Goal: Task Accomplishment & Management: Manage account settings

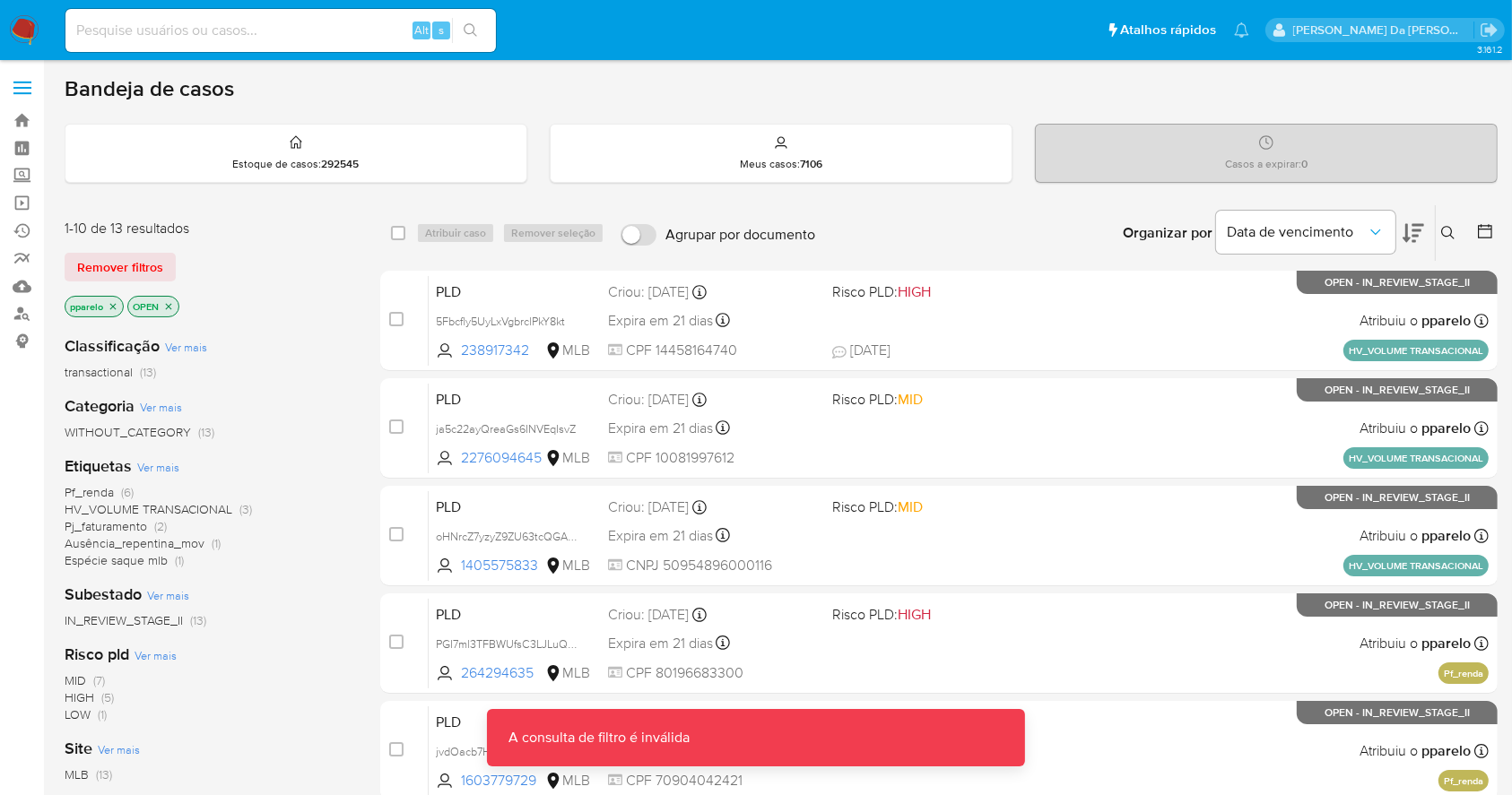
click at [335, 32] on input at bounding box center [280, 30] width 430 height 24
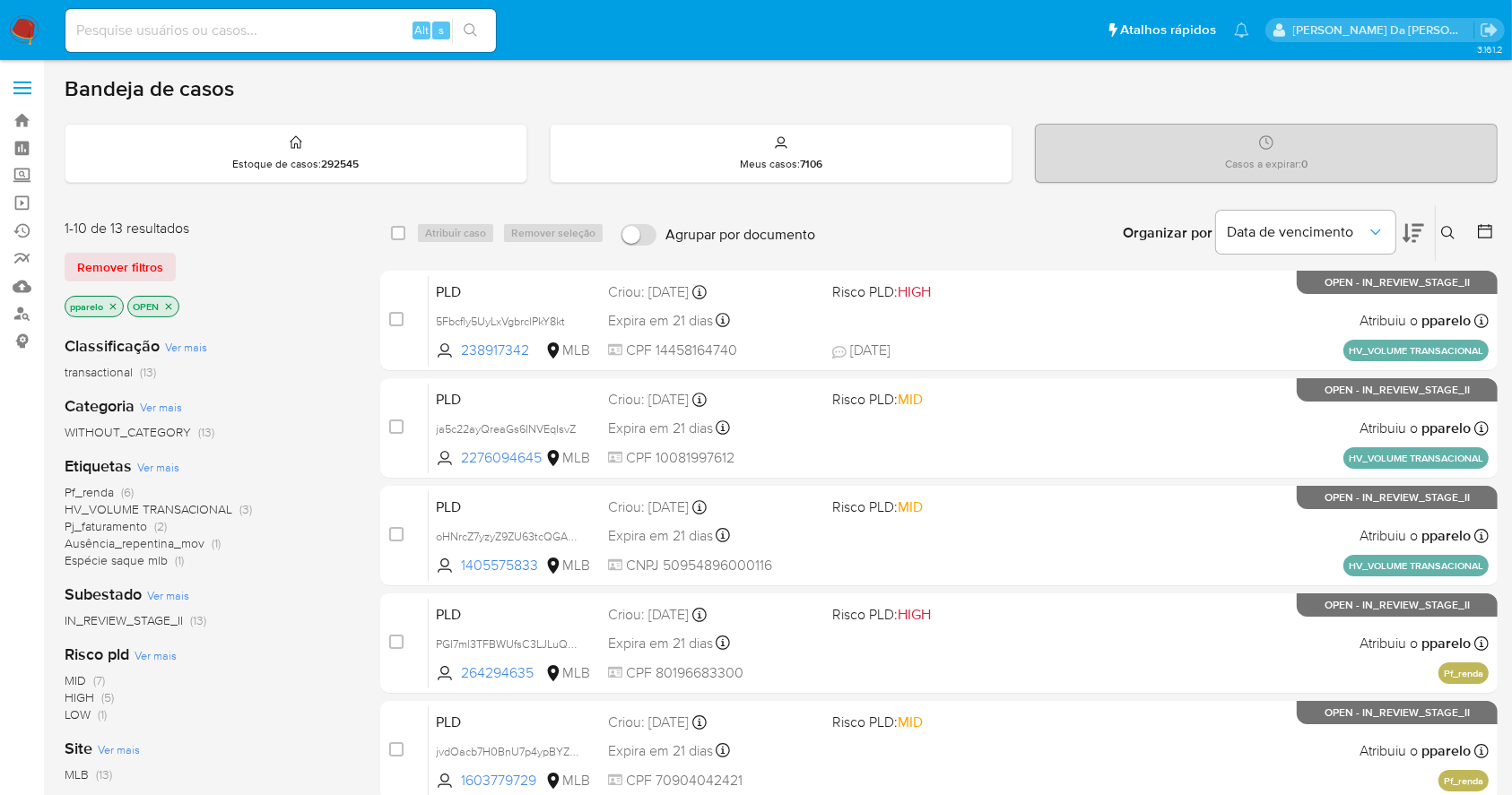
click at [335, 32] on input at bounding box center [280, 30] width 430 height 24
paste input "IIcd7hd3rU5dWBKXymXbxumH"
type input "IIcd7hd3rU5dWBKXymXbxumH"
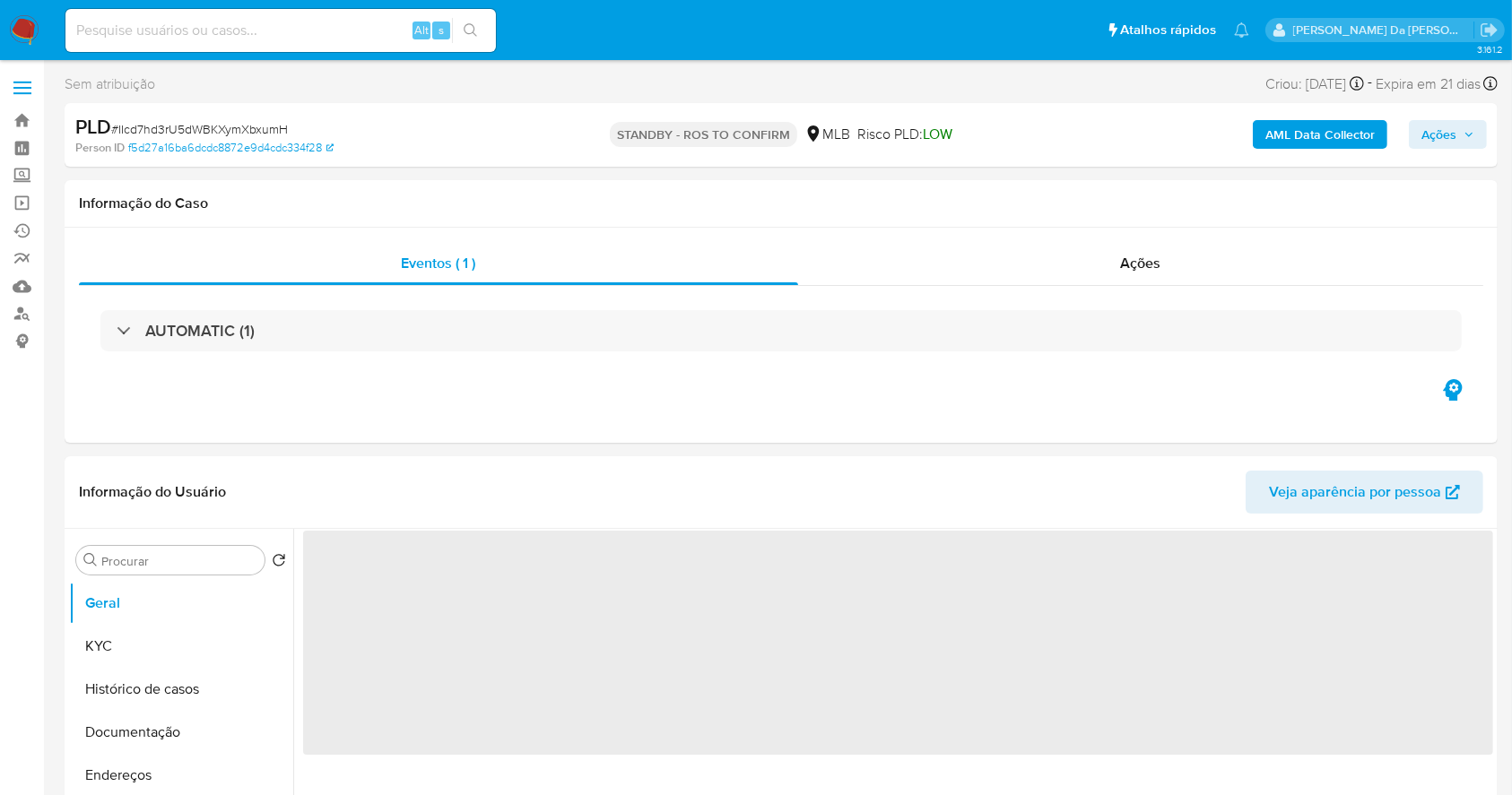
select select "10"
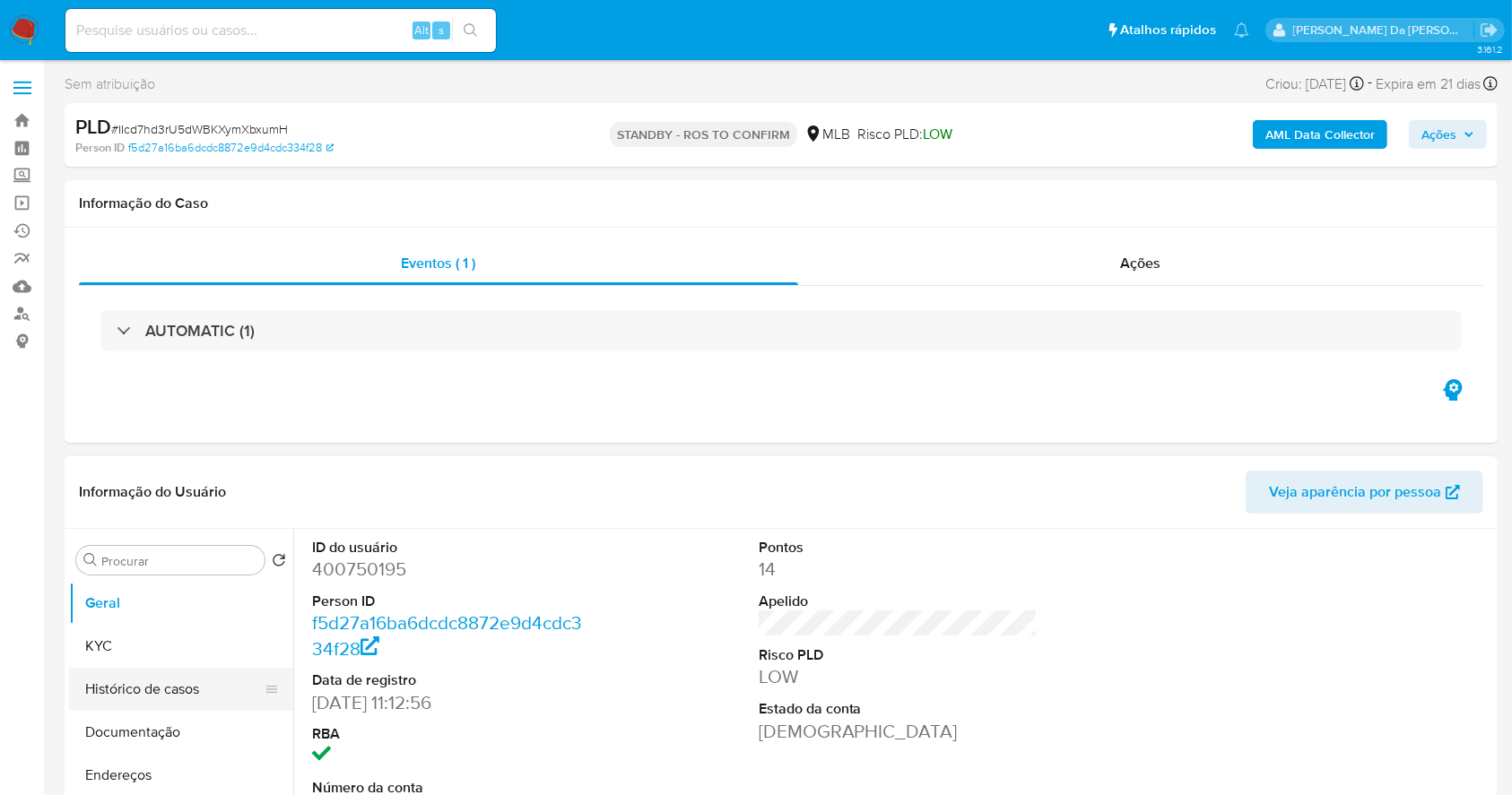
click at [172, 685] on button "Histórico de casos" at bounding box center [174, 689] width 209 height 43
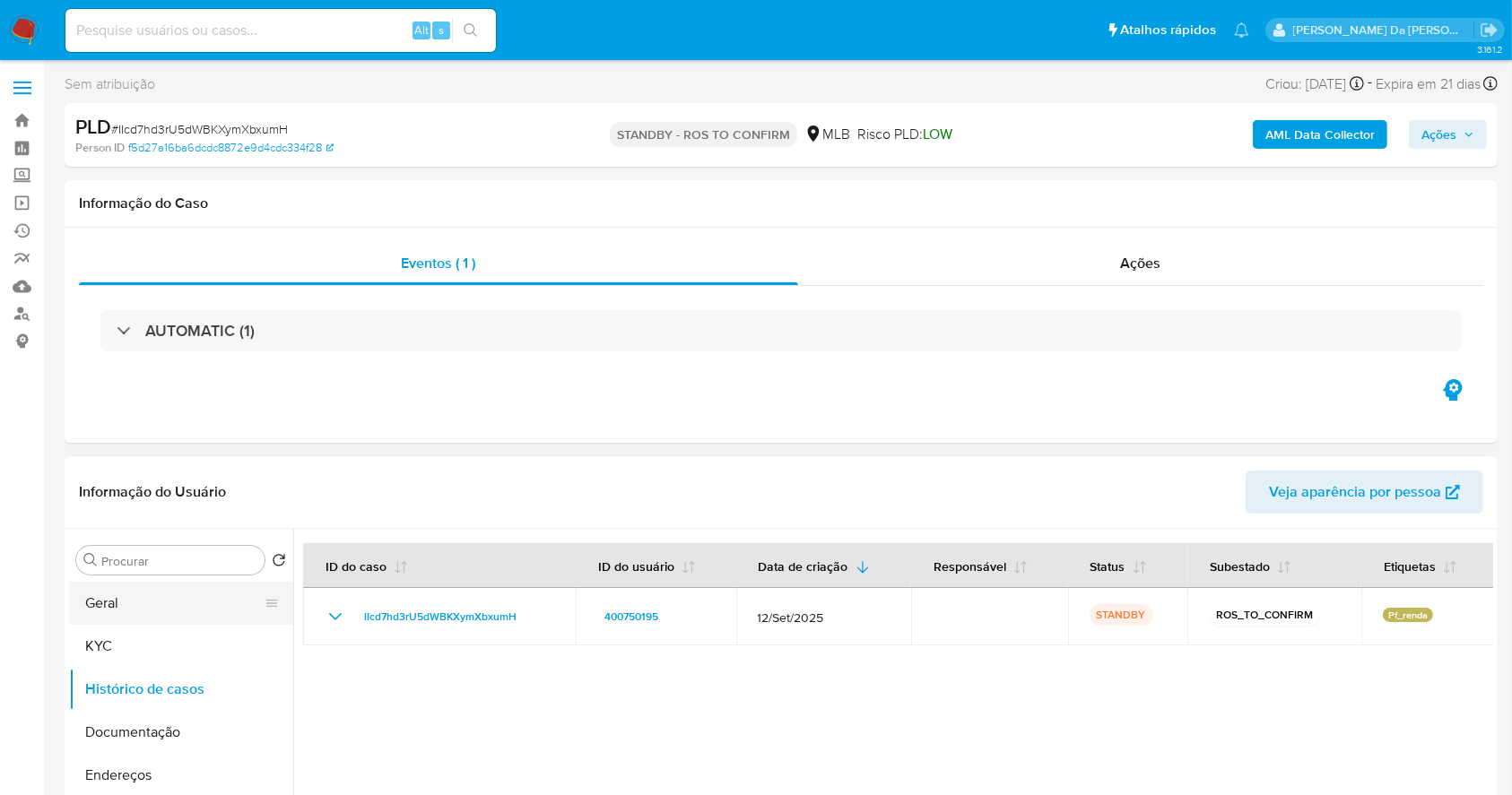
click at [187, 606] on button "Geral" at bounding box center [174, 604] width 209 height 43
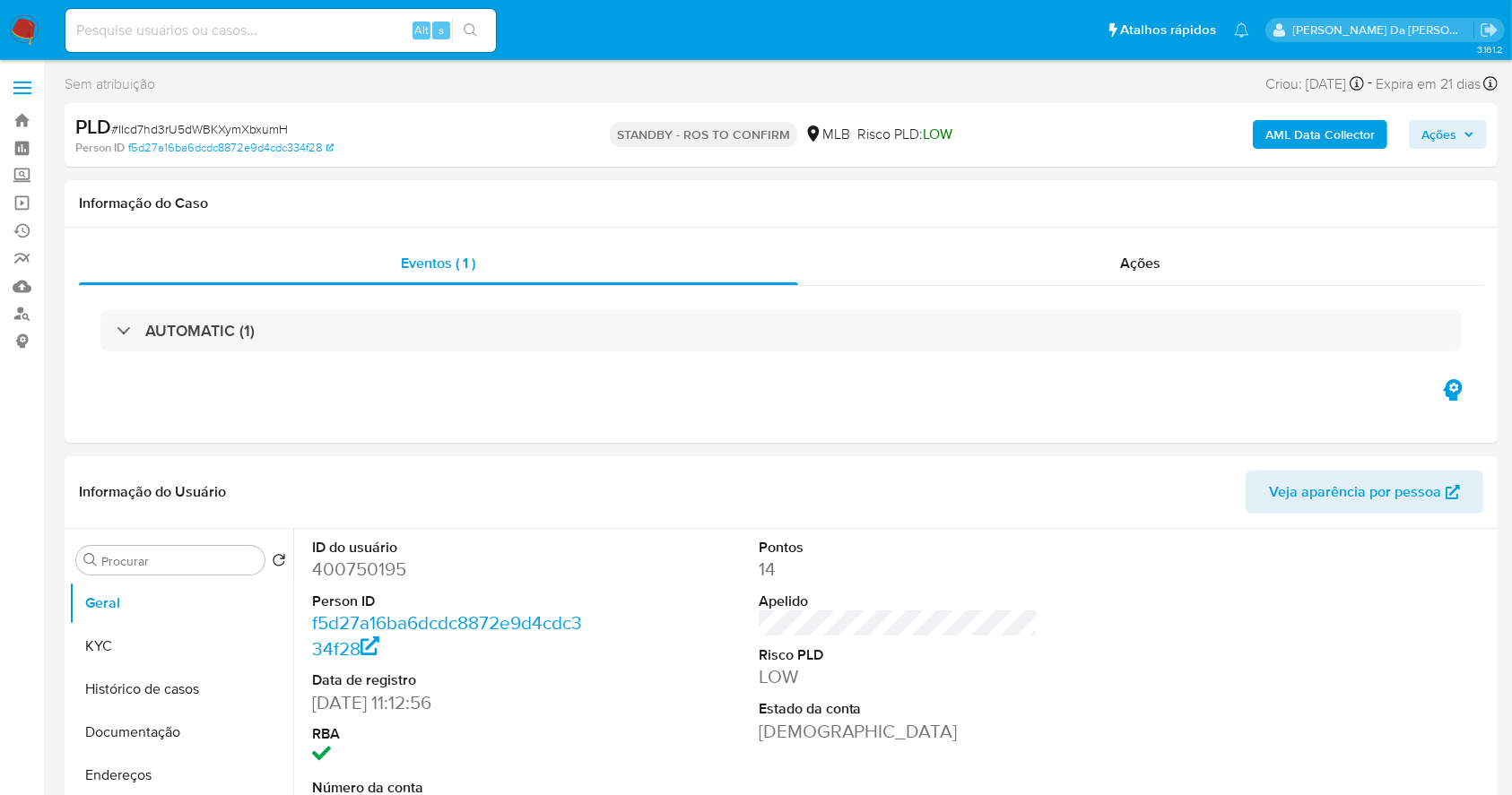
click at [399, 19] on input at bounding box center [280, 30] width 430 height 24
paste input "ID interno do cliente: 400750195"
click at [226, 28] on input "ID interno do cliente: 400750195" at bounding box center [280, 30] width 430 height 24
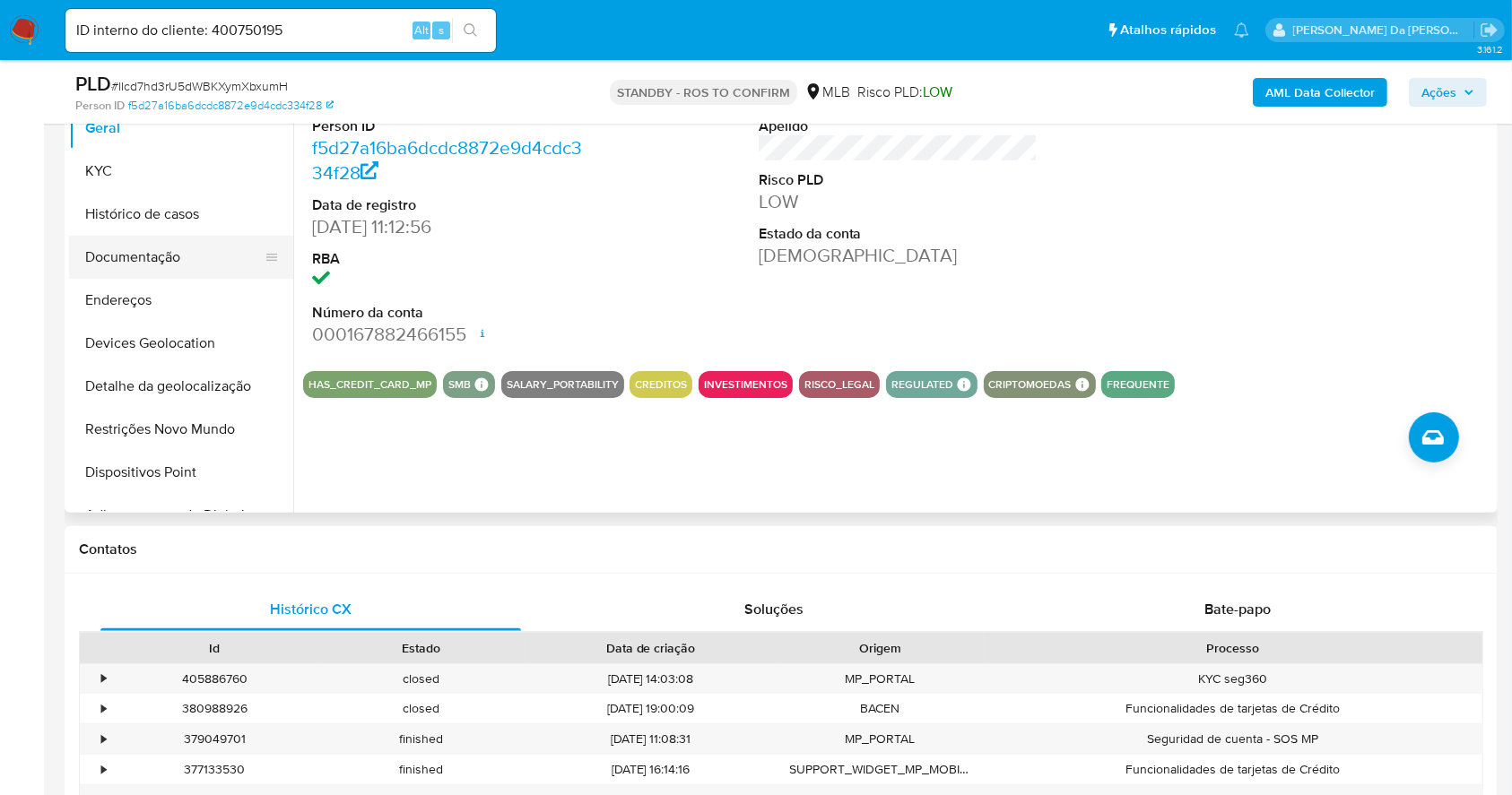
click at [136, 257] on button "Documentação" at bounding box center [174, 257] width 209 height 43
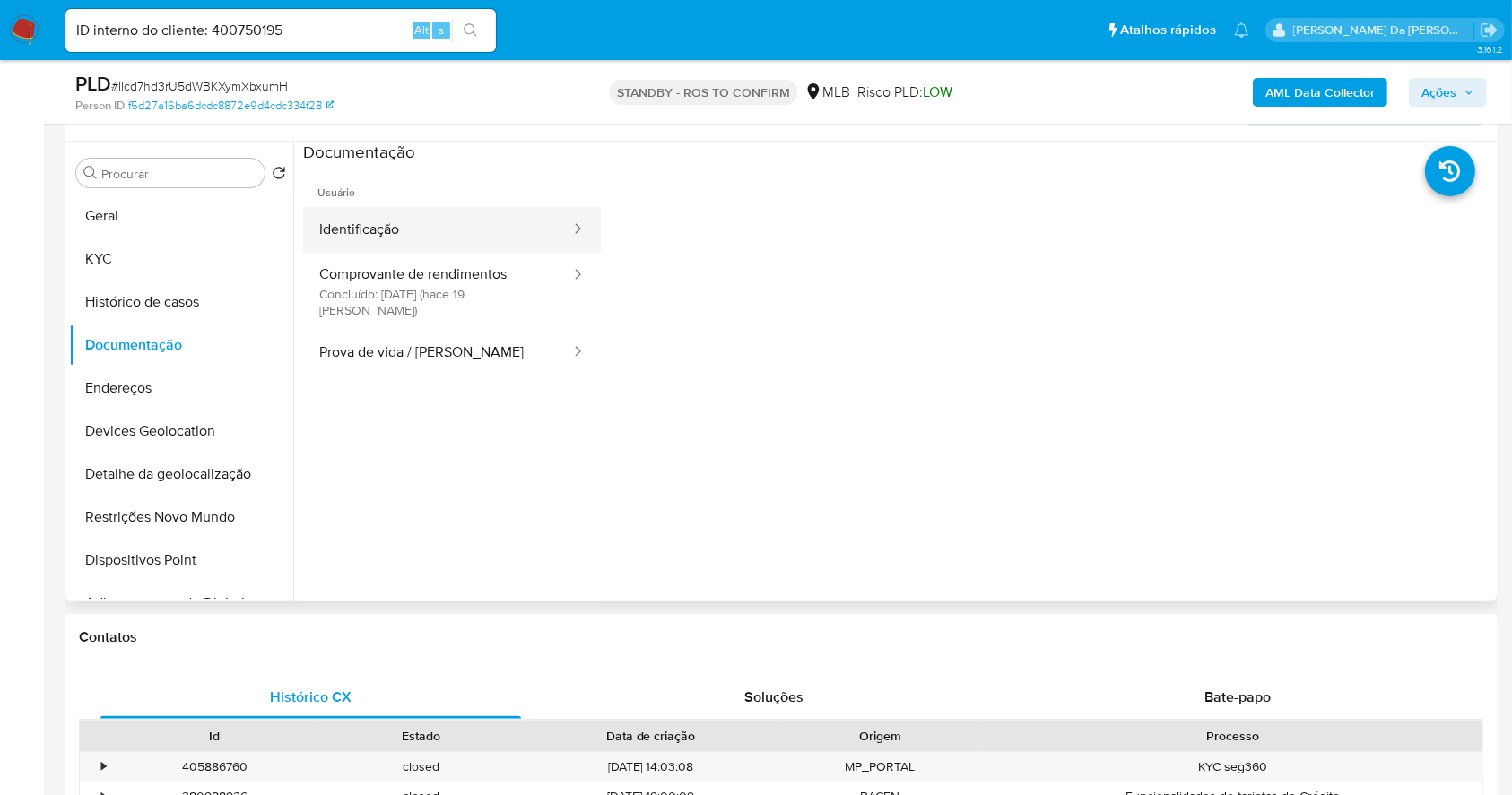
scroll to position [292, 0]
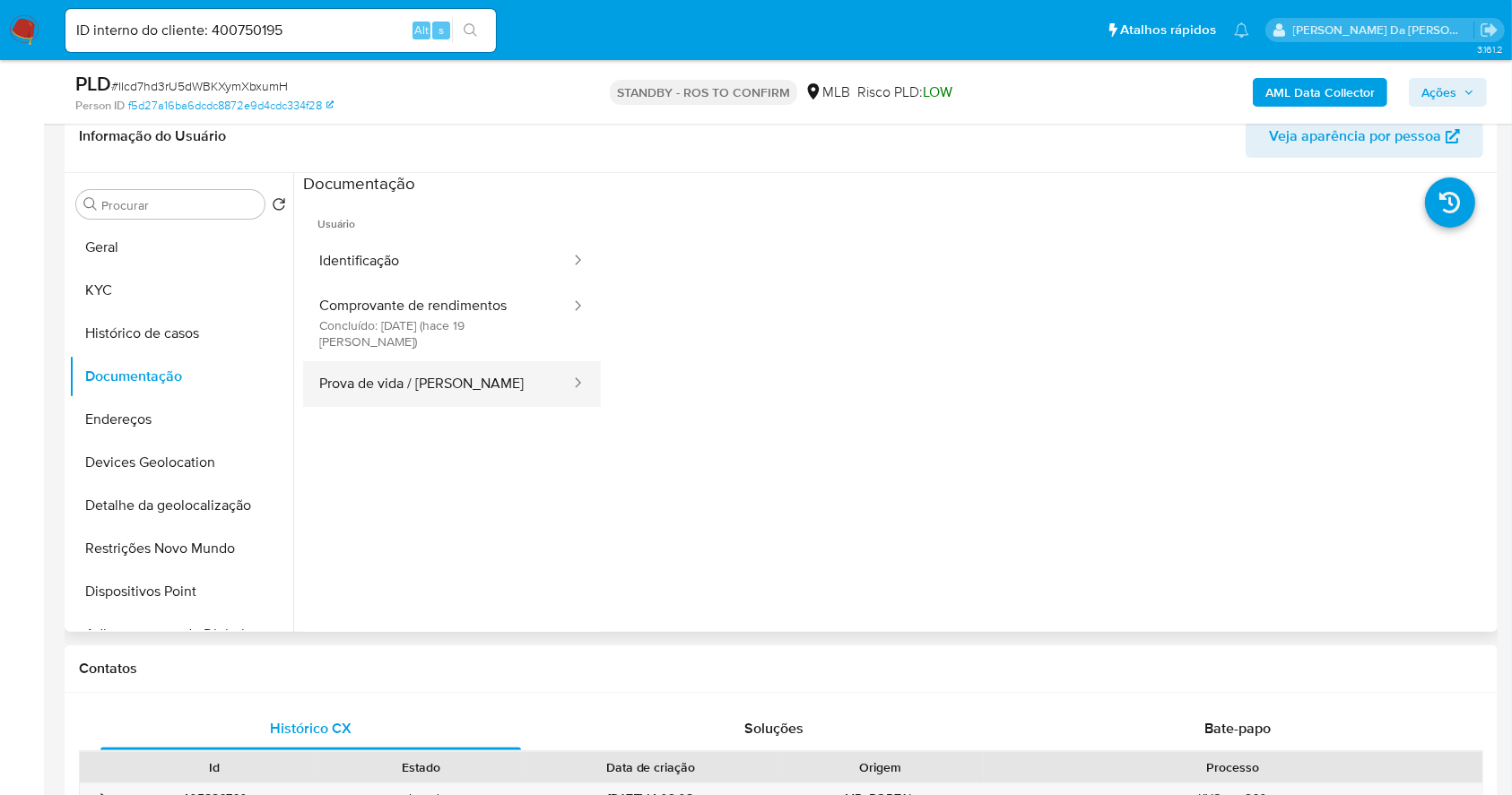
click at [431, 367] on button "Prova de vida / [PERSON_NAME]" at bounding box center [437, 384] width 269 height 45
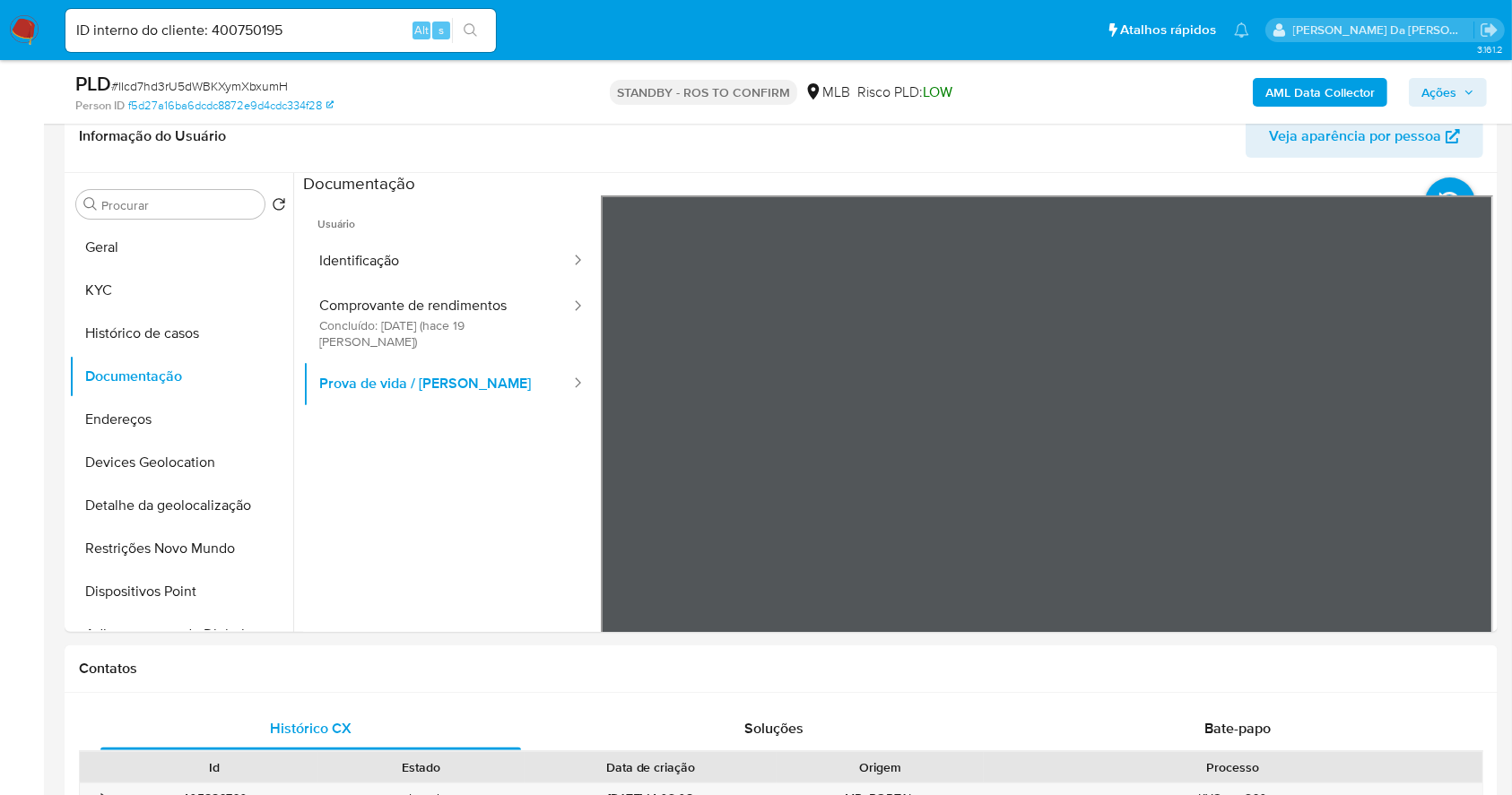
click at [236, 77] on span "# IIcd7hd3rU5dWBKXymXbxumH" at bounding box center [199, 86] width 176 height 18
copy span "IIcd7hd3rU5dWBKXymXbxumH"
click at [376, 37] on input "ID interno do cliente: 400750195" at bounding box center [280, 30] width 430 height 24
click at [376, 38] on input "ID interno do cliente: 400750195" at bounding box center [280, 30] width 430 height 24
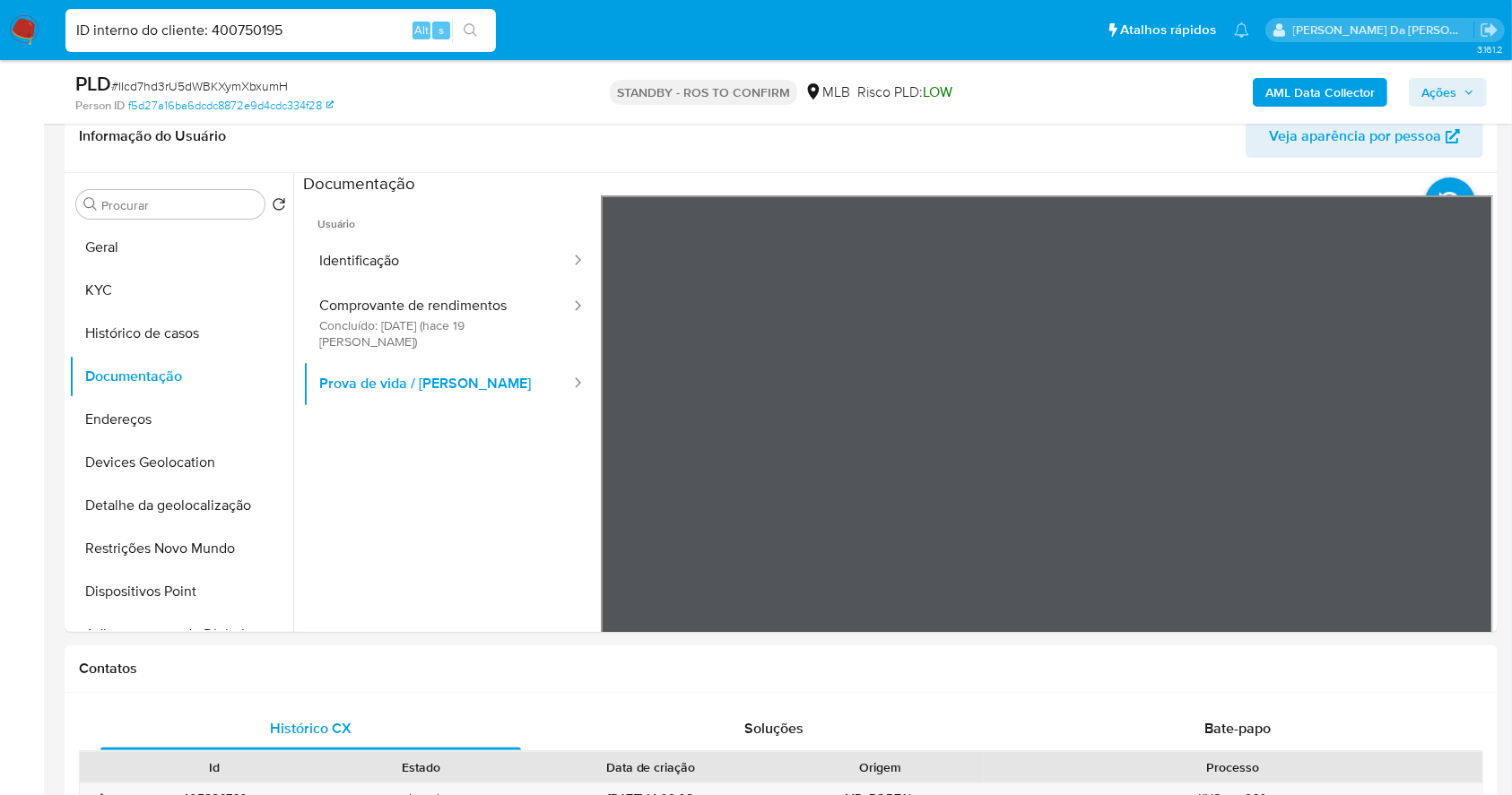
paste input "klu9IncZXQx4UBL6bgDz0SSh"
click at [379, 43] on div "ID interno do cliente: klu9IncZXQx4UBL6bgDz0SSh Alt s" at bounding box center [280, 31] width 430 height 43
click at [371, 19] on input "ID interno do cliente: klu9IncZXQx4UBL6bgDz0SSh" at bounding box center [280, 30] width 430 height 24
click at [369, 21] on input "ID interno do cliente: klu9IncZXQx4UBL6bgDz0SSh" at bounding box center [280, 30] width 430 height 24
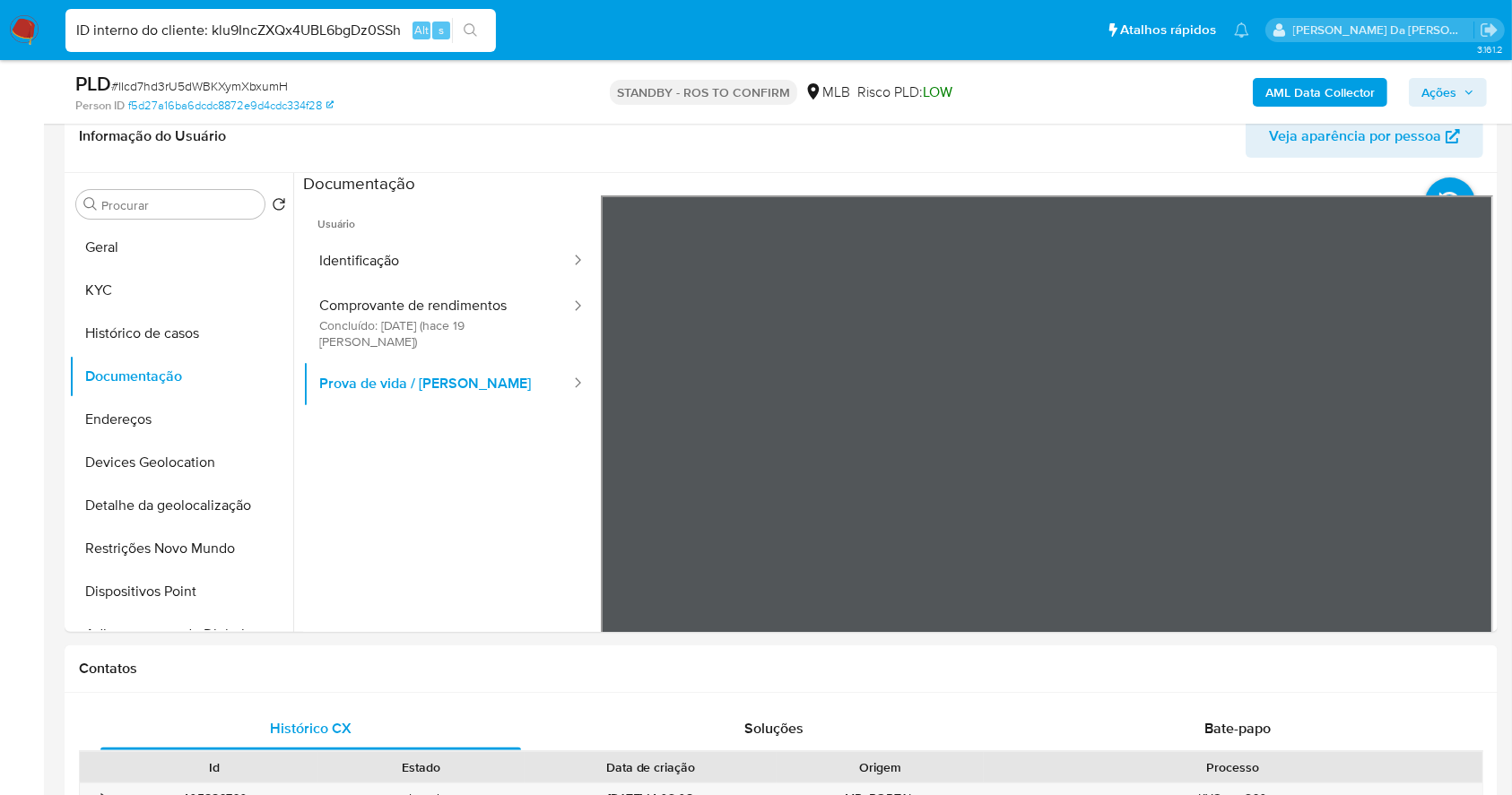
click at [369, 21] on input "ID interno do cliente: klu9IncZXQx4UBL6bgDz0SSh" at bounding box center [280, 30] width 430 height 24
paste input
type input "klu9IncZXQx4UBL6bgDz0SSh"
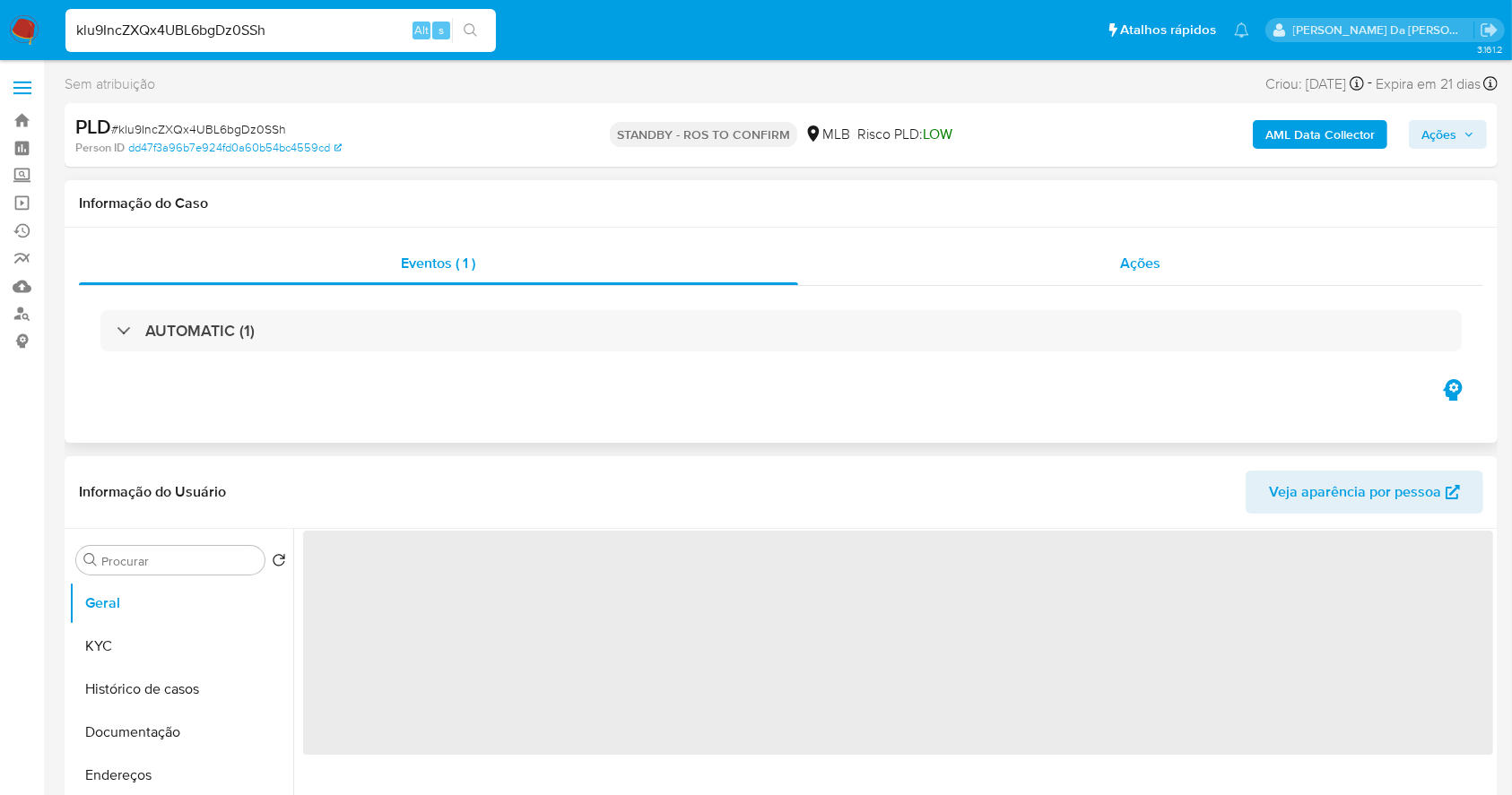
select select "10"
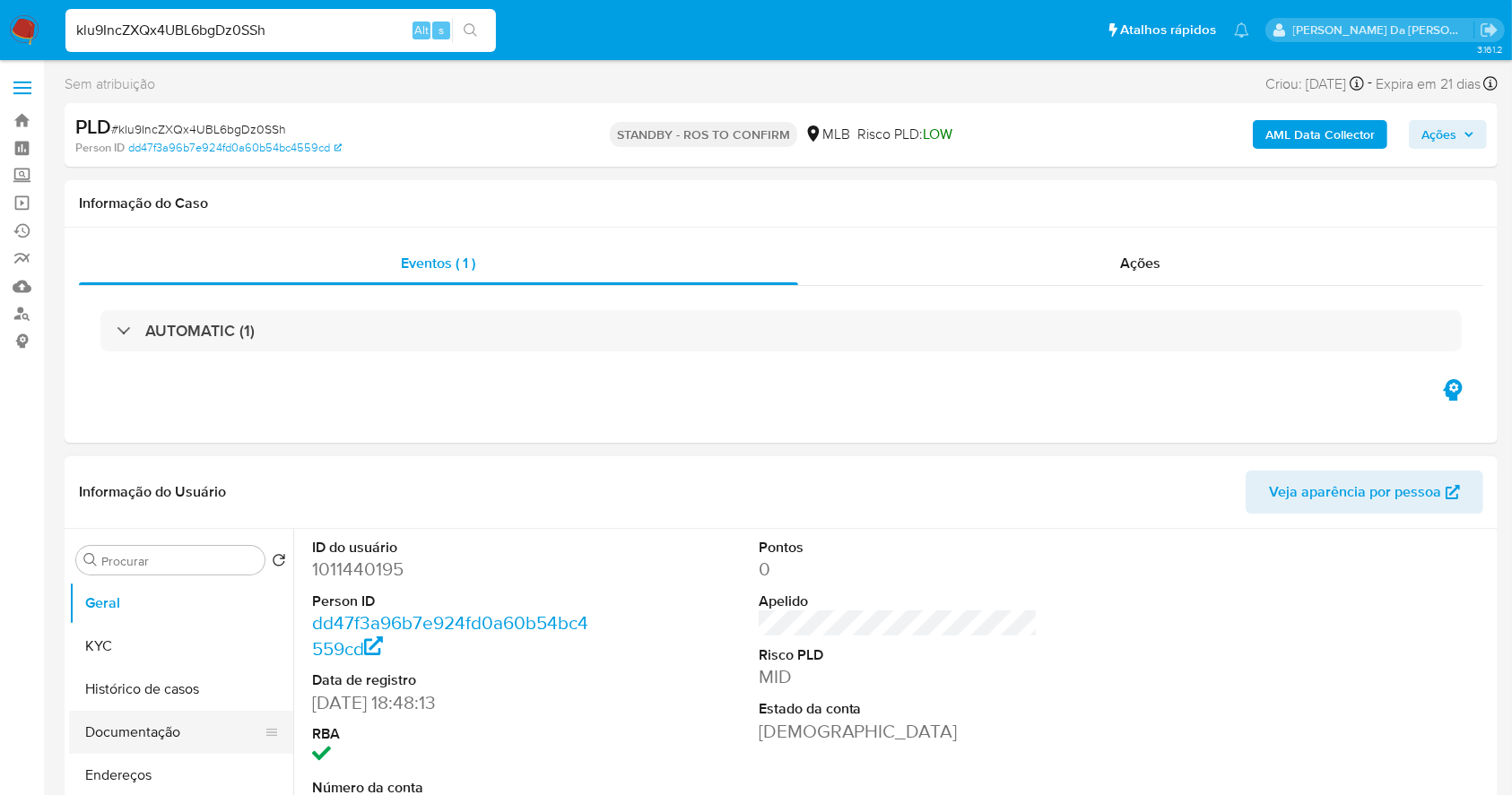
click at [162, 736] on button "Documentação" at bounding box center [174, 733] width 209 height 43
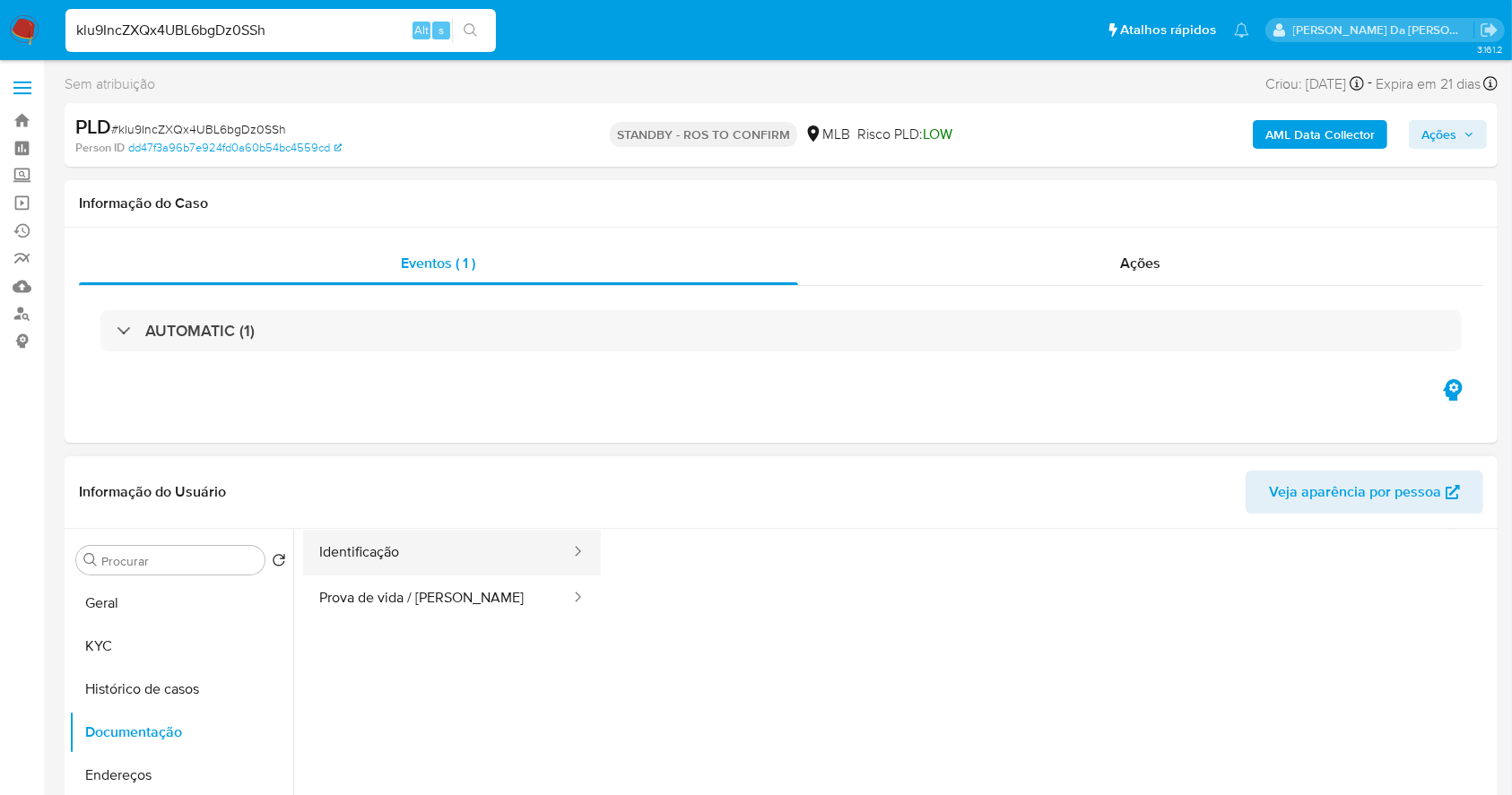
scroll to position [27, 0]
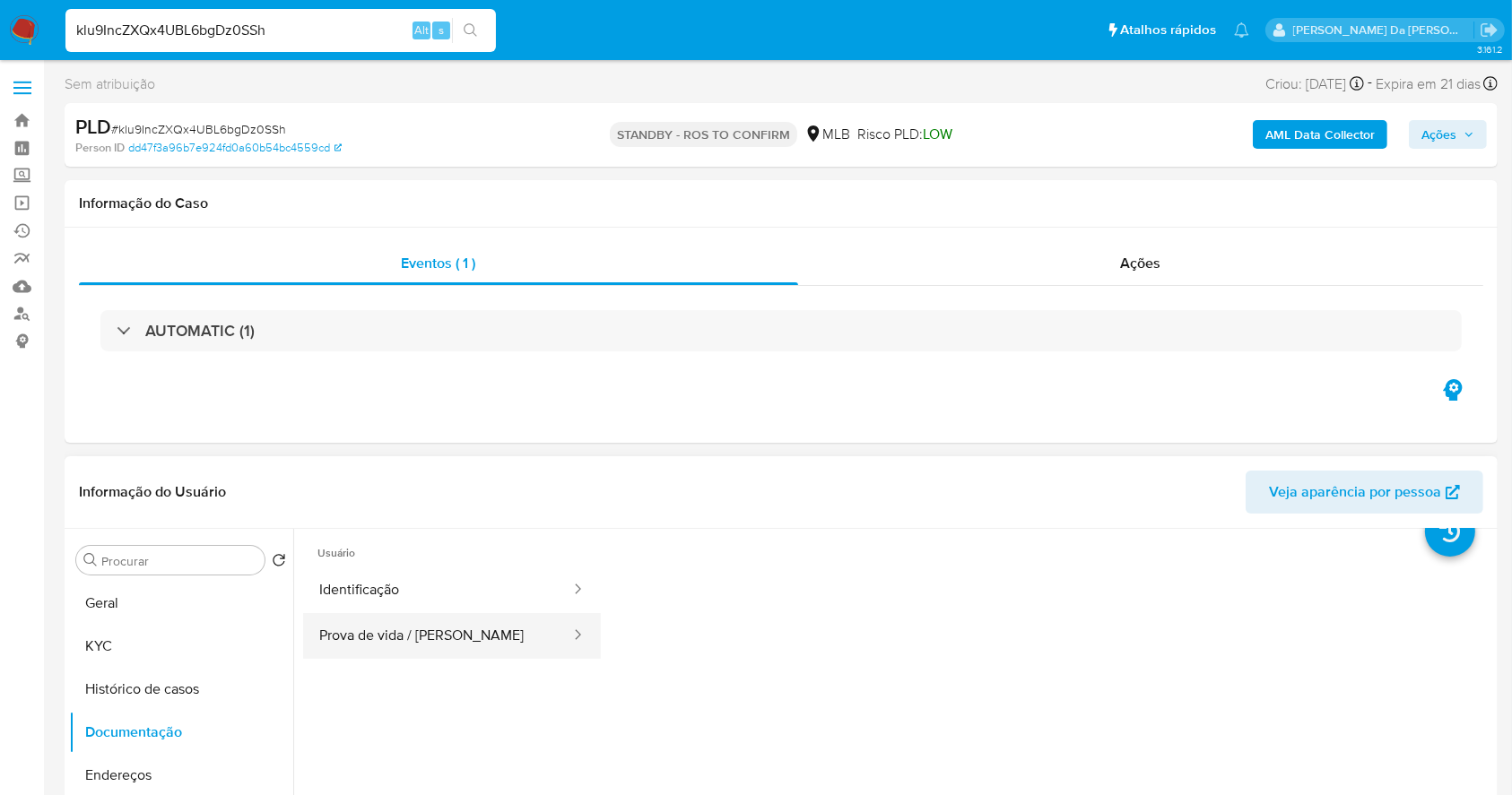
click at [438, 642] on button "Prova de vida / [PERSON_NAME]" at bounding box center [437, 636] width 269 height 45
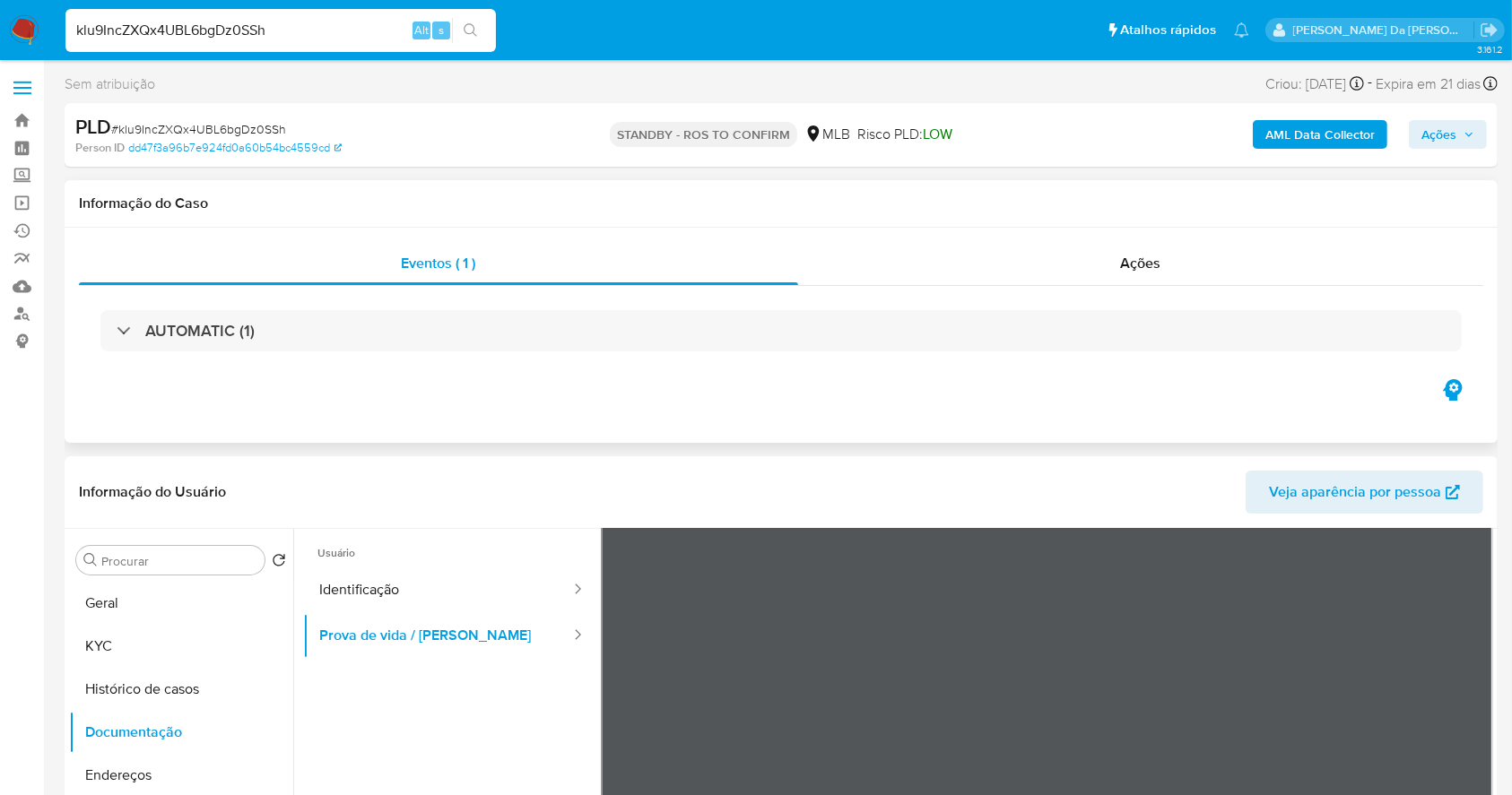
click at [1145, 409] on div "Eventos ( 1 ) Ações AUTOMATIC (1)" at bounding box center [780, 335] width 1433 height 215
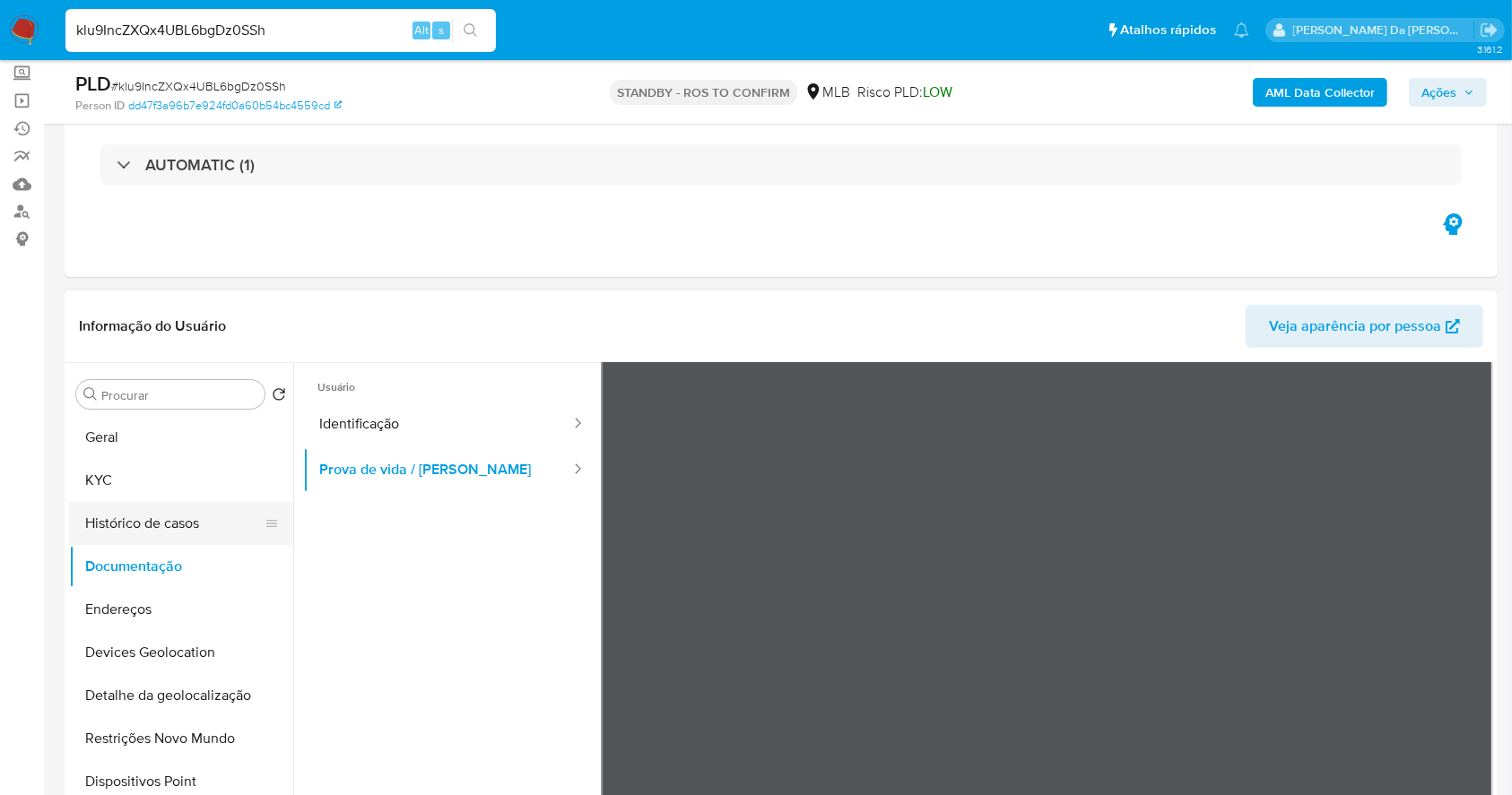
click at [149, 525] on button "Histórico de casos" at bounding box center [174, 523] width 209 height 43
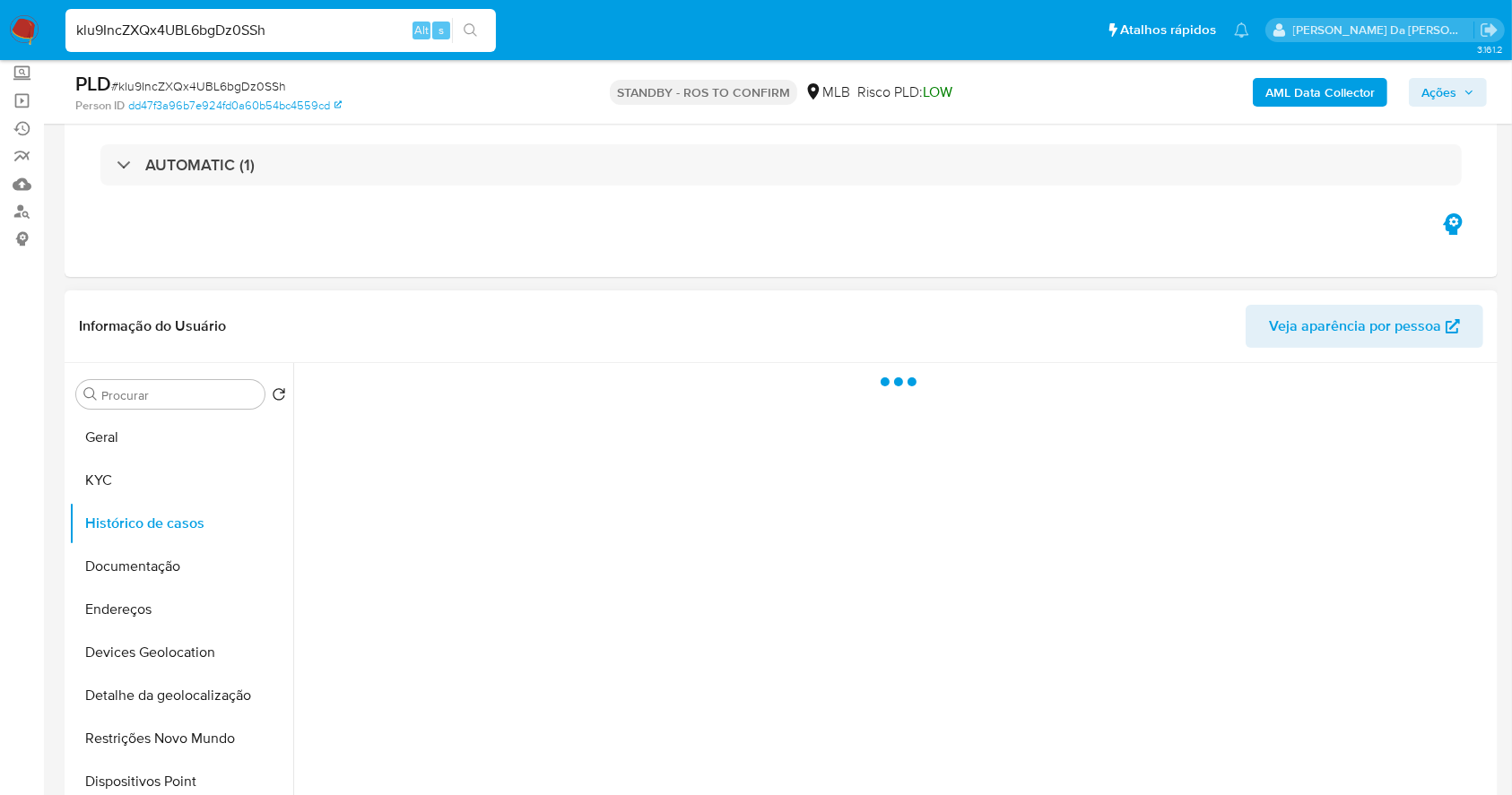
scroll to position [0, 0]
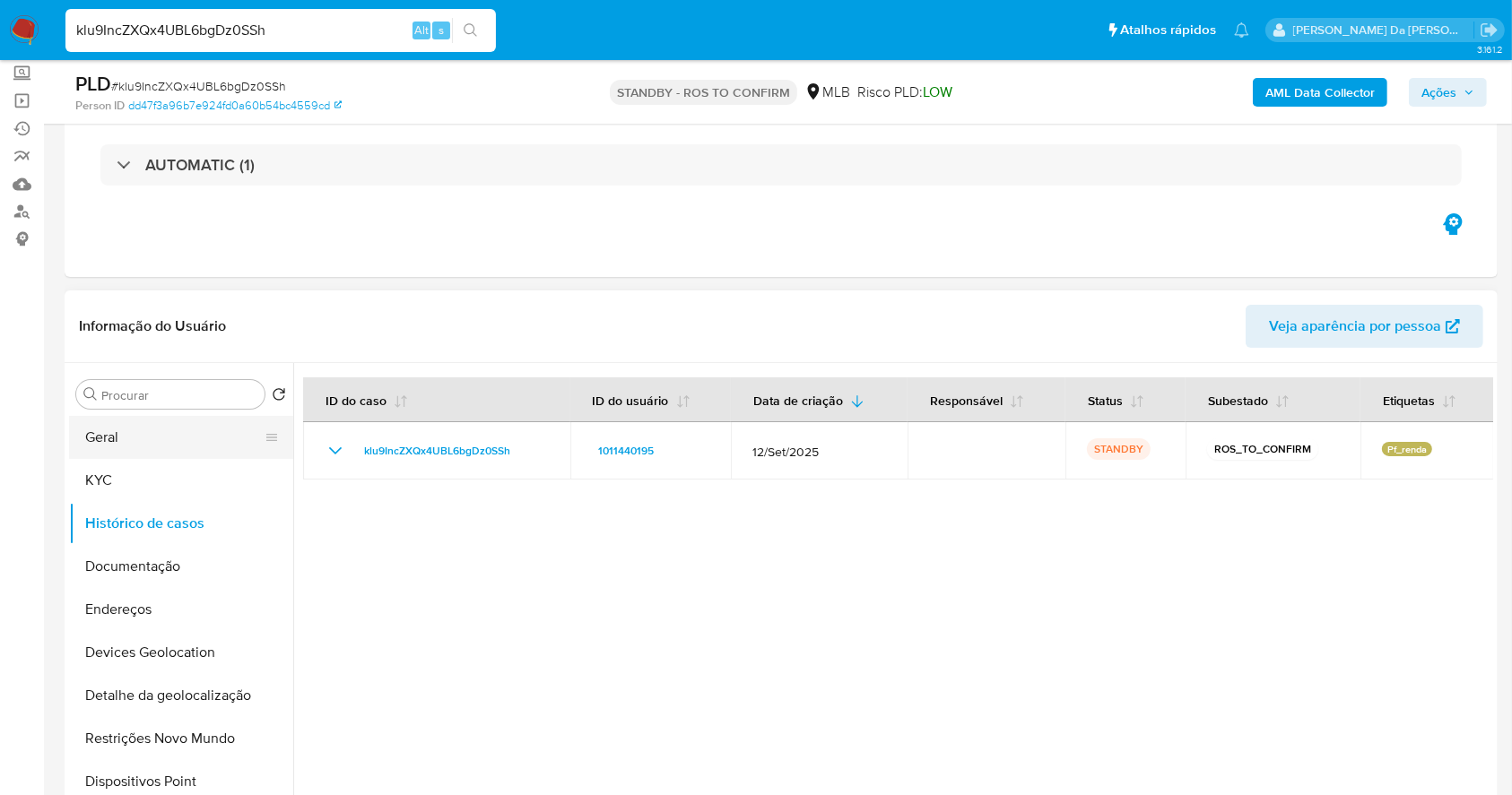
click at [148, 441] on button "Geral" at bounding box center [174, 438] width 209 height 43
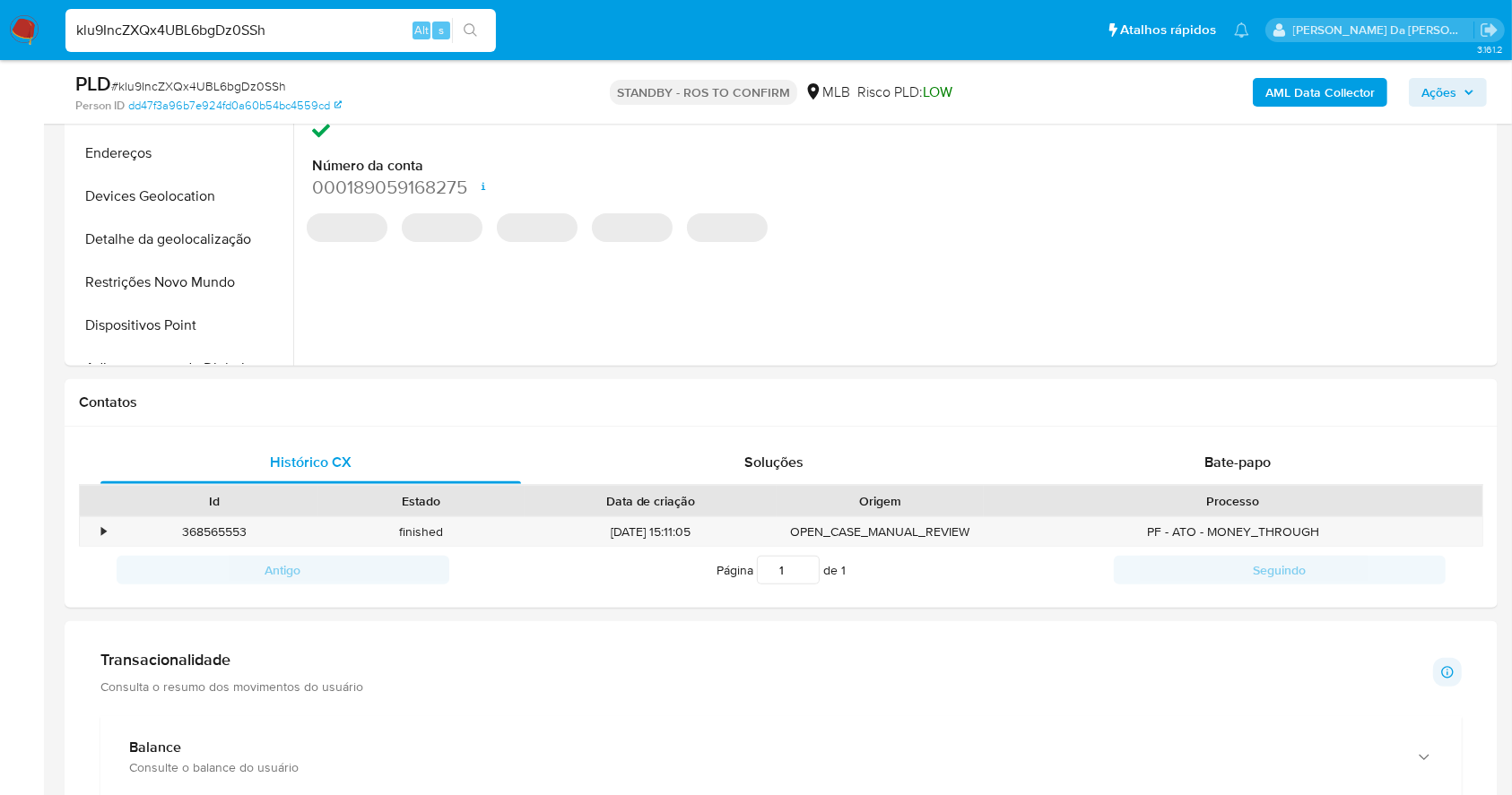
scroll to position [581, 0]
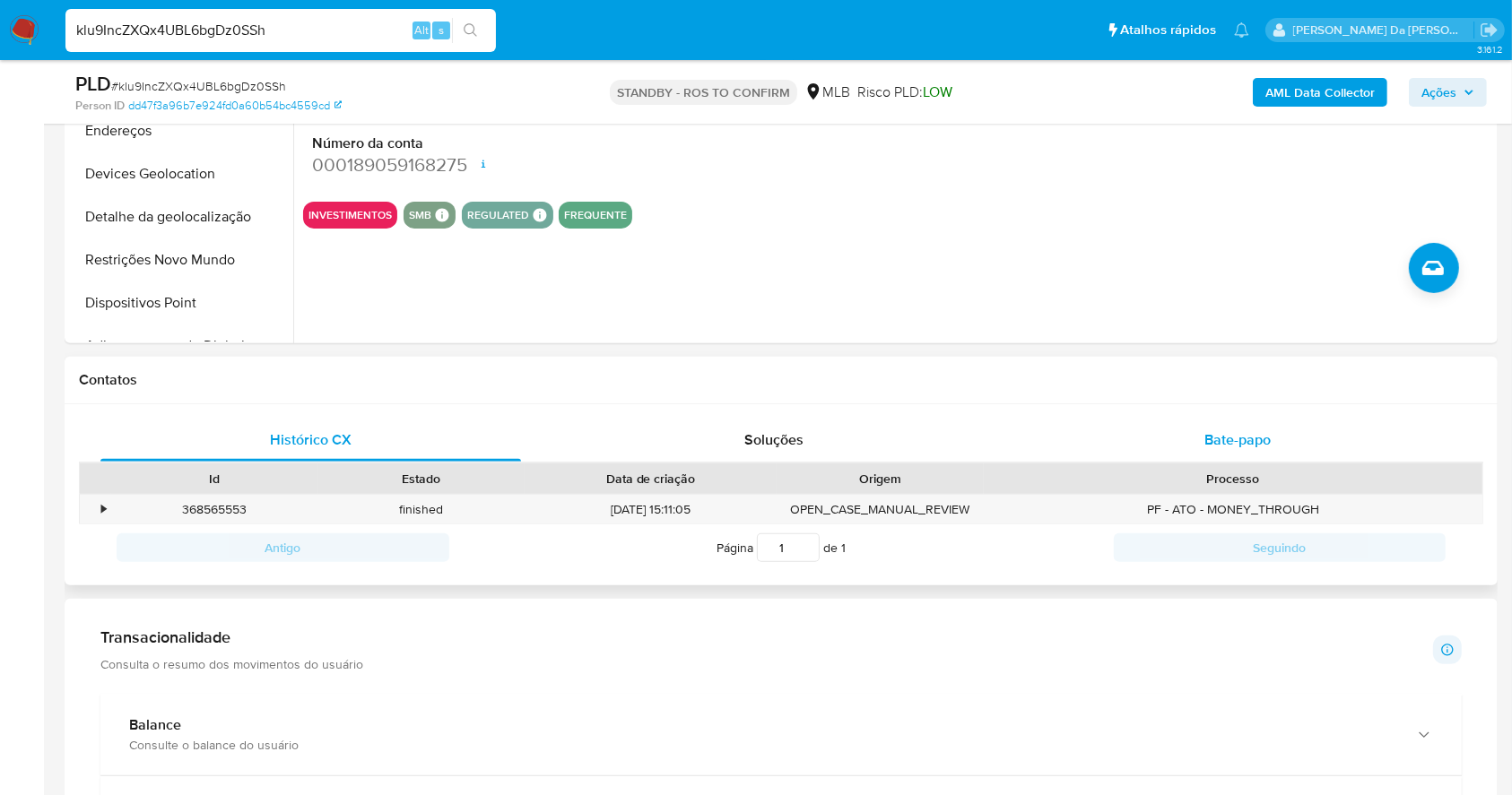
click at [1205, 444] on span "Bate-papo" at bounding box center [1237, 439] width 66 height 21
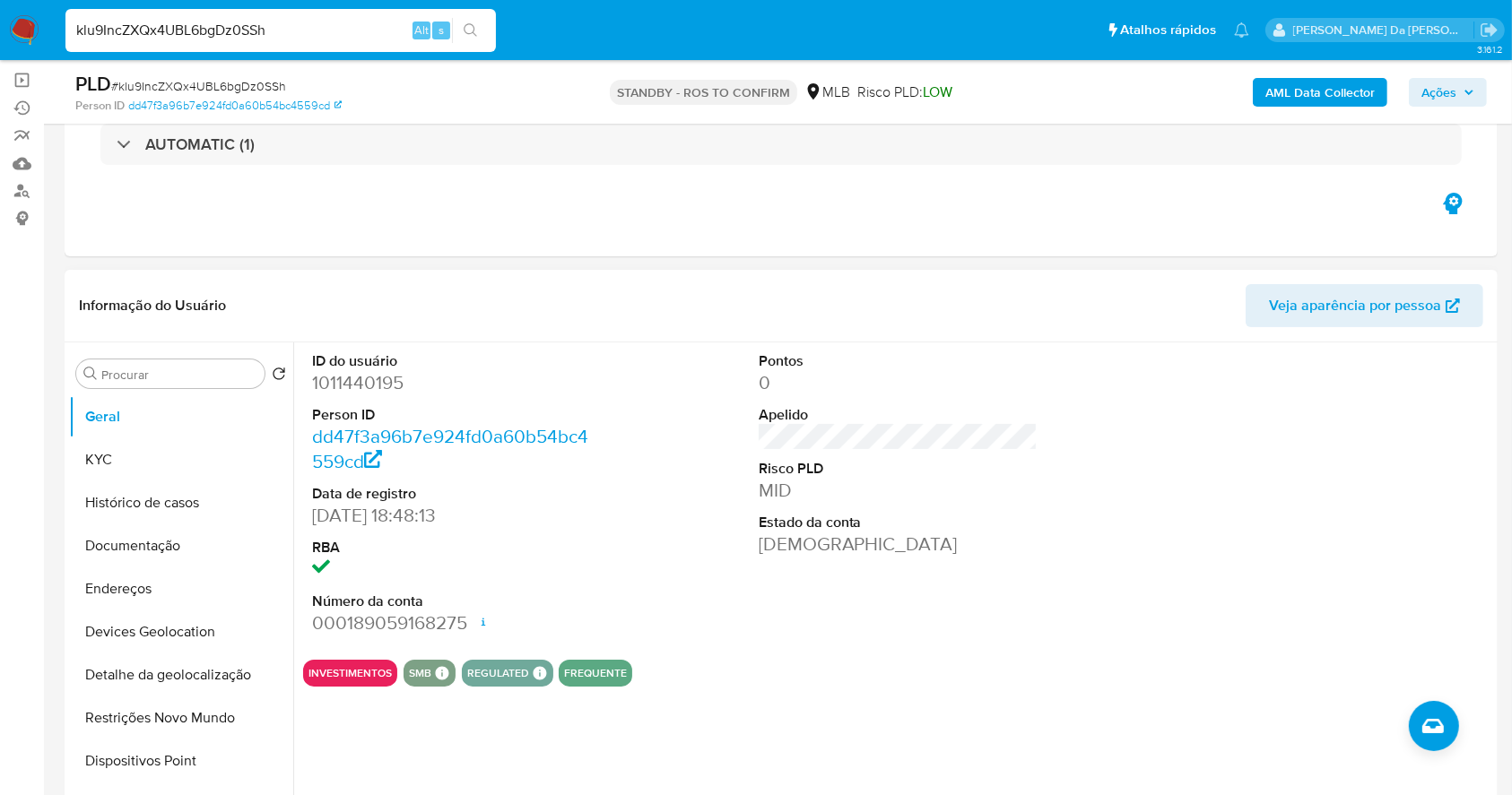
scroll to position [102, 0]
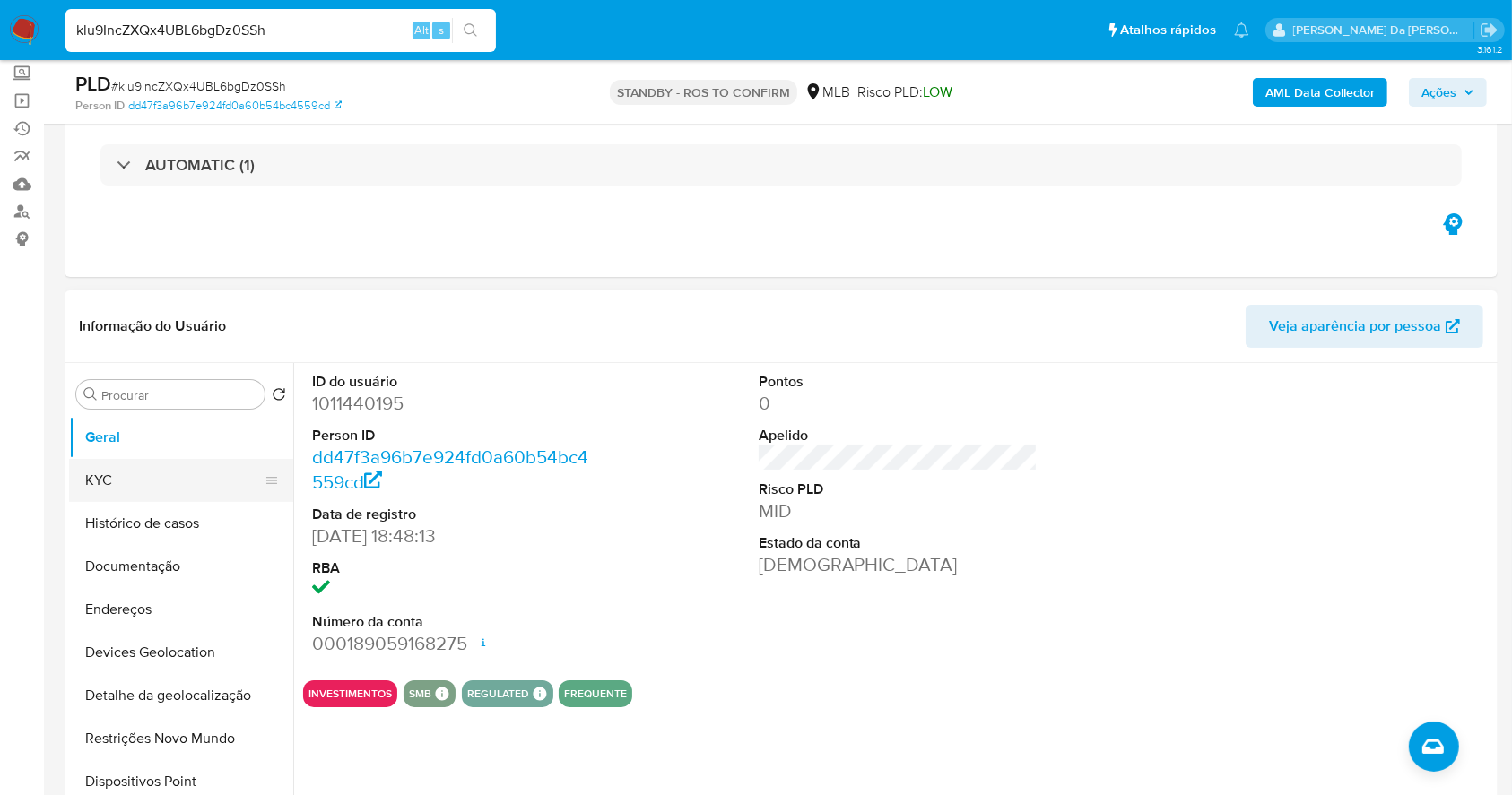
click at [155, 485] on button "KYC" at bounding box center [174, 481] width 209 height 43
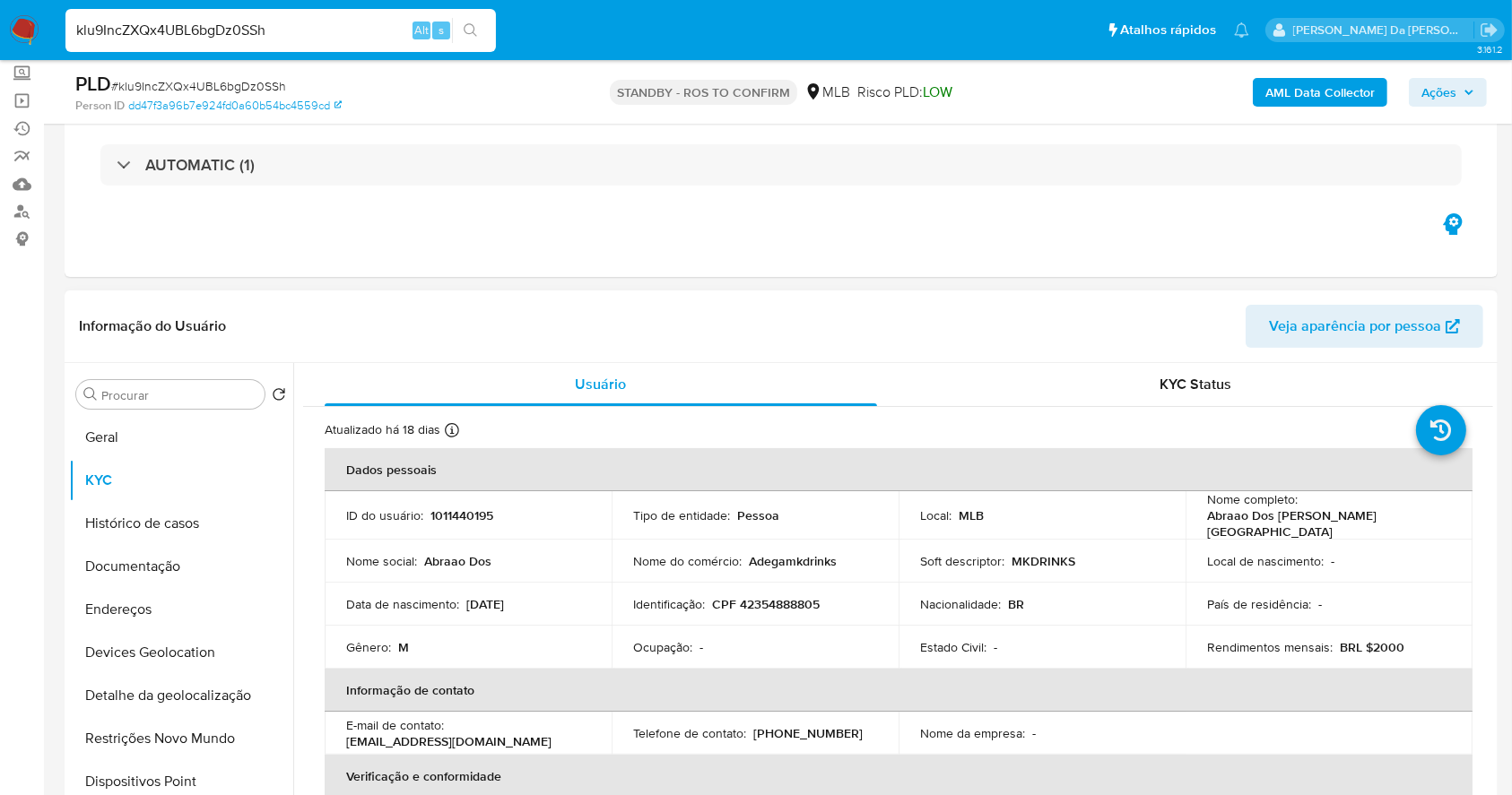
click at [836, 553] on div "Nome do comércio : Adegamkdrinks" at bounding box center [755, 560] width 244 height 16
click at [352, 26] on input "klu9IncZXQx4UBL6bgDz0SSh" at bounding box center [280, 30] width 430 height 24
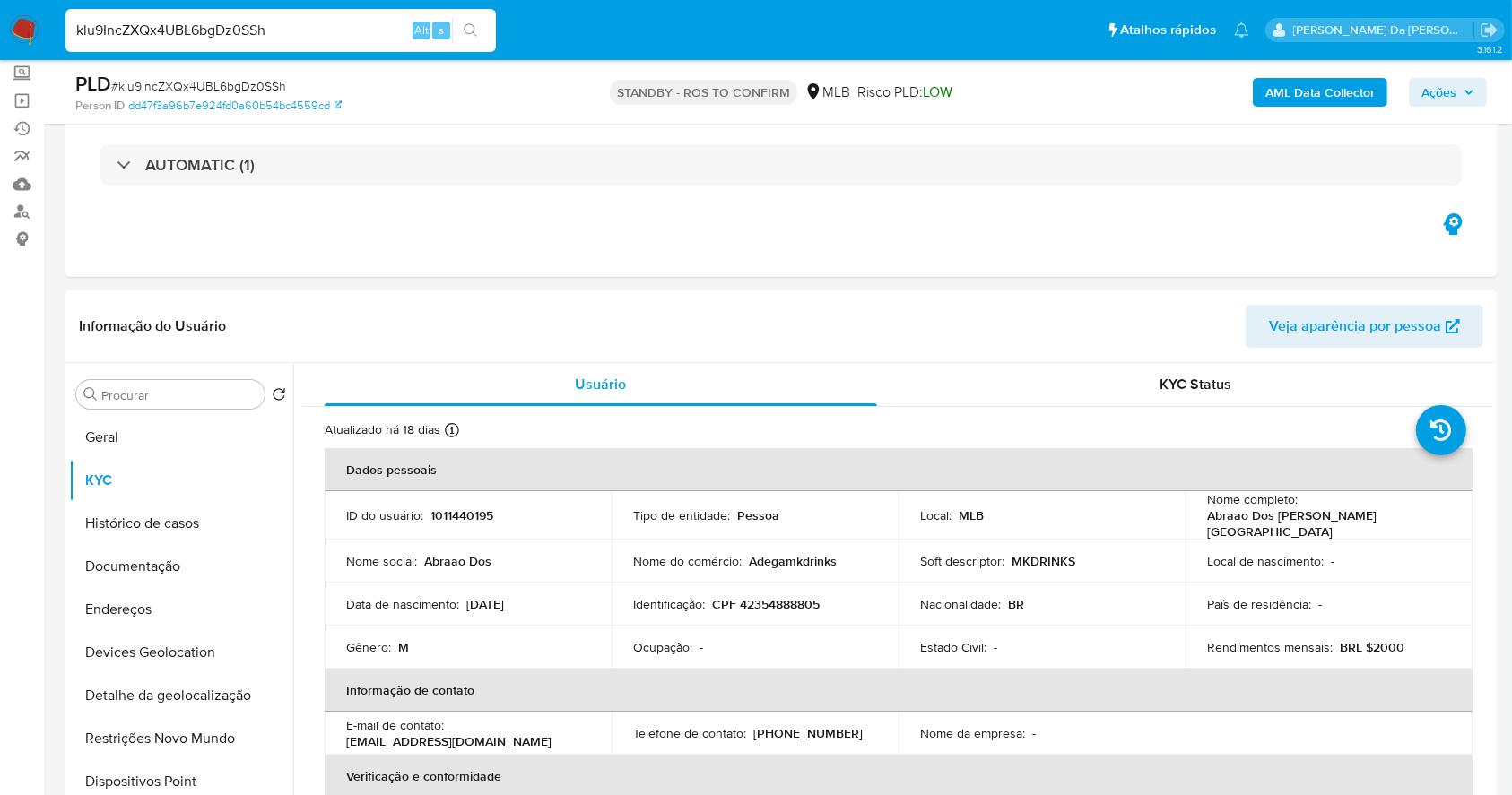
click at [352, 26] on input "klu9IncZXQx4UBL6bgDz0SSh" at bounding box center [280, 30] width 430 height 24
click at [29, 34] on img at bounding box center [25, 30] width 30 height 30
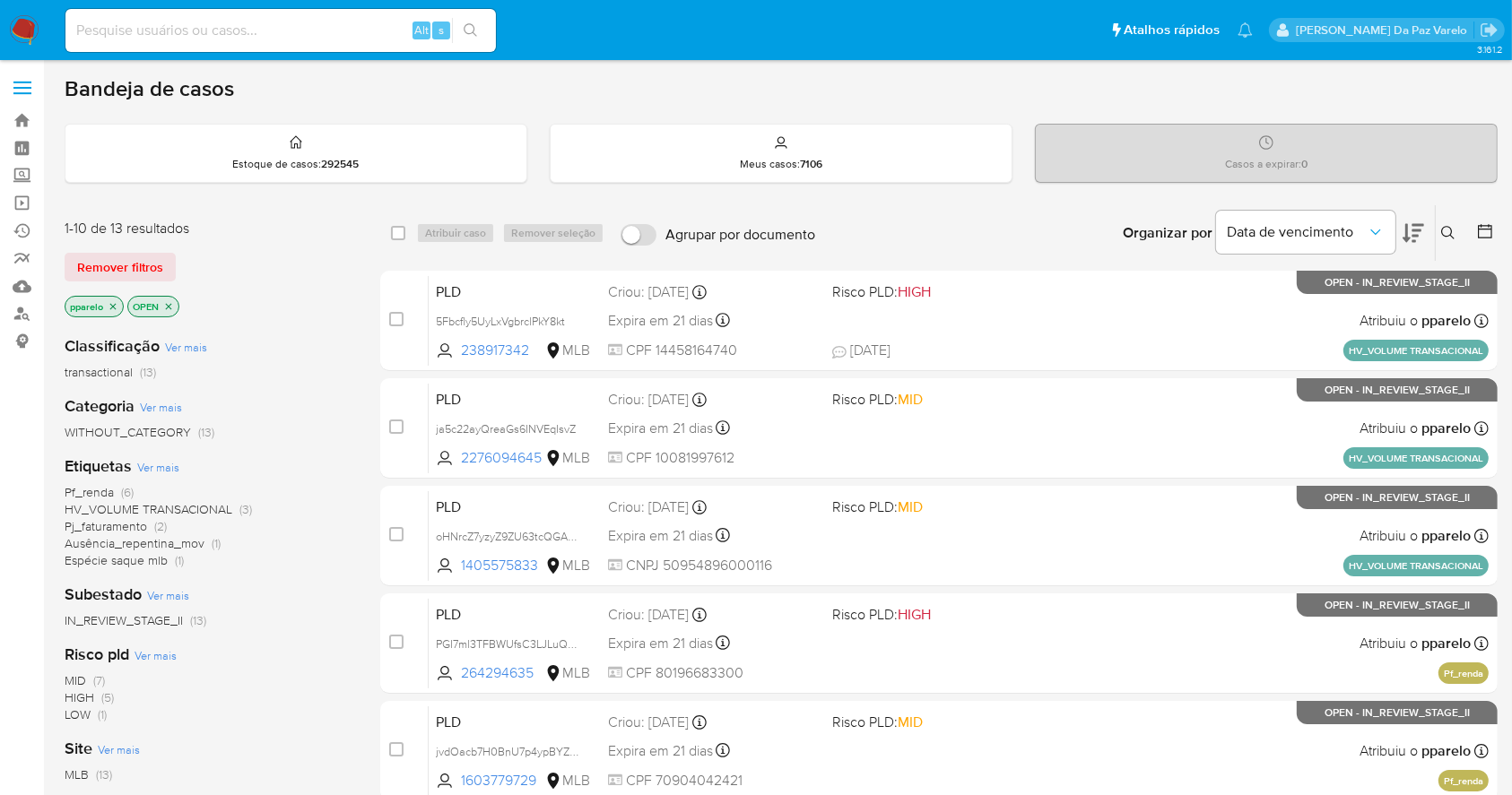
click at [1448, 224] on button at bounding box center [1450, 233] width 29 height 22
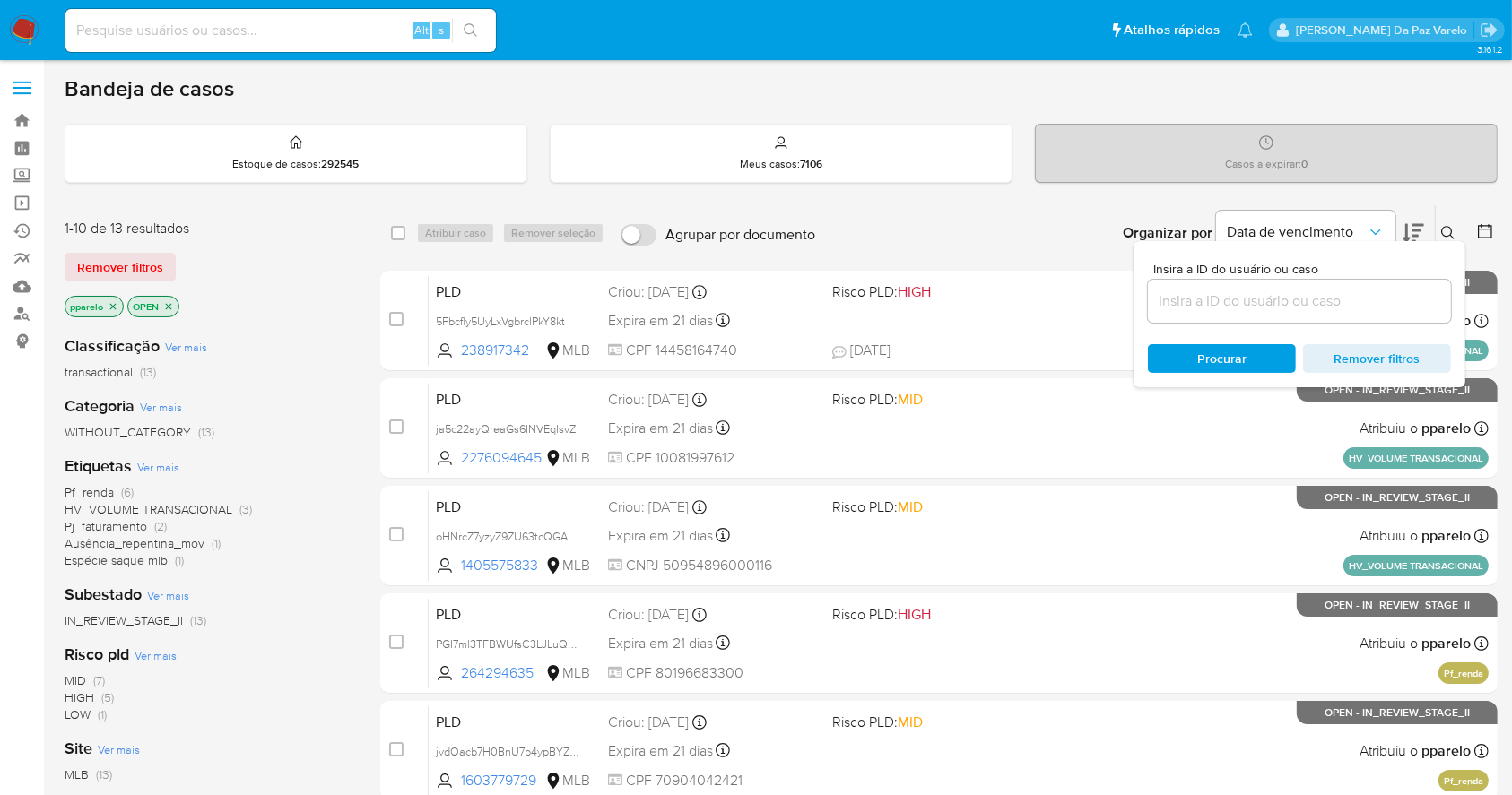
click at [1362, 317] on div at bounding box center [1299, 302] width 303 height 43
click at [1364, 305] on input at bounding box center [1299, 301] width 303 height 24
paste input "IIcd7hd3rU5dWBKXymXbxumH"
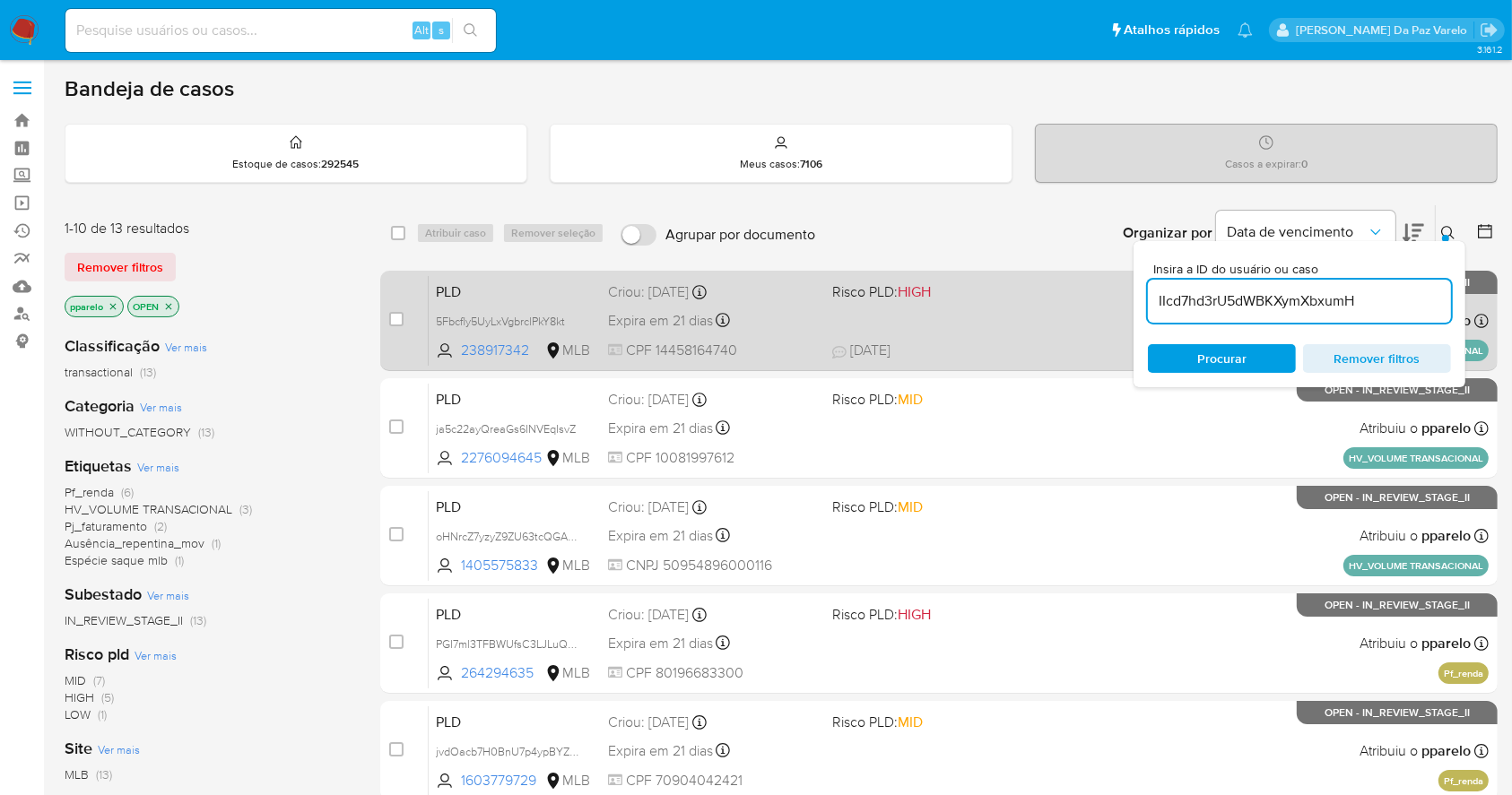
type input "IIcd7hd3rU5dWBKXymXbxumH"
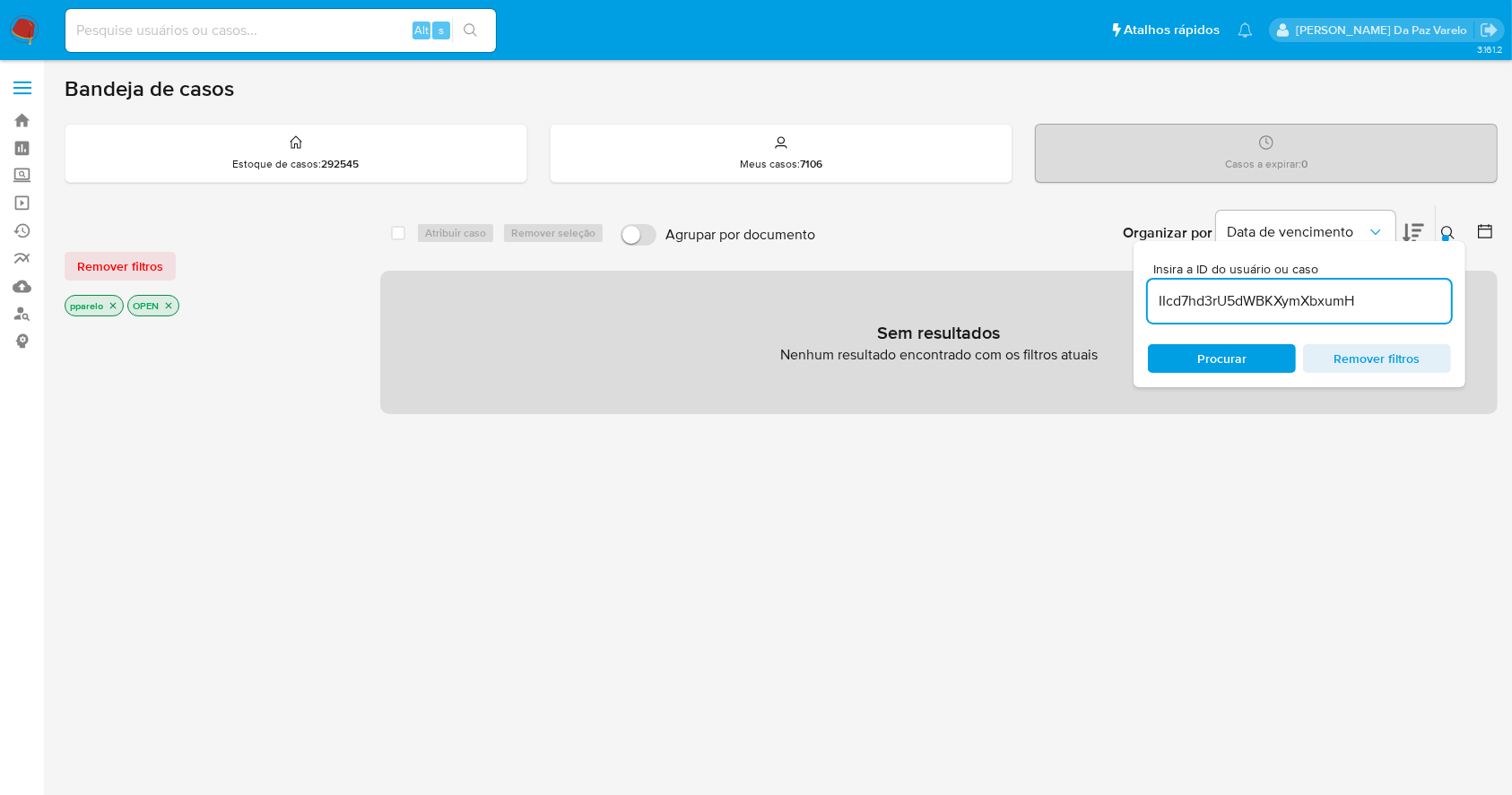
click at [108, 303] on icon "close-filter" at bounding box center [112, 305] width 10 height 10
click at [108, 303] on icon "close-filter" at bounding box center [106, 306] width 7 height 7
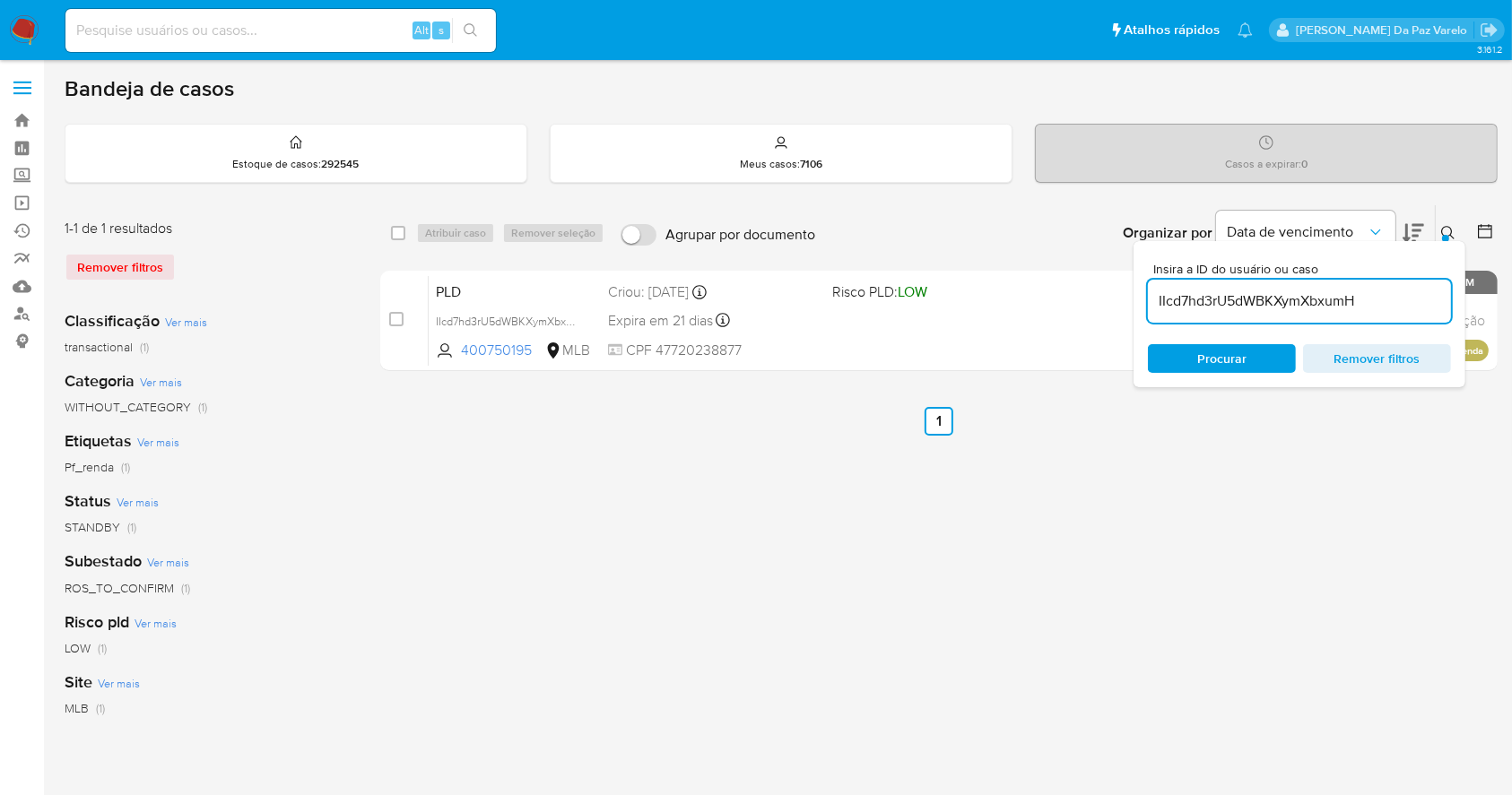
click at [388, 233] on div "select-all-cases-checkbox Atribuir caso Remover seleção Agrupar por documento O…" at bounding box center [939, 233] width 1117 height 56
click at [394, 233] on input "checkbox" at bounding box center [397, 233] width 14 height 14
checkbox input "true"
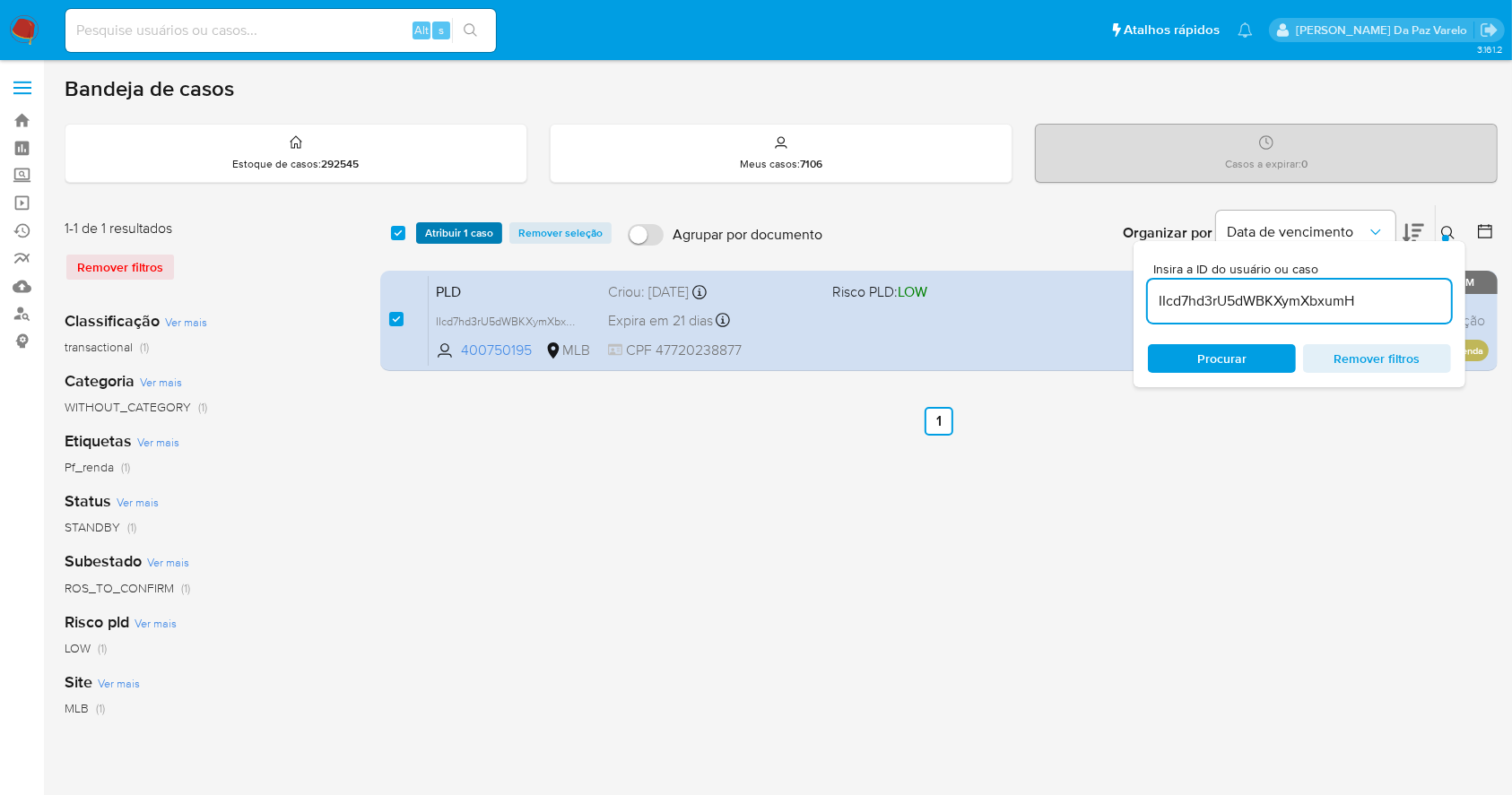
click at [443, 233] on span "Atribuir 1 caso" at bounding box center [459, 233] width 68 height 18
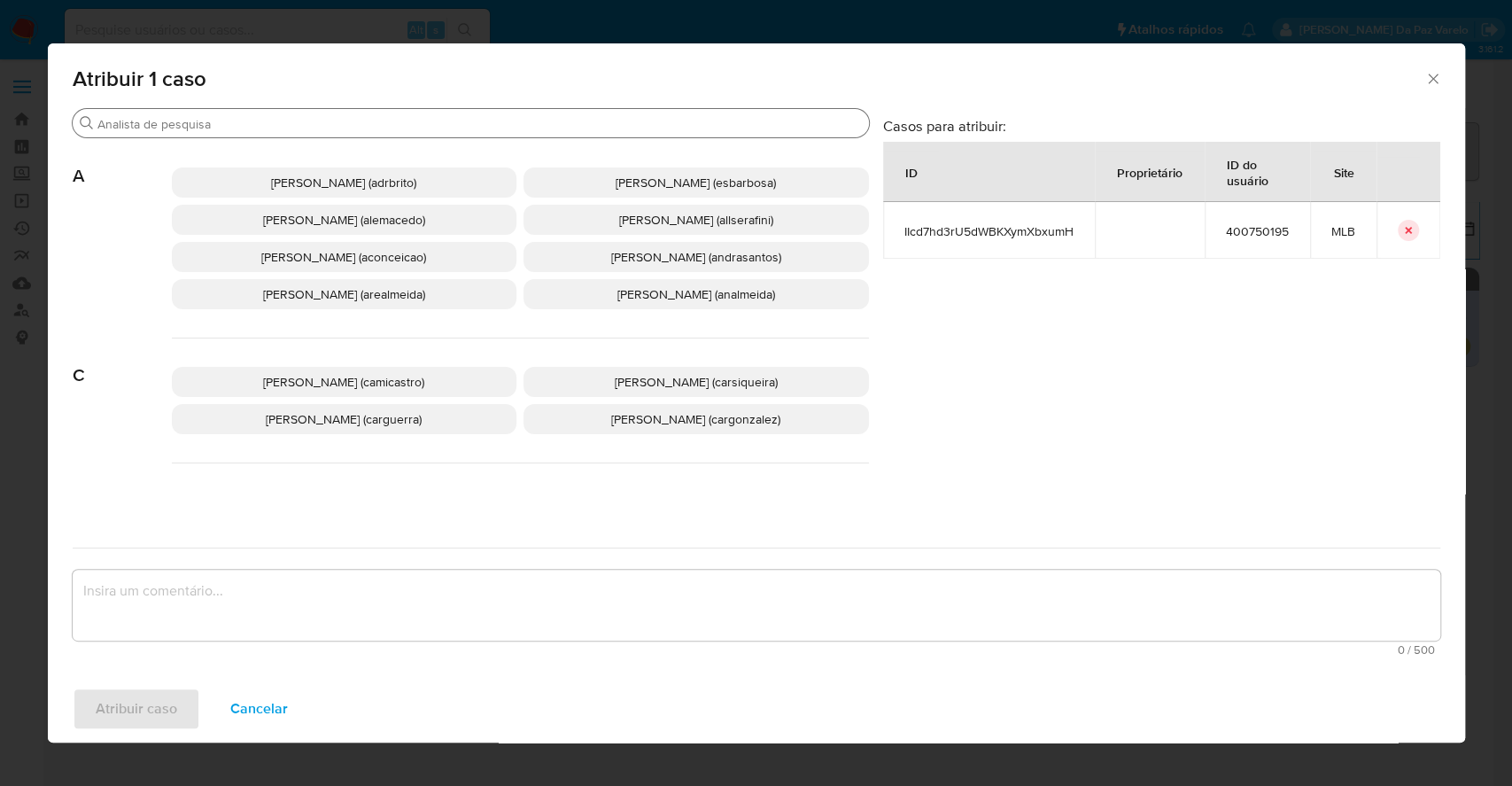
click at [477, 122] on input "Buscar" at bounding box center [480, 124] width 764 height 16
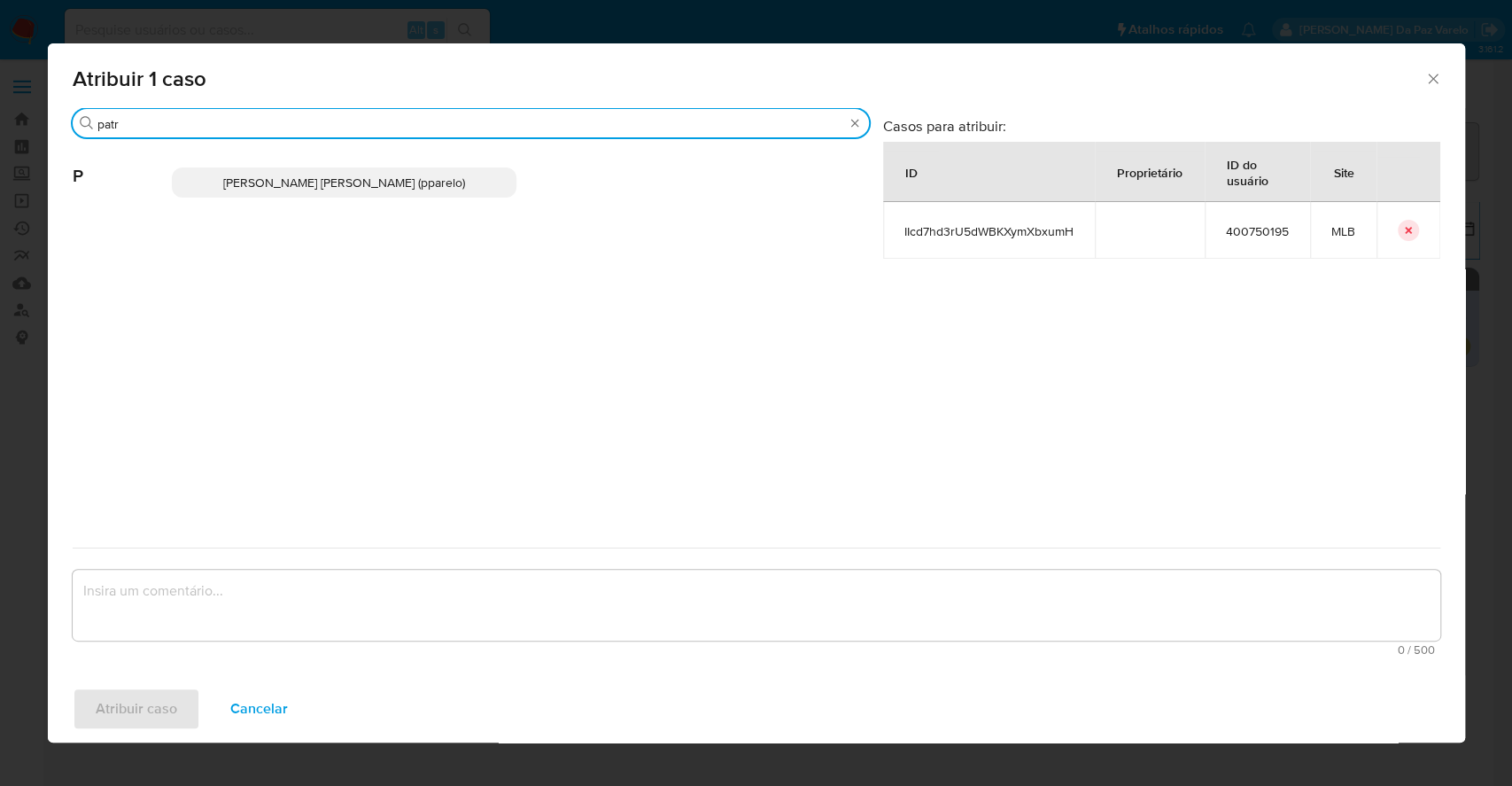
type input "patr"
click at [461, 178] on p "Patricia Aparecida Da Paz Varelo (pparelo)" at bounding box center [344, 183] width 346 height 30
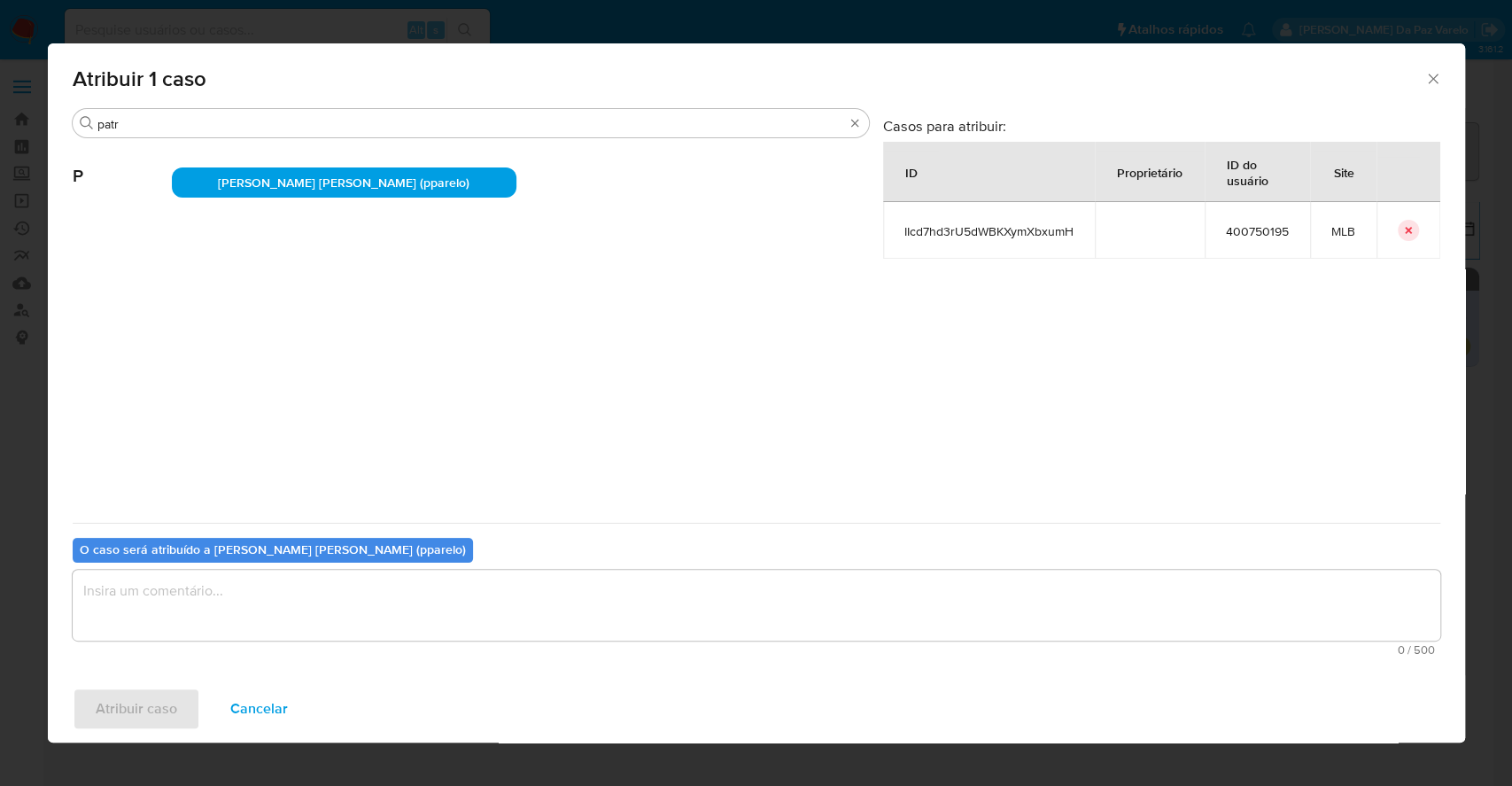
click at [476, 591] on textarea "assign-modal" at bounding box center [757, 605] width 1368 height 71
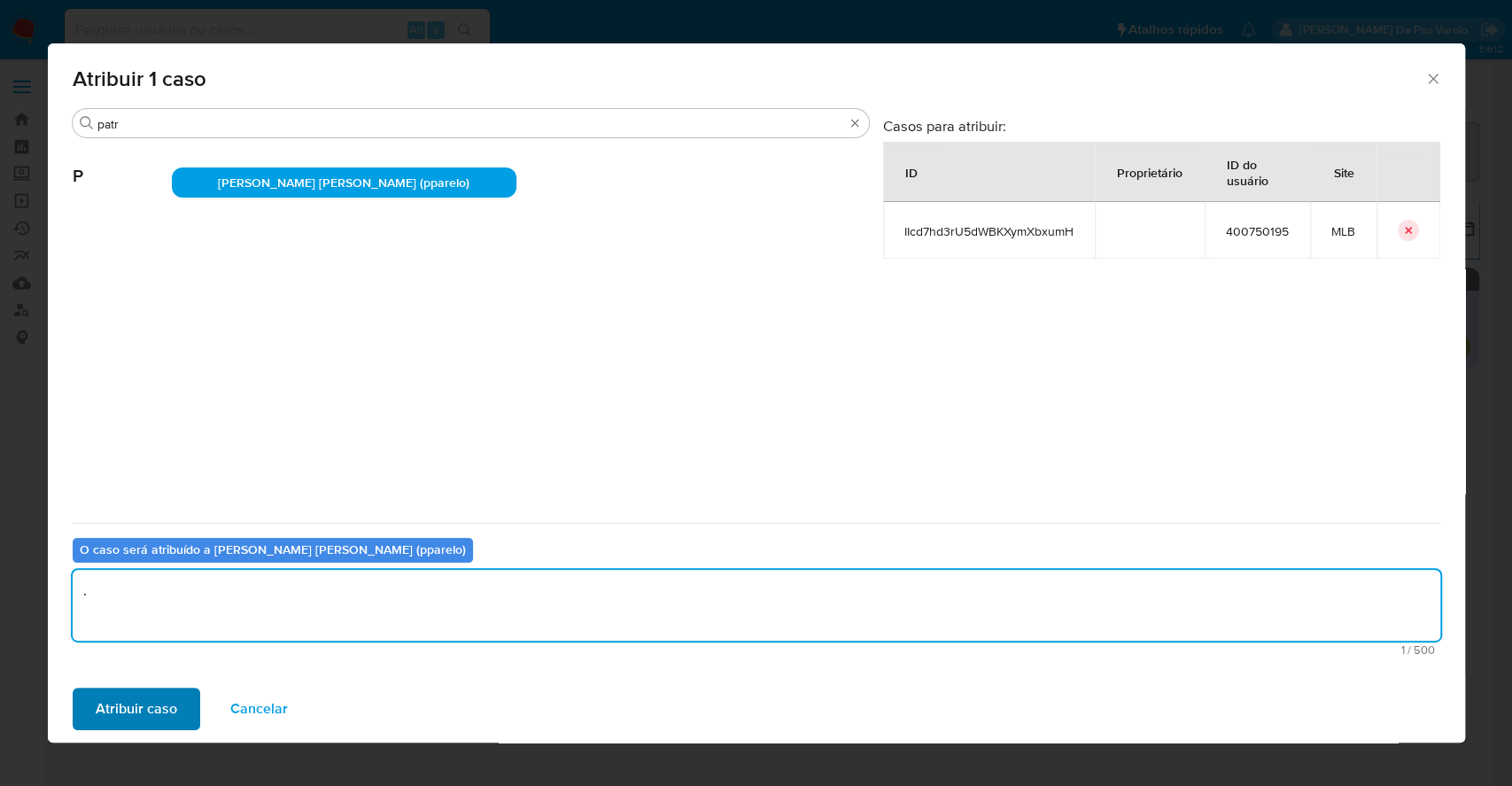
type textarea "."
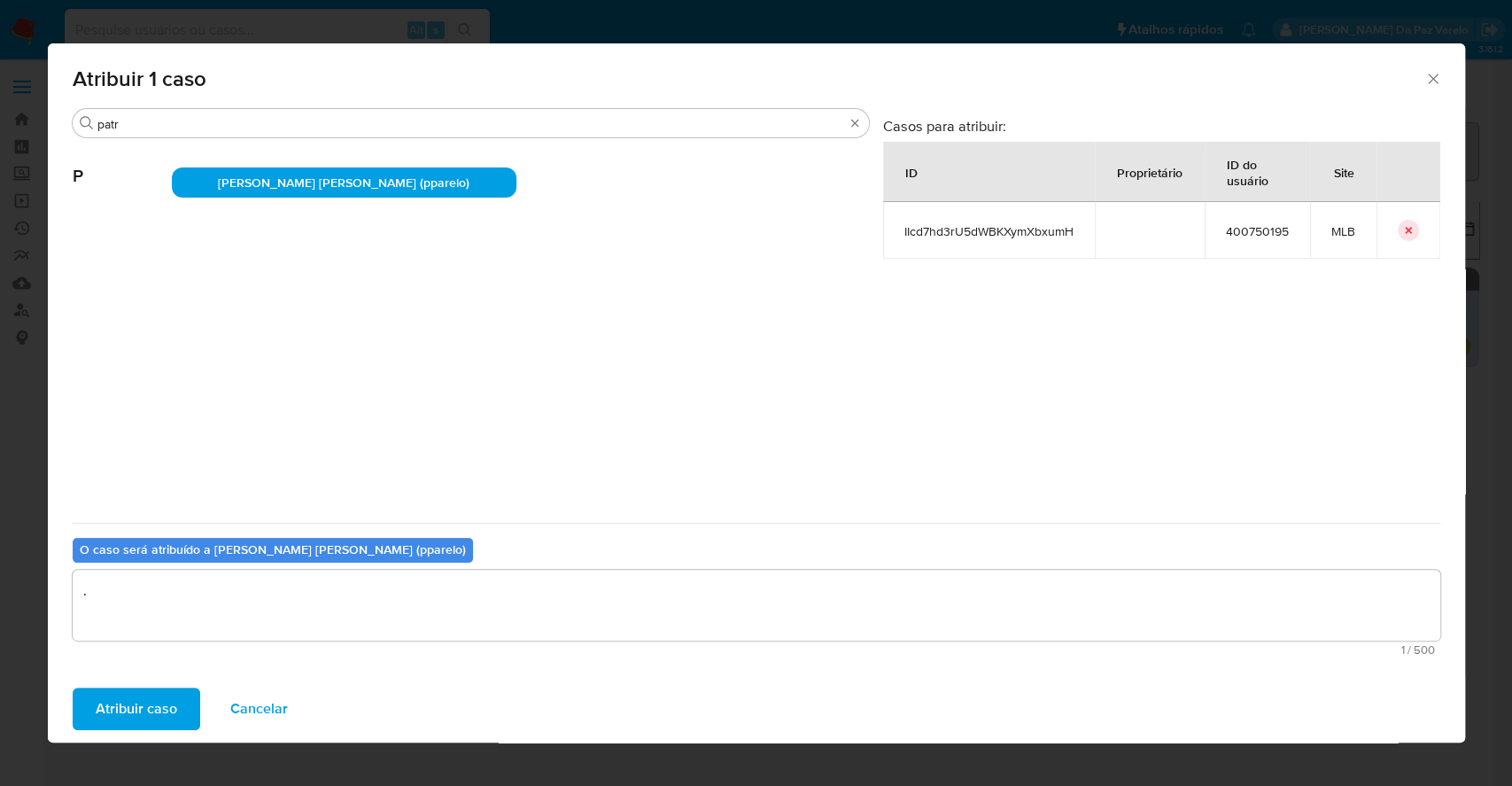
click at [159, 709] on span "Atribuir caso" at bounding box center [136, 709] width 81 height 39
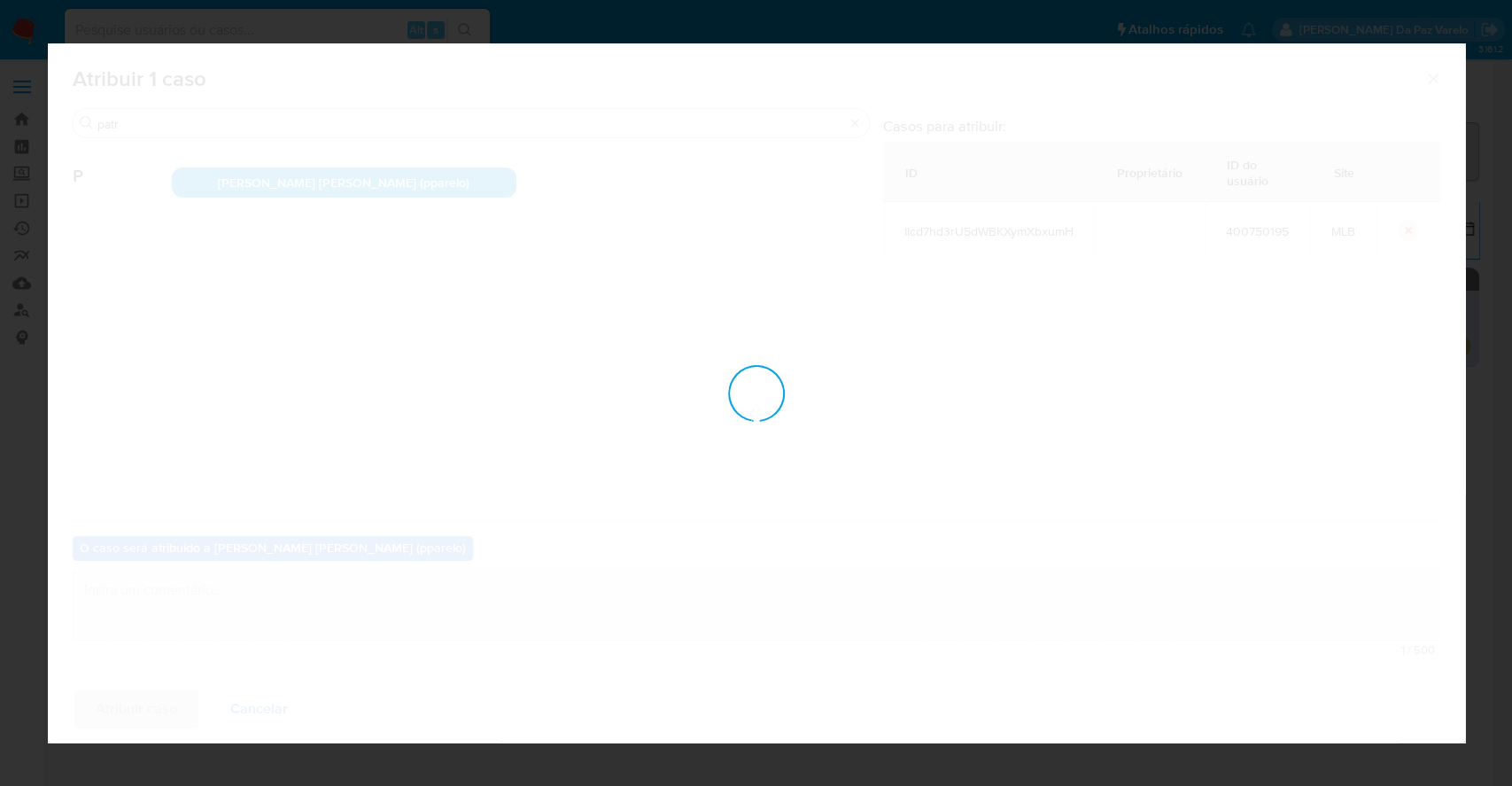
checkbox input "false"
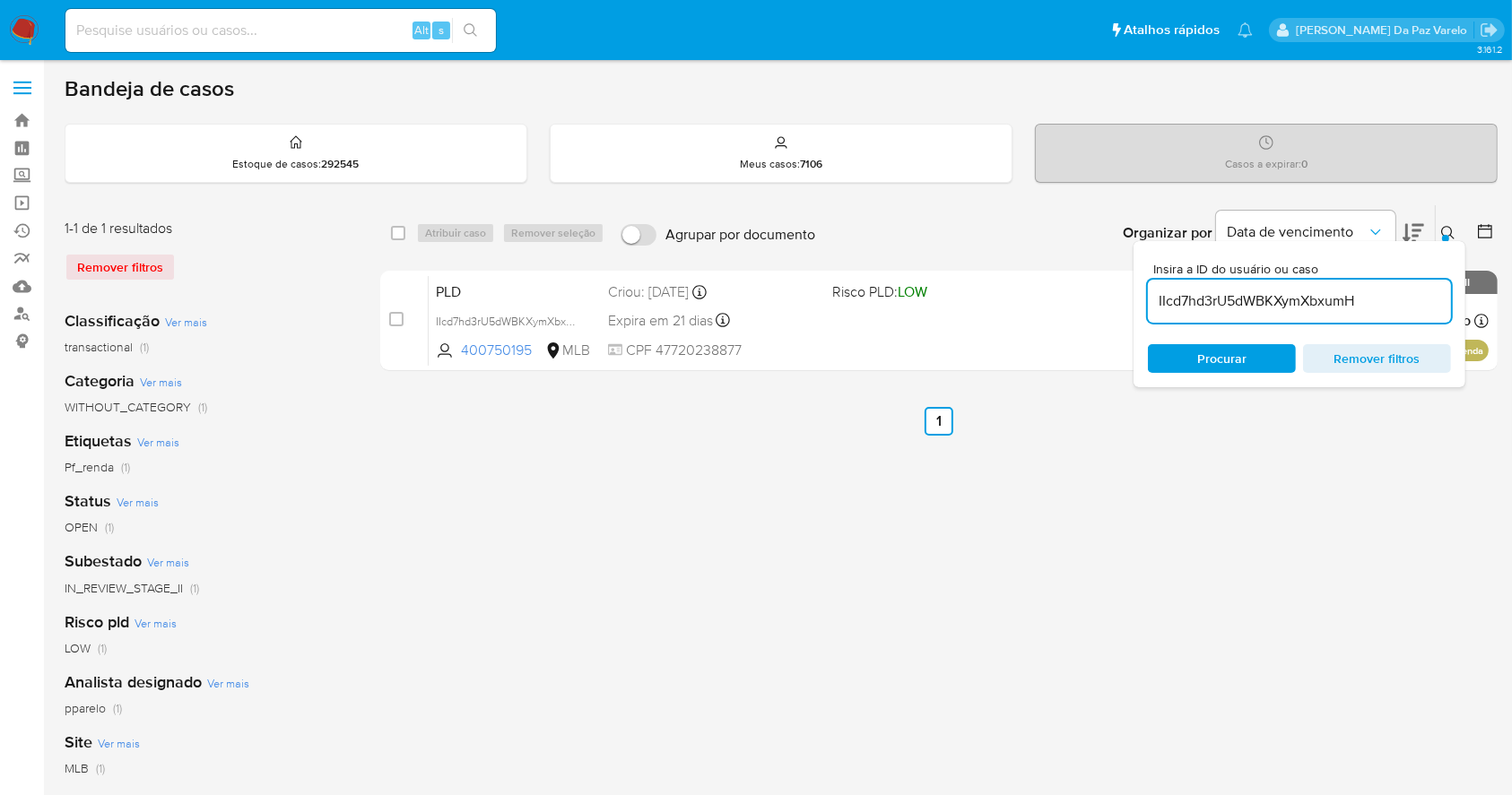
click at [1337, 282] on div "IIcd7hd3rU5dWBKXymXbxumH" at bounding box center [1299, 302] width 303 height 43
click at [1336, 290] on input "IIcd7hd3rU5dWBKXymXbxumH" at bounding box center [1299, 301] width 303 height 24
paste input "CJtkIZRzSOyy7tgTS6G9L5xB"
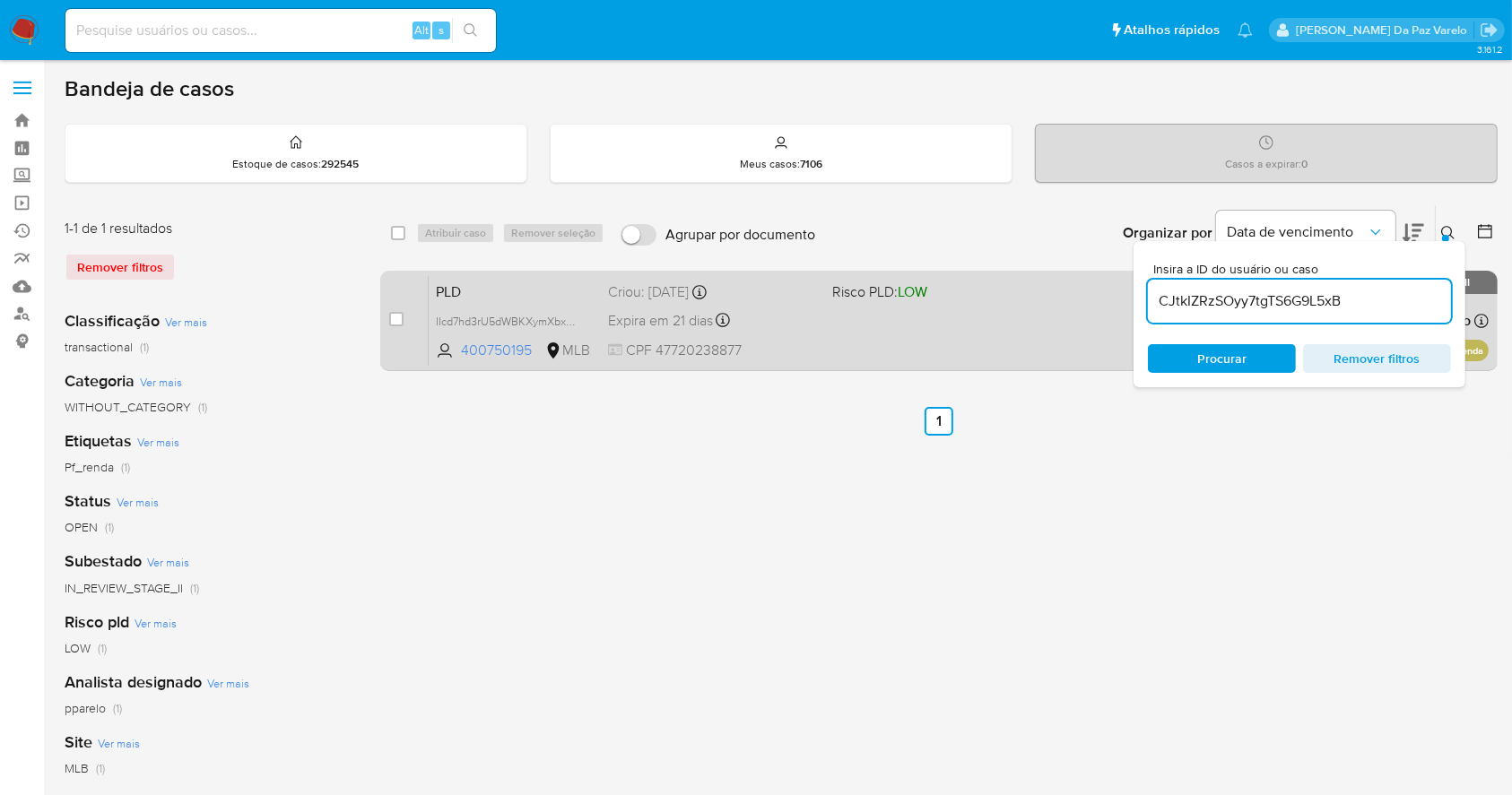
type input "CJtkIZRzSOyy7tgTS6G9L5xB"
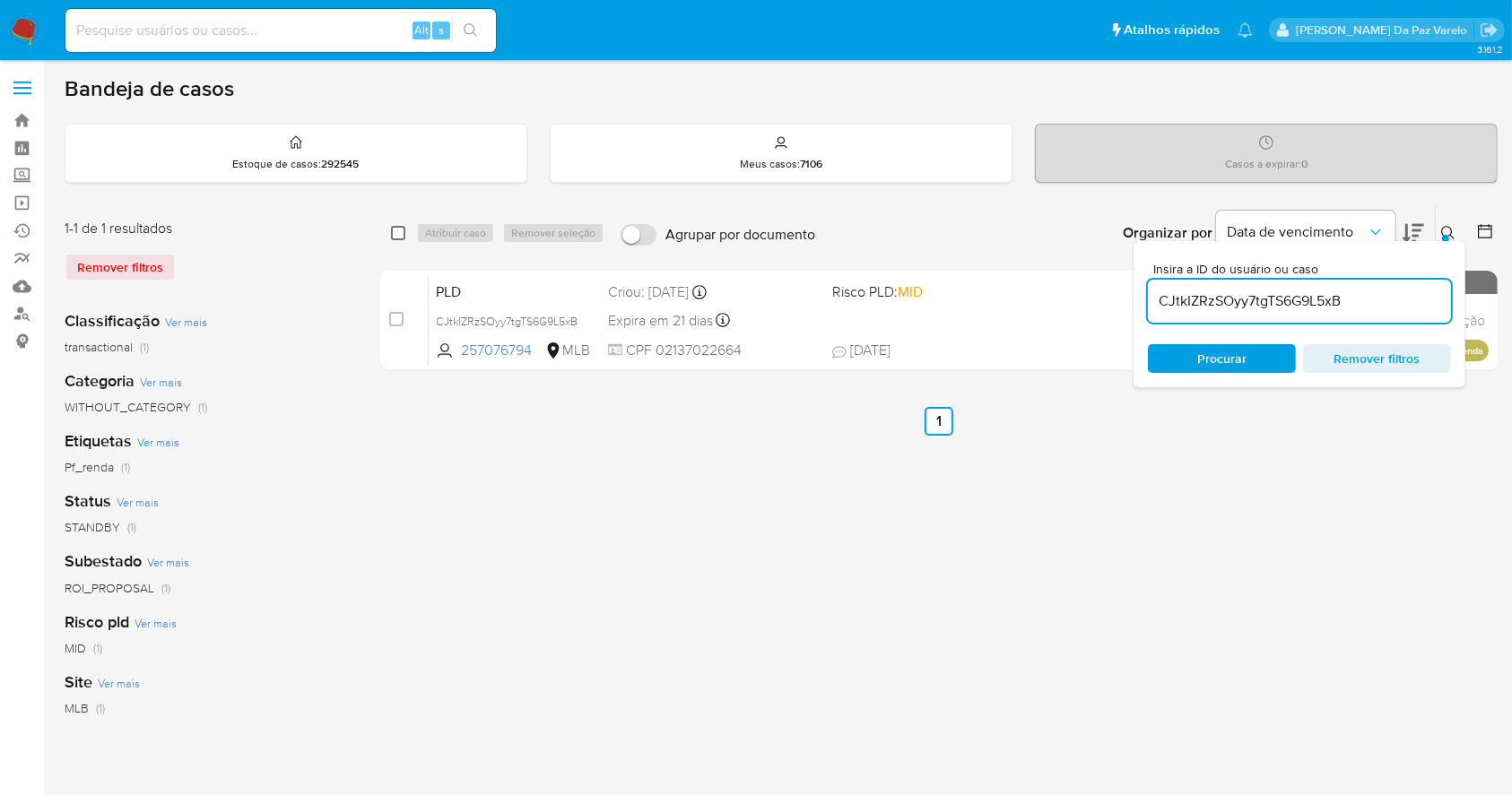
click at [399, 239] on input "checkbox" at bounding box center [397, 233] width 14 height 14
checkbox input "true"
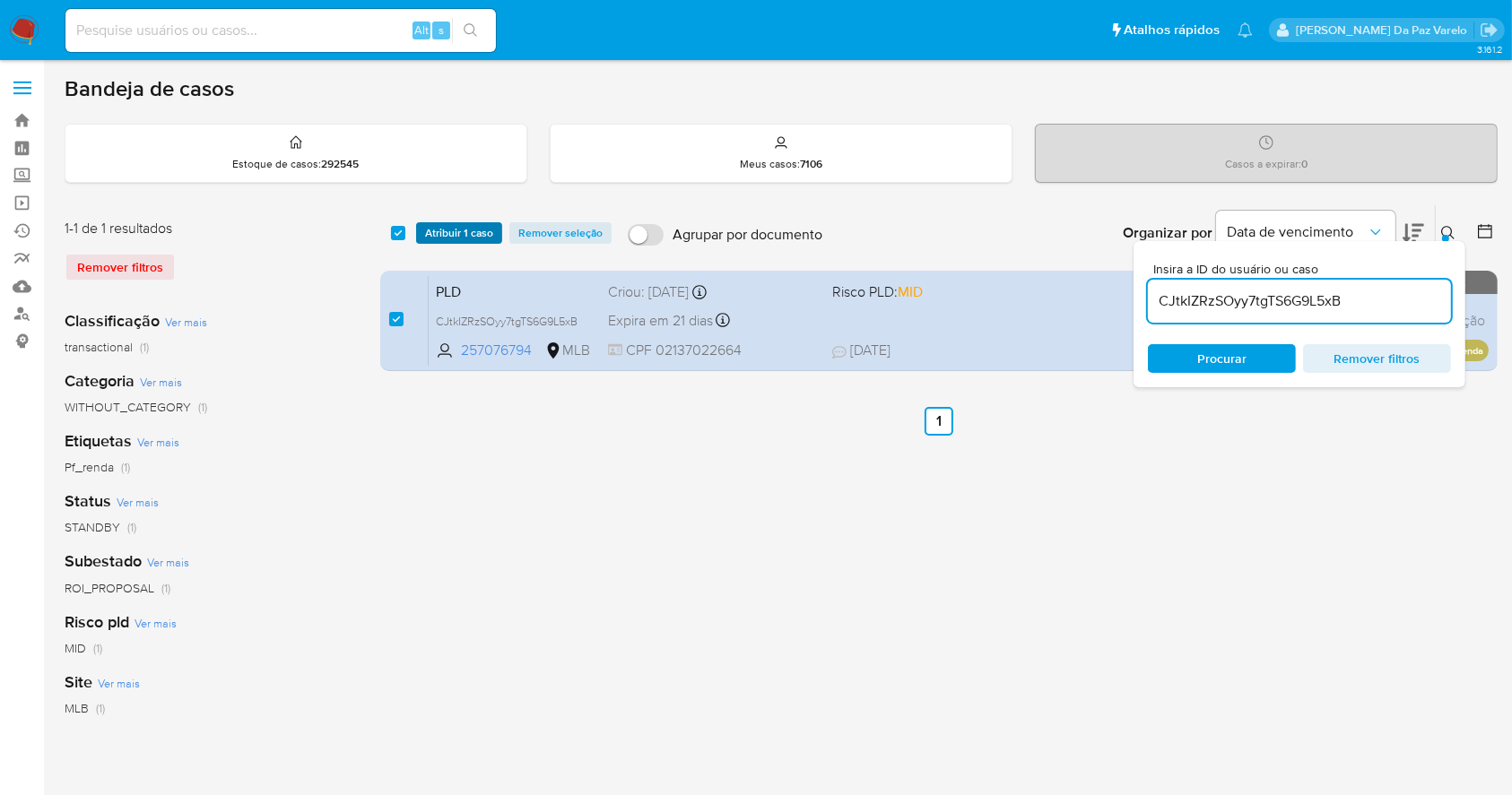
click at [456, 225] on span "Atribuir 1 caso" at bounding box center [459, 233] width 68 height 18
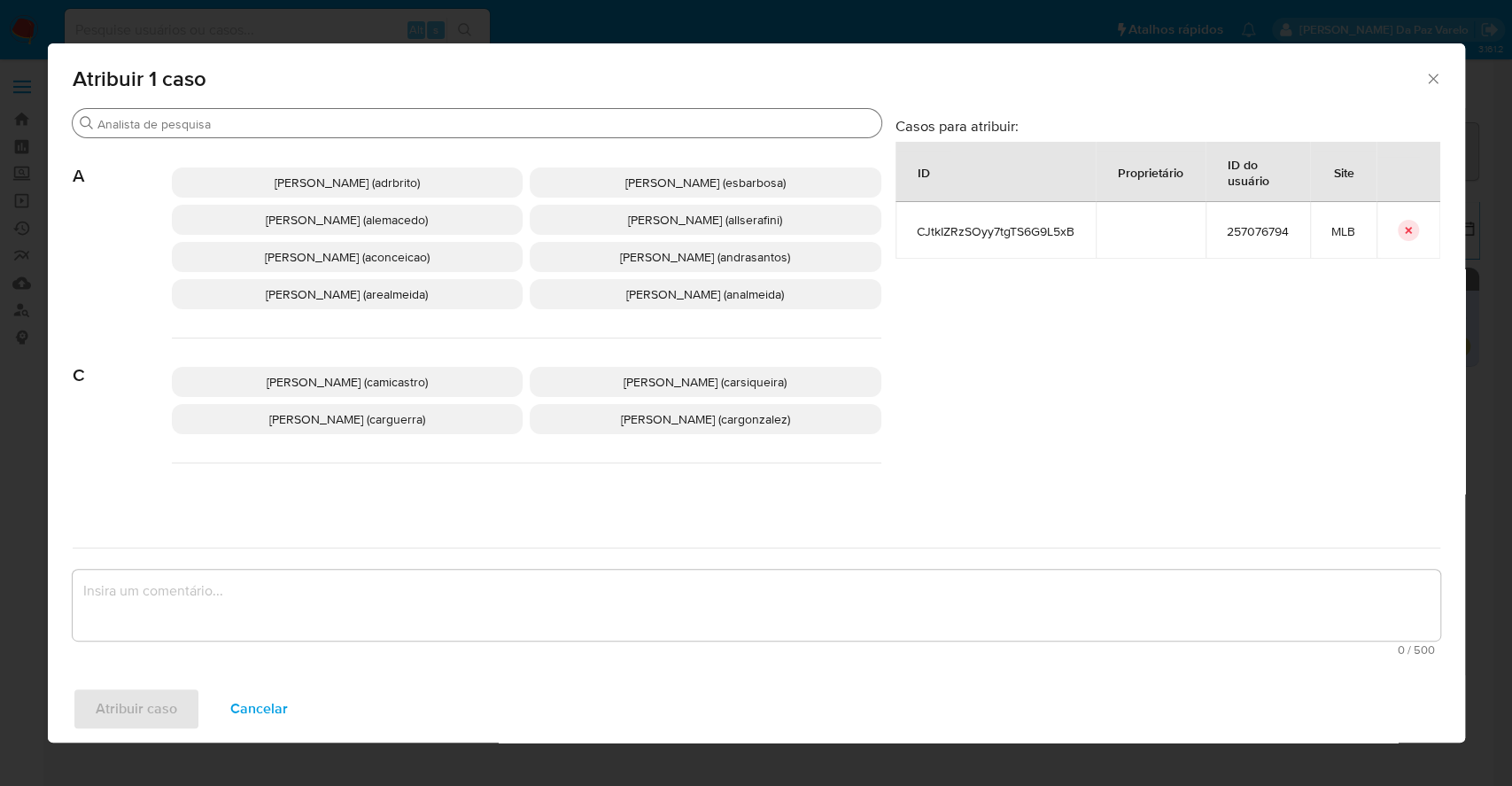
click at [457, 121] on input "Buscar" at bounding box center [487, 124] width 777 height 16
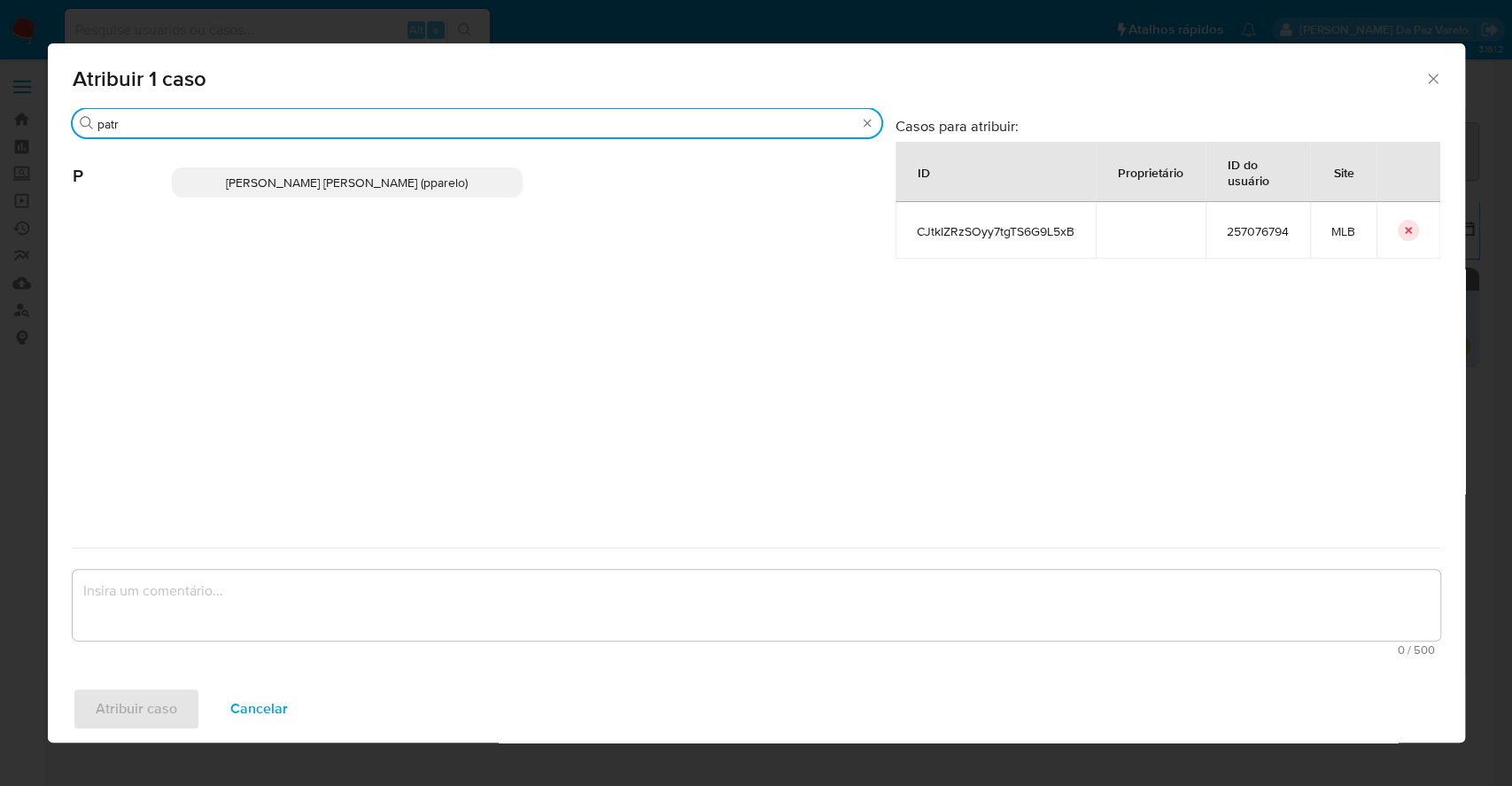
type input "patr"
click at [420, 173] on span "Patricia Aparecida Da Paz Varelo (pparelo)" at bounding box center [346, 182] width 241 height 18
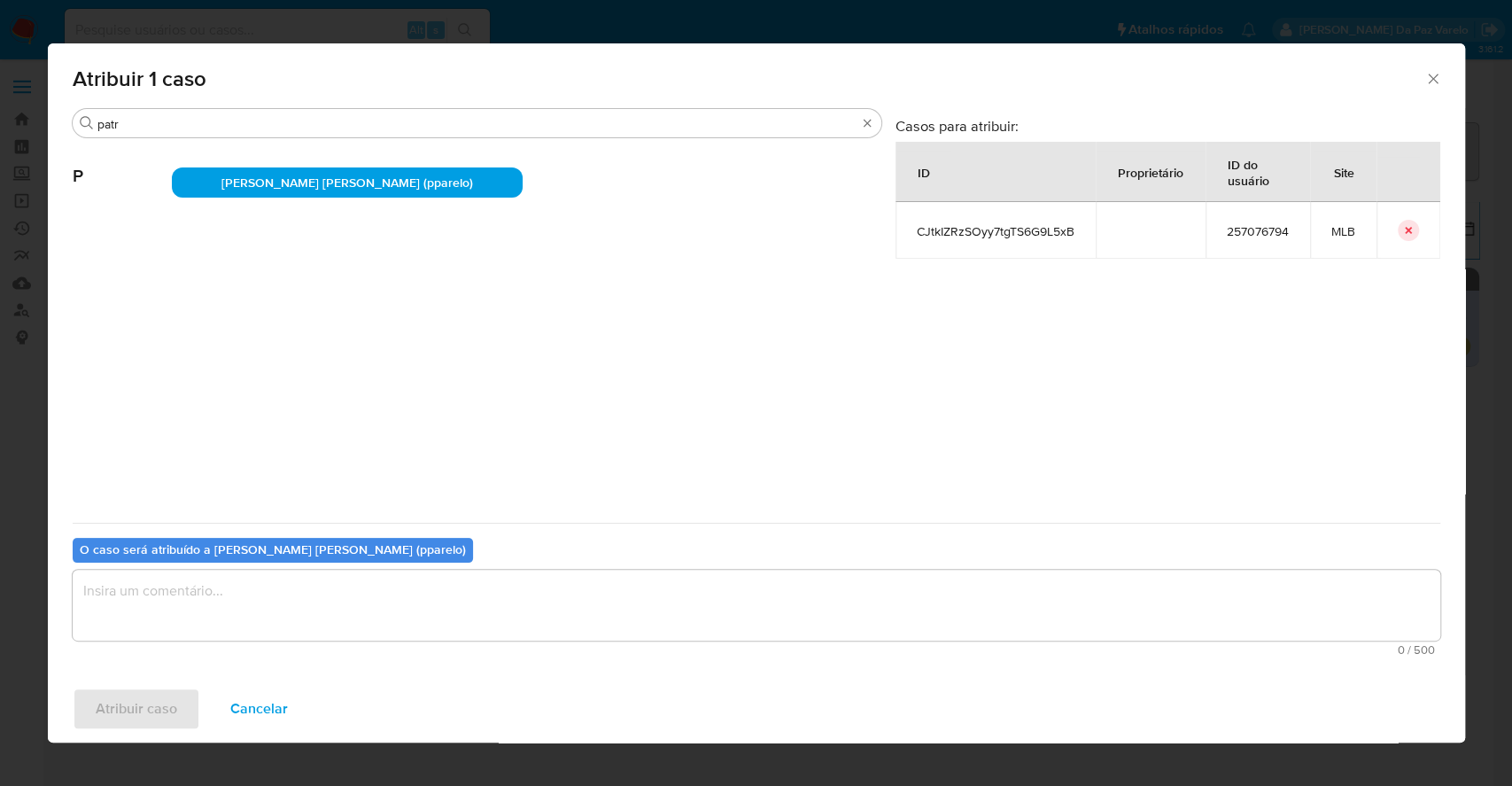
click at [468, 605] on textarea "assign-modal" at bounding box center [757, 605] width 1368 height 71
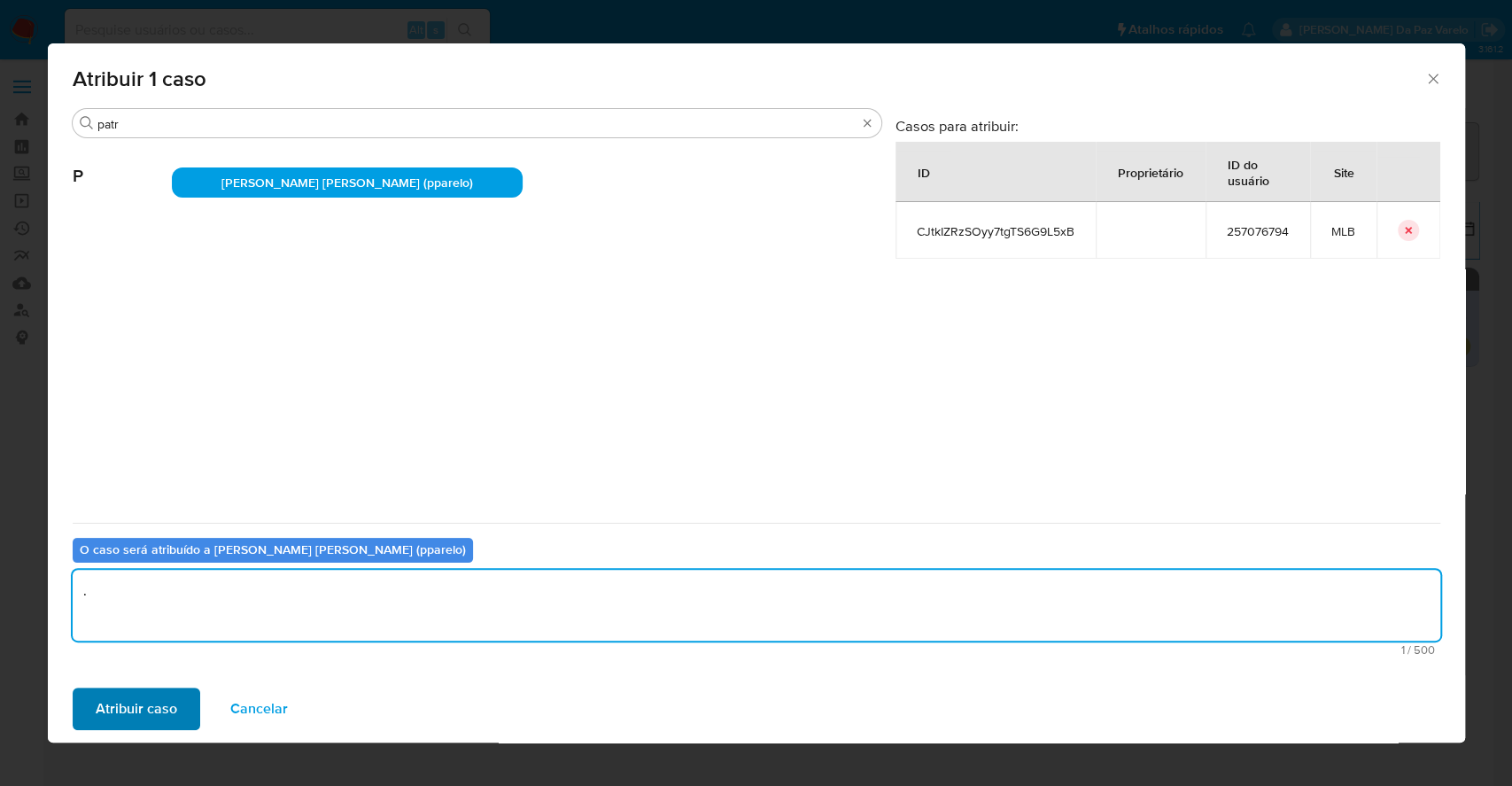
type textarea "."
click at [173, 691] on span "Atribuir caso" at bounding box center [136, 709] width 81 height 39
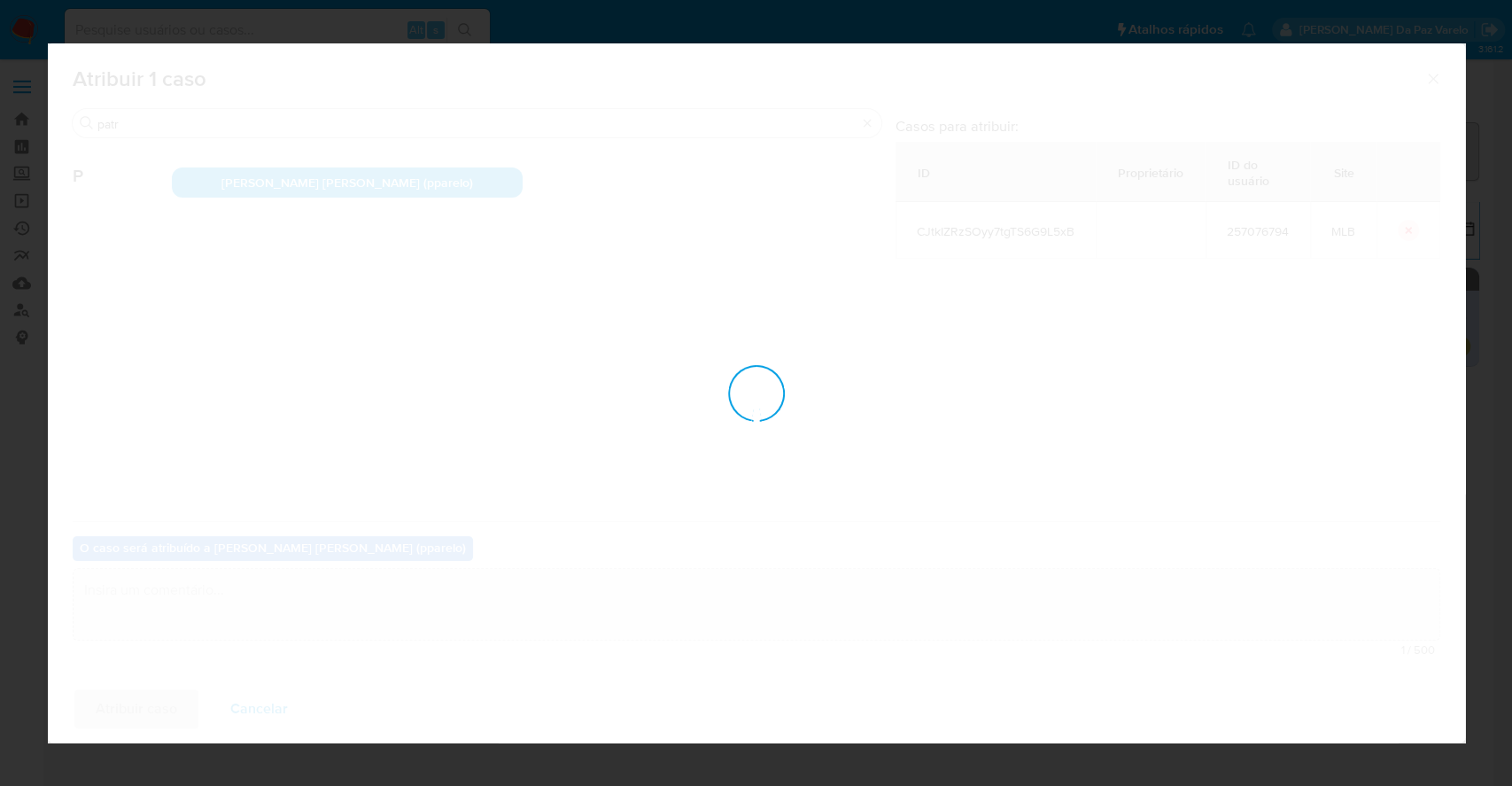
checkbox input "false"
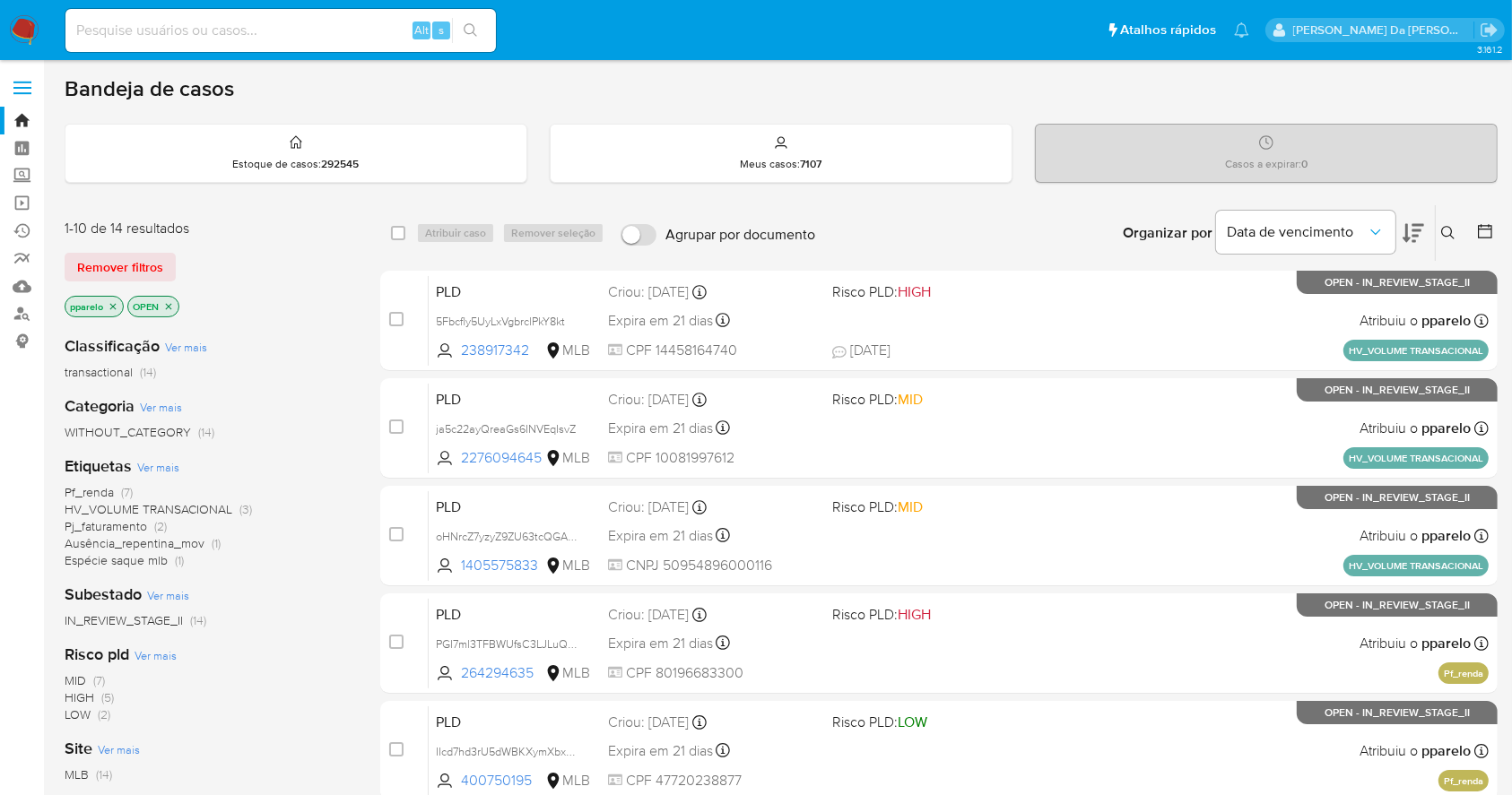
click at [1448, 231] on icon at bounding box center [1447, 233] width 14 height 14
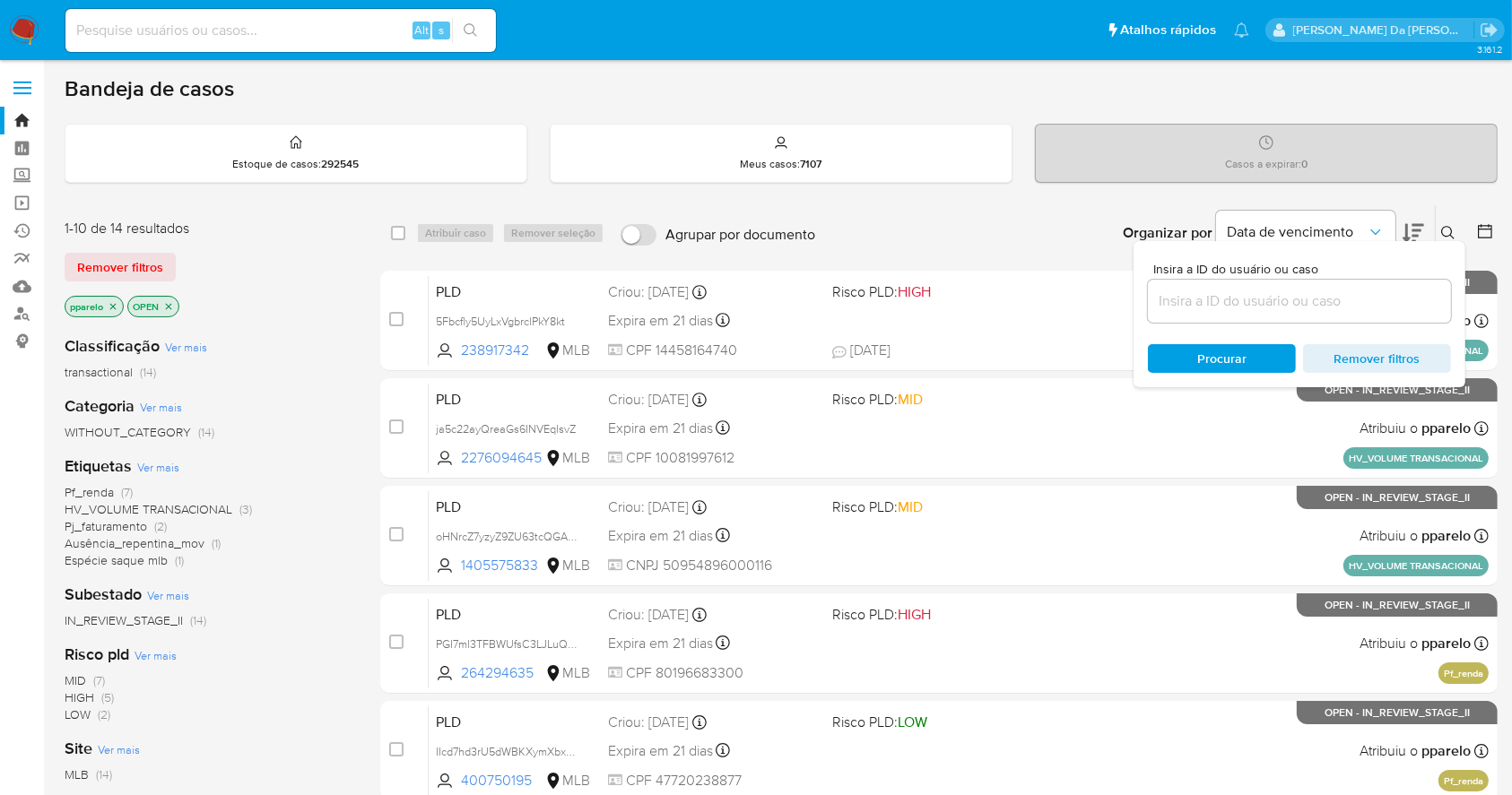
click at [1282, 296] on input at bounding box center [1299, 301] width 303 height 24
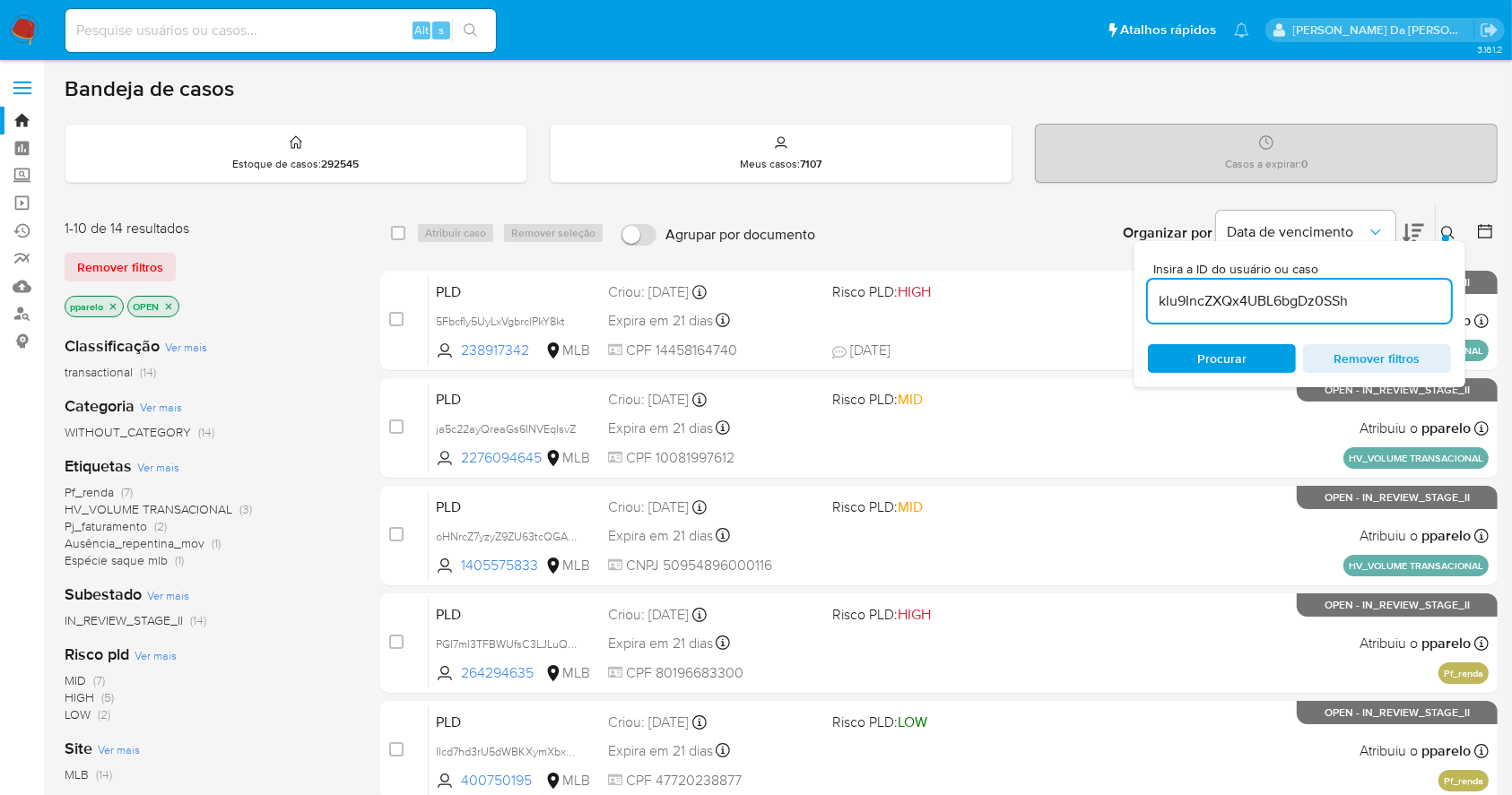
type input "klu9IncZXQx4UBL6bgDz0SSh"
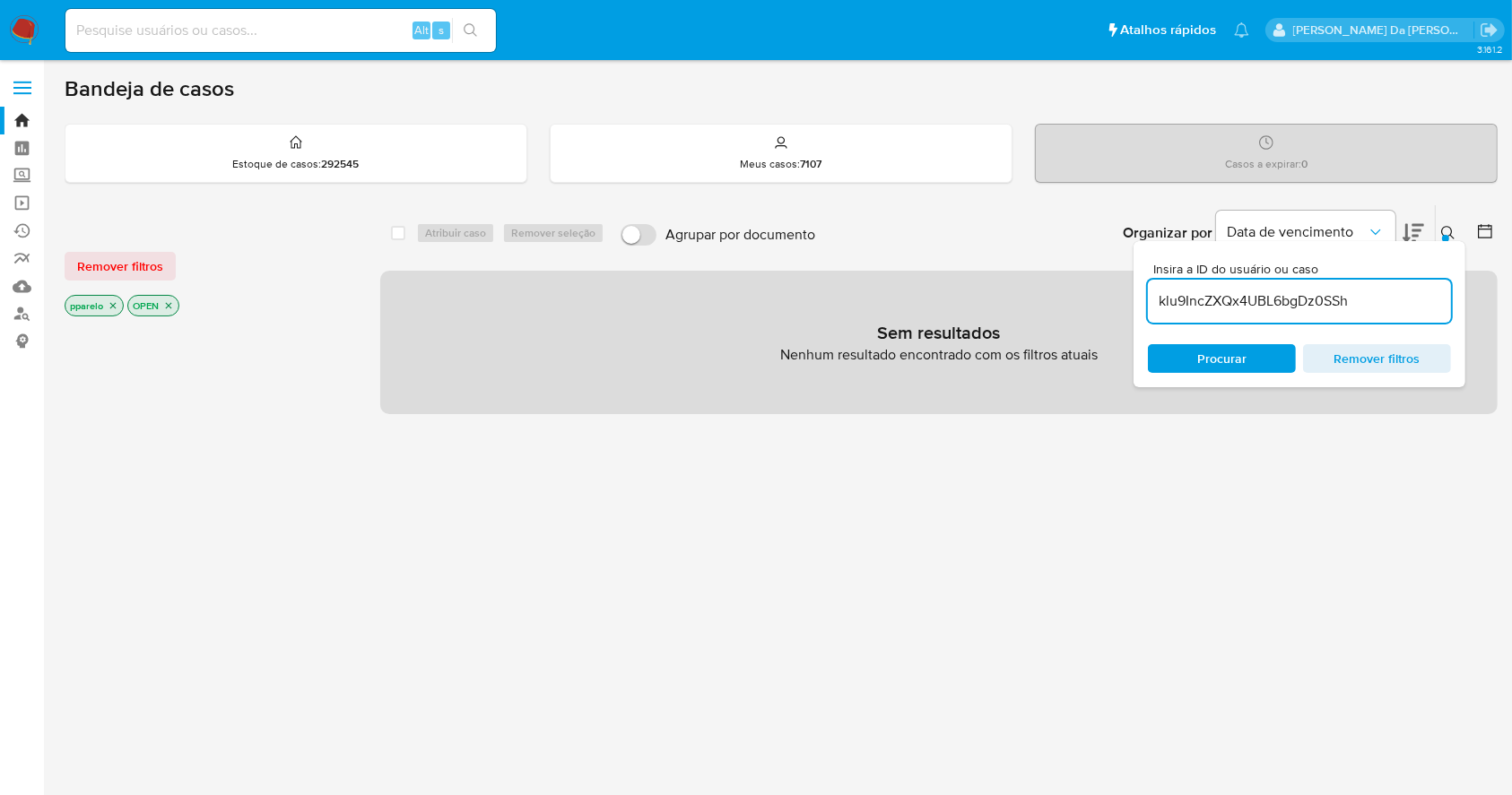
click at [111, 306] on icon "close-filter" at bounding box center [113, 306] width 7 height 7
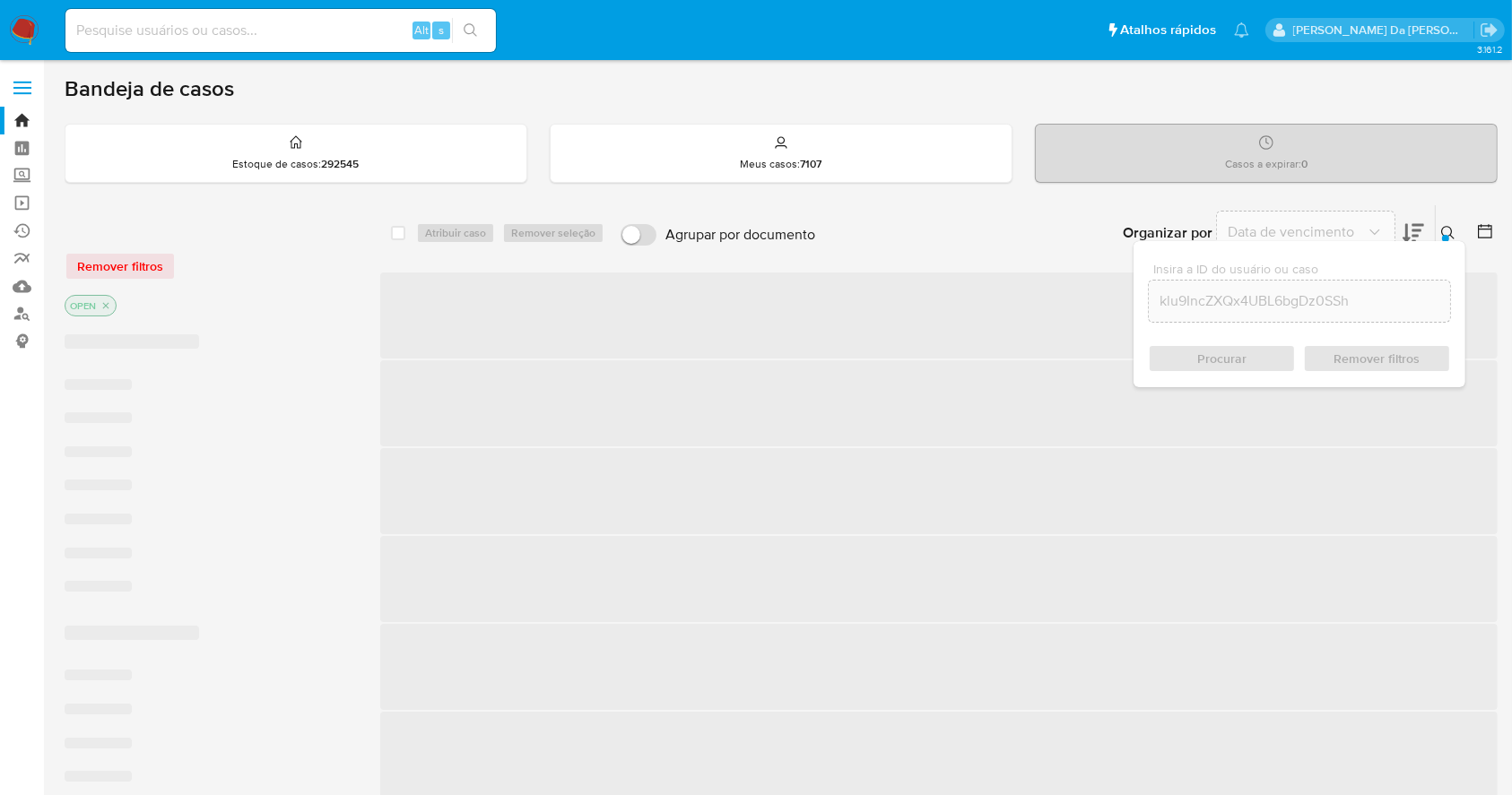
click at [108, 306] on icon "close-filter" at bounding box center [105, 305] width 10 height 10
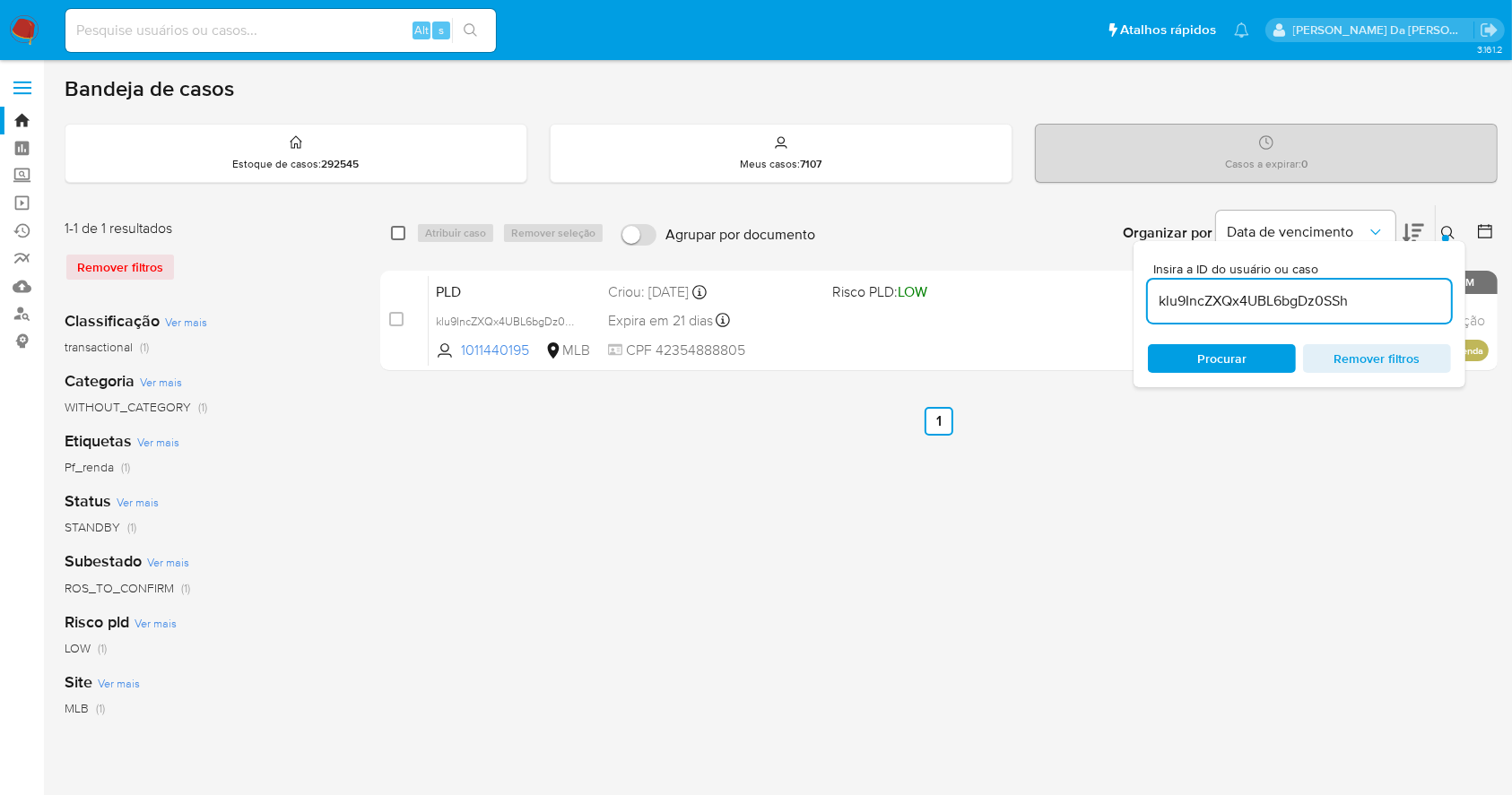
click at [397, 236] on input "checkbox" at bounding box center [397, 233] width 14 height 14
checkbox input "true"
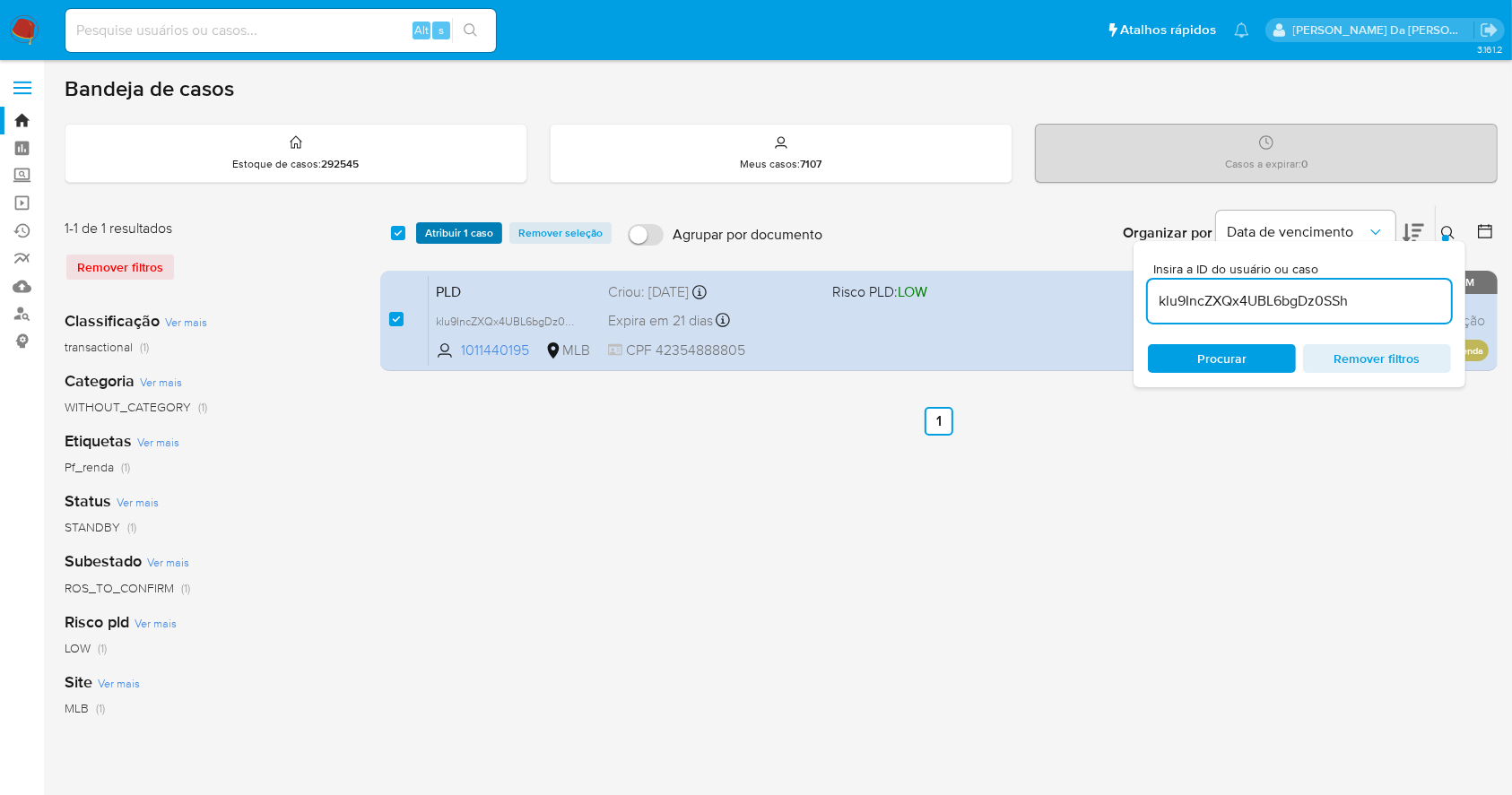
click at [443, 235] on span "Atribuir 1 caso" at bounding box center [459, 233] width 68 height 18
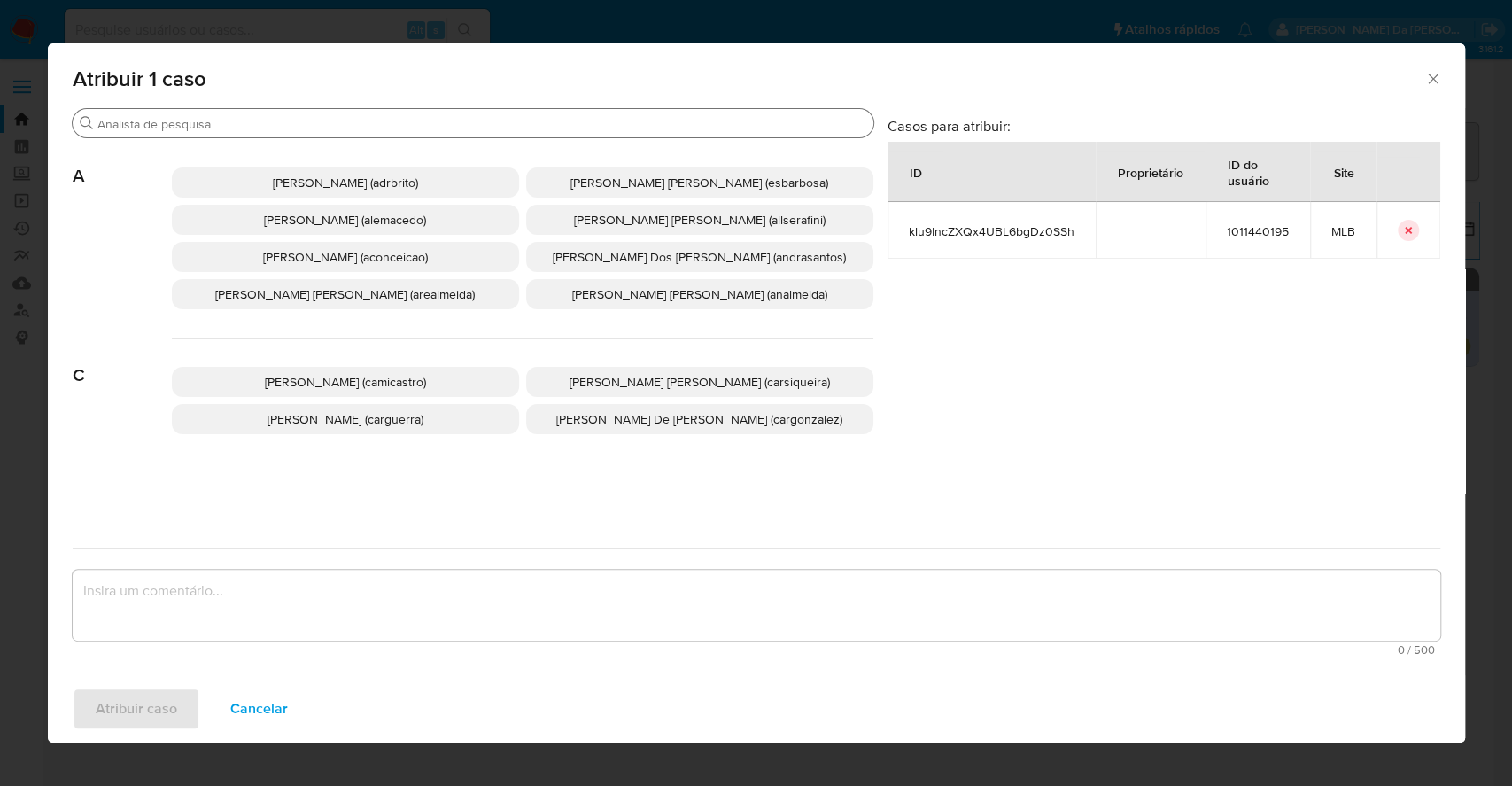
click at [460, 137] on div "Buscar" at bounding box center [473, 123] width 801 height 28
click at [462, 131] on input "Buscar" at bounding box center [482, 124] width 769 height 16
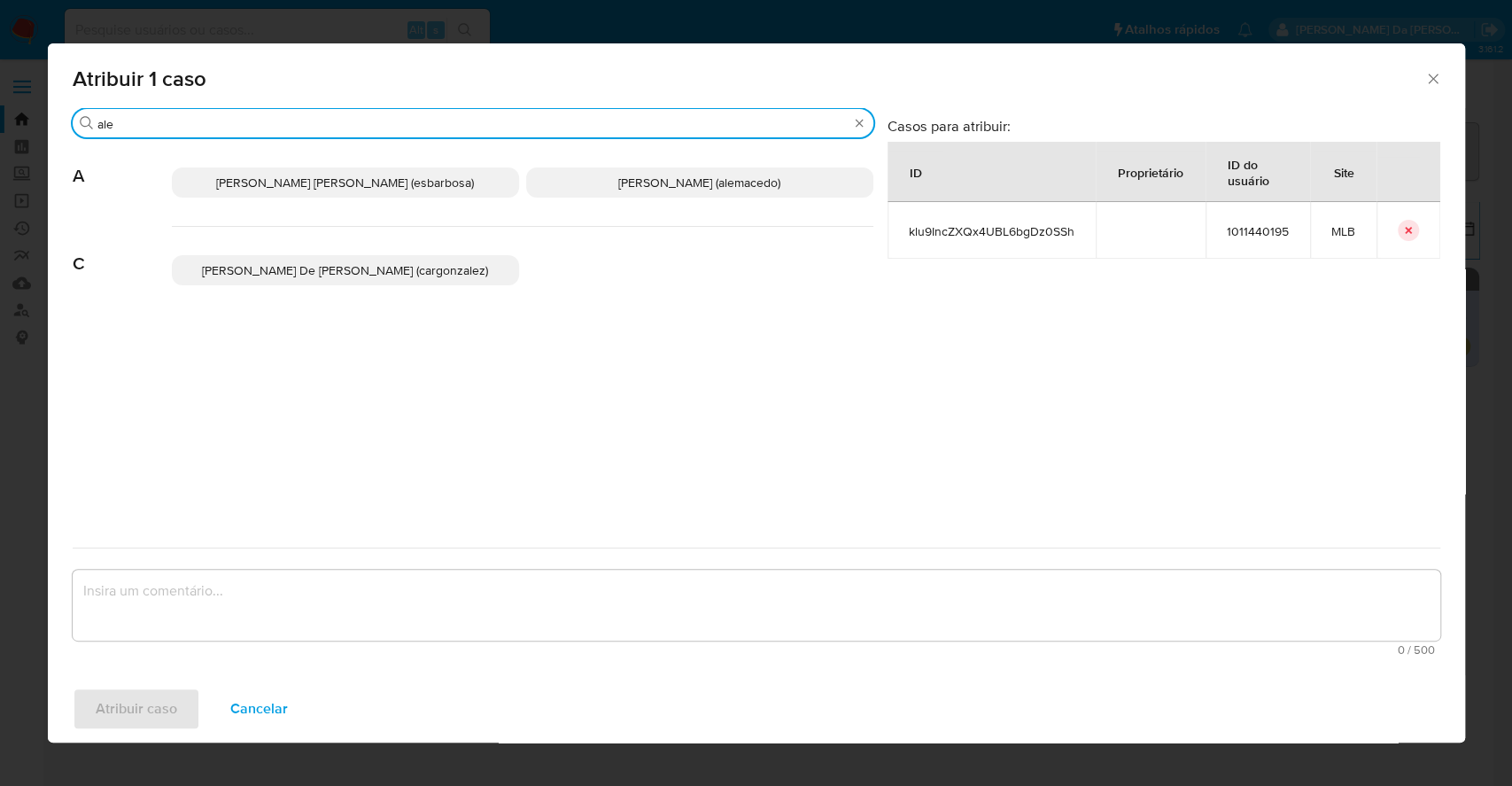
type input "ale"
click at [428, 188] on span "Alessandra Da Silva Barbosa (esbarbosa)" at bounding box center [345, 182] width 258 height 18
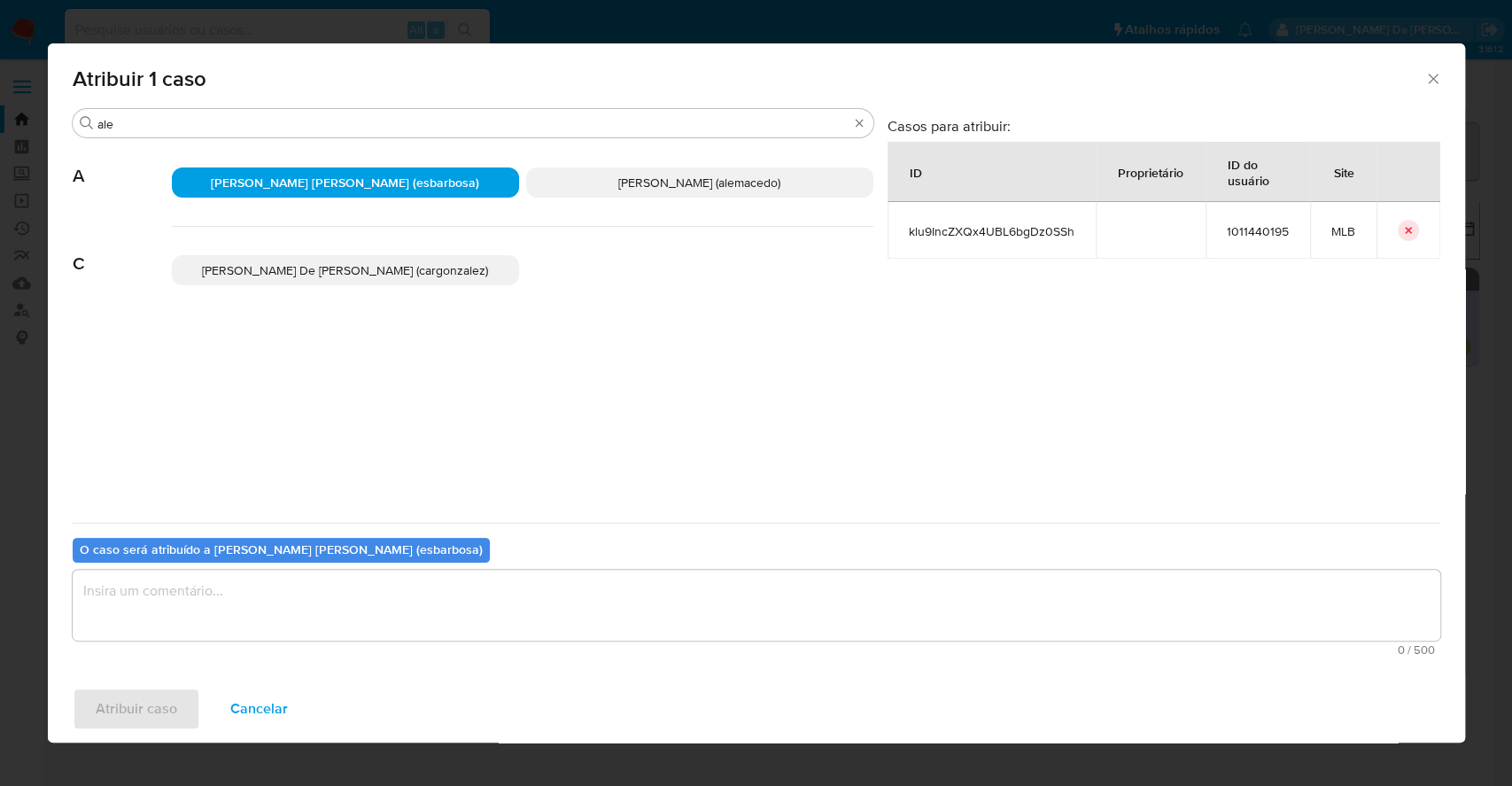
click at [402, 588] on textarea "assign-modal" at bounding box center [757, 605] width 1368 height 71
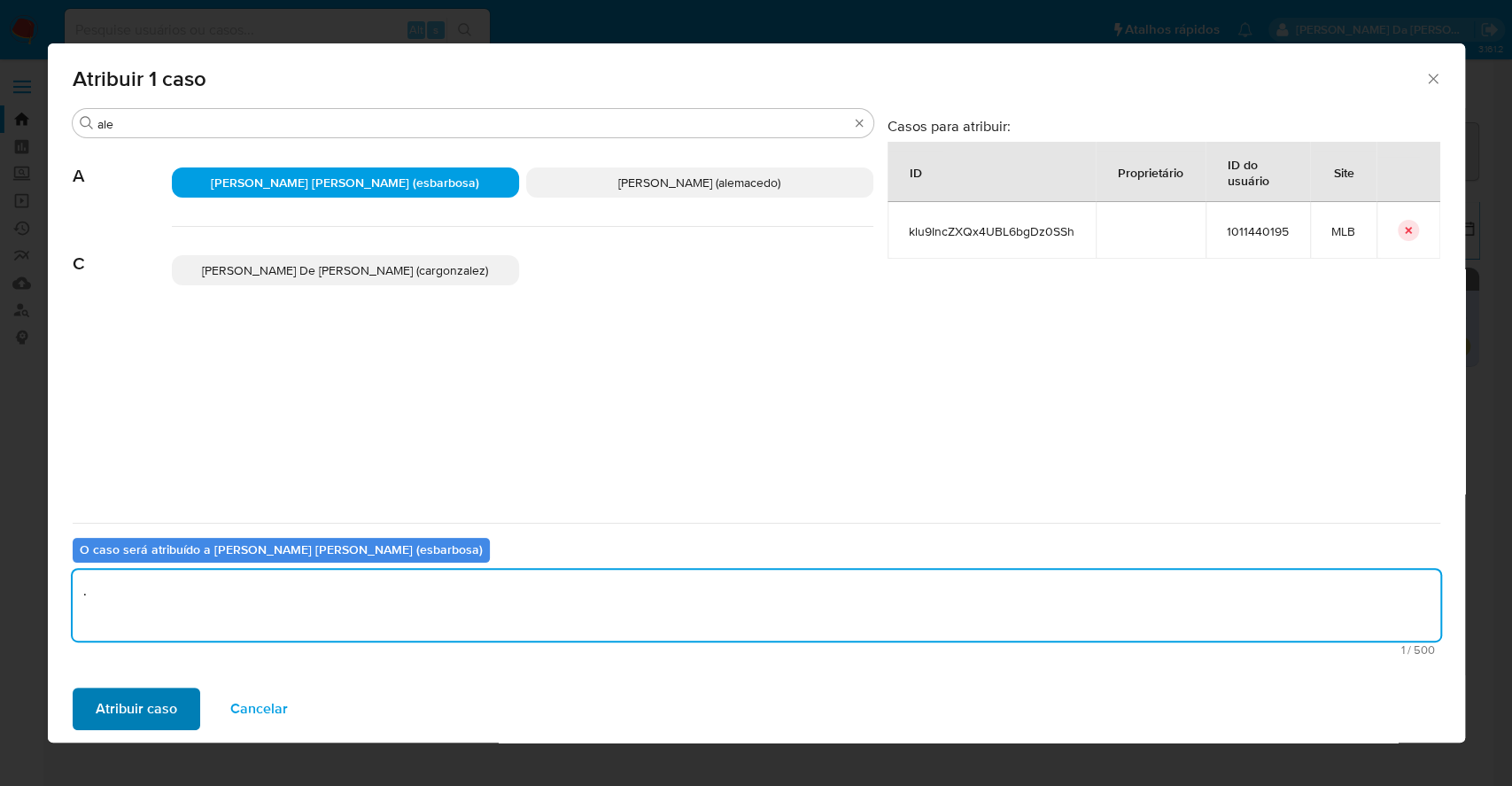
type textarea "."
click at [174, 707] on button "Atribuir caso" at bounding box center [136, 710] width 128 height 43
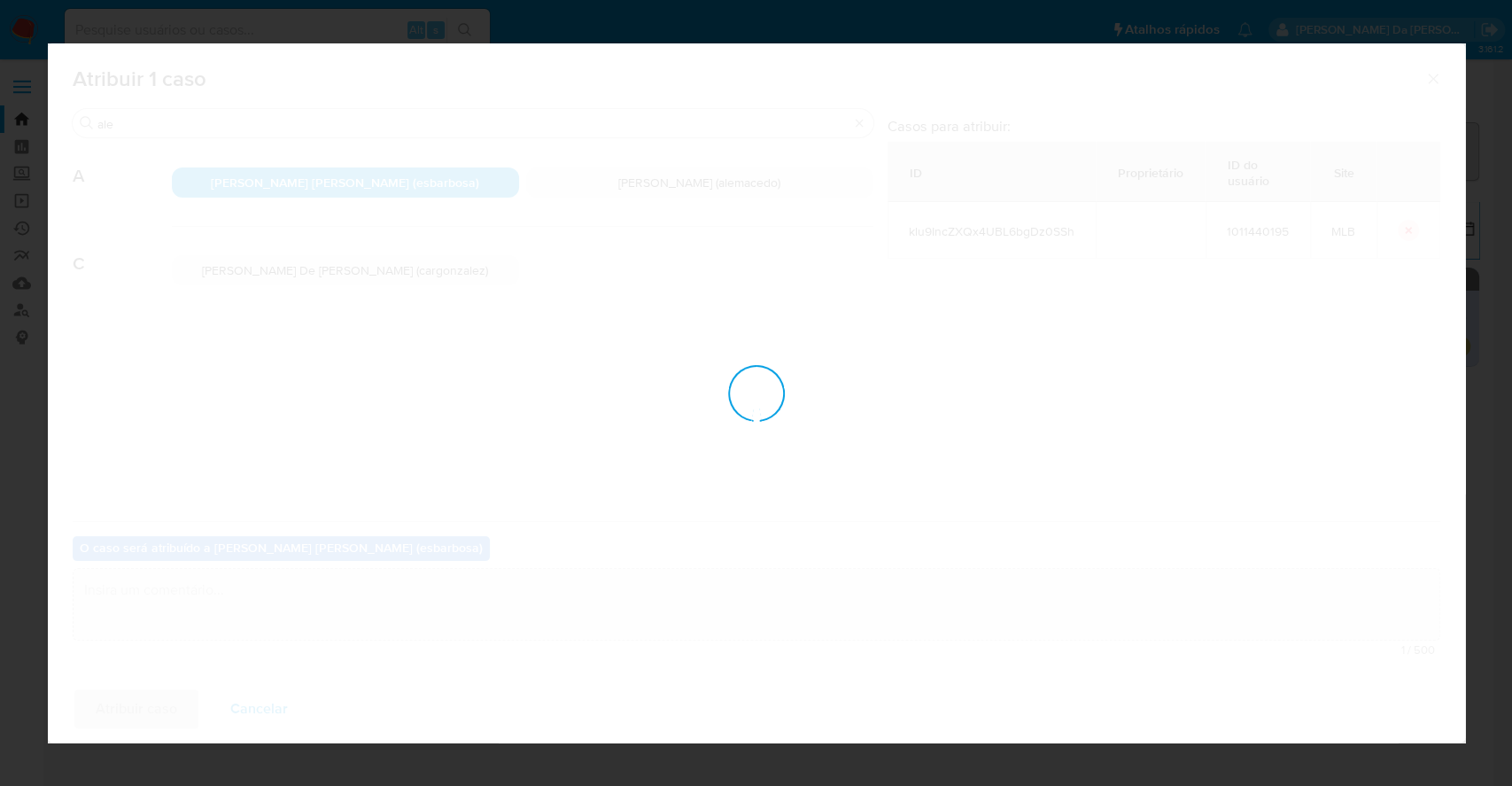
checkbox input "false"
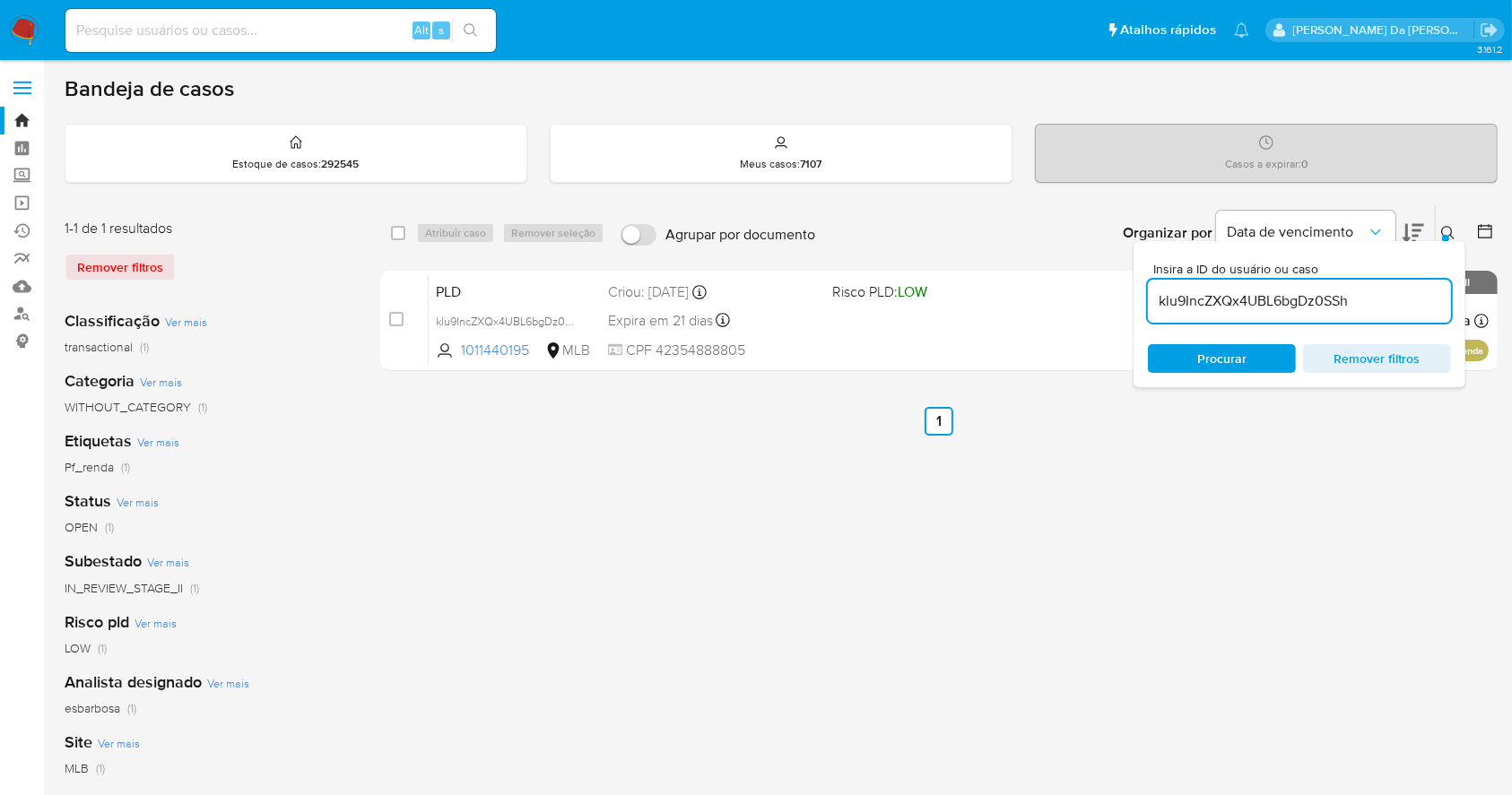
click at [323, 16] on div "Alt s" at bounding box center [280, 31] width 430 height 43
click at [315, 26] on input at bounding box center [280, 30] width 430 height 24
paste input "CJtkIZRzSOyy7tgTS6G9L5xB"
type input "CJtkIZRzSOyy7tgTS6G9L5xB"
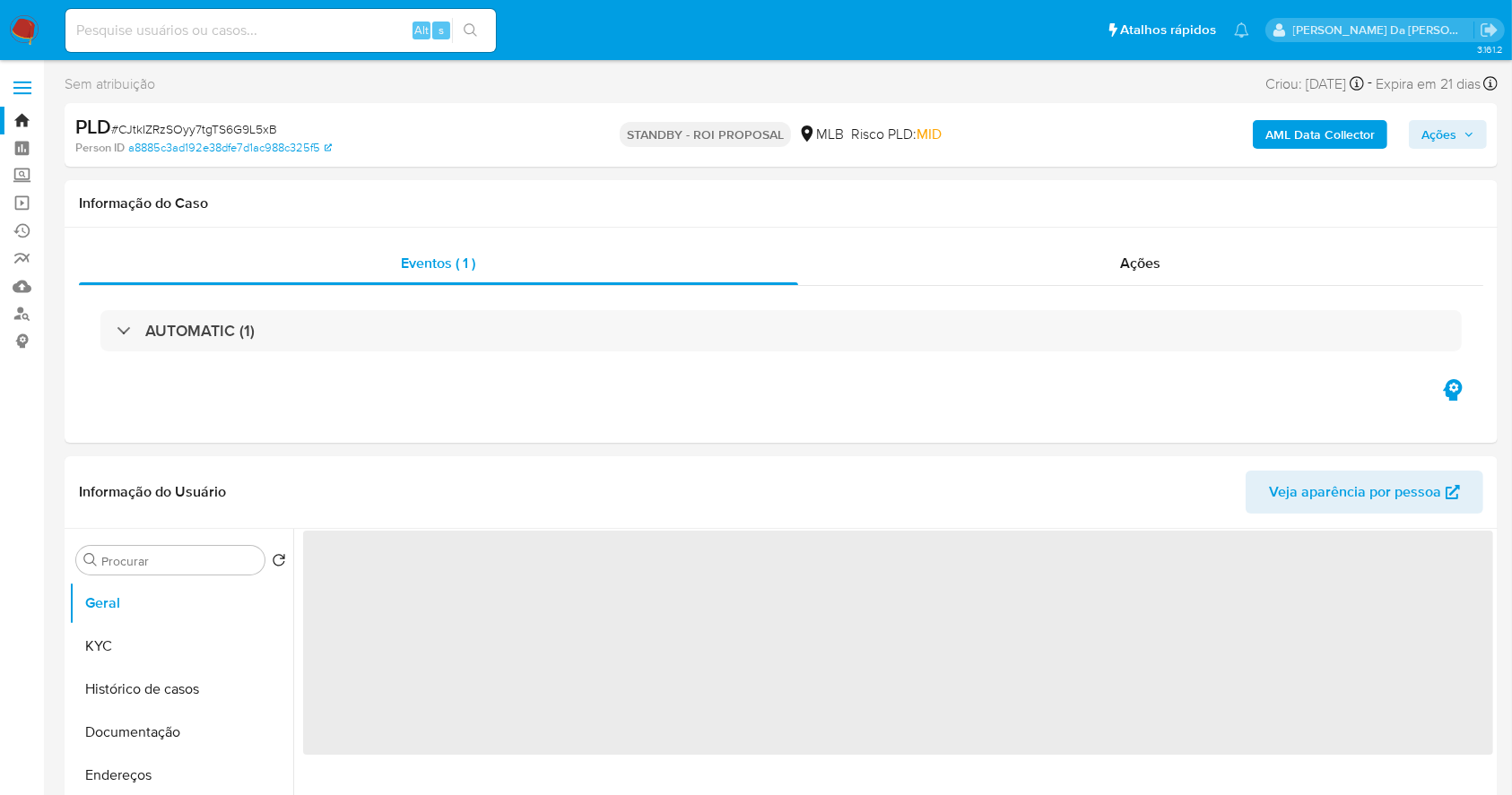
select select "10"
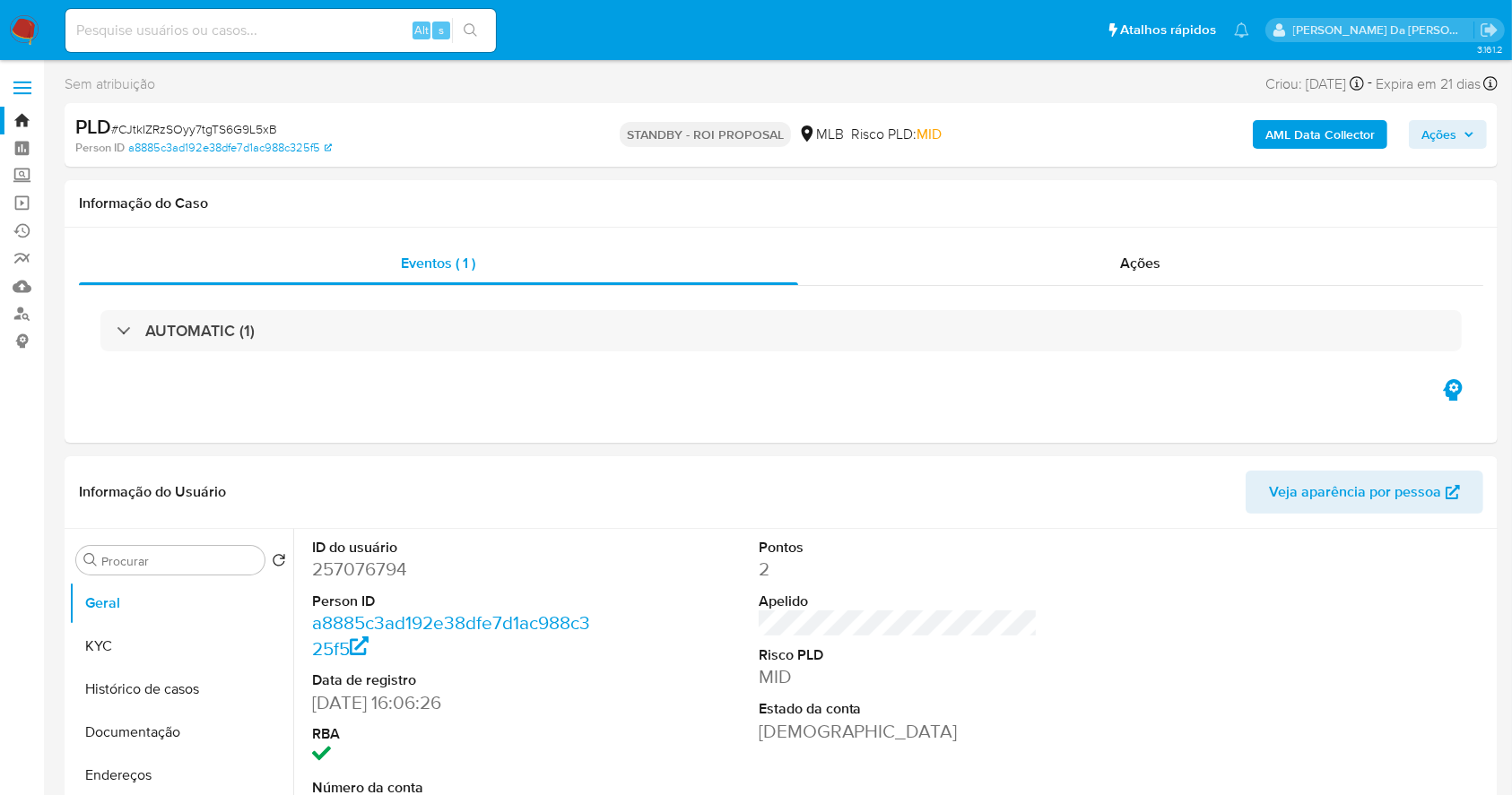
scroll to position [411, 0]
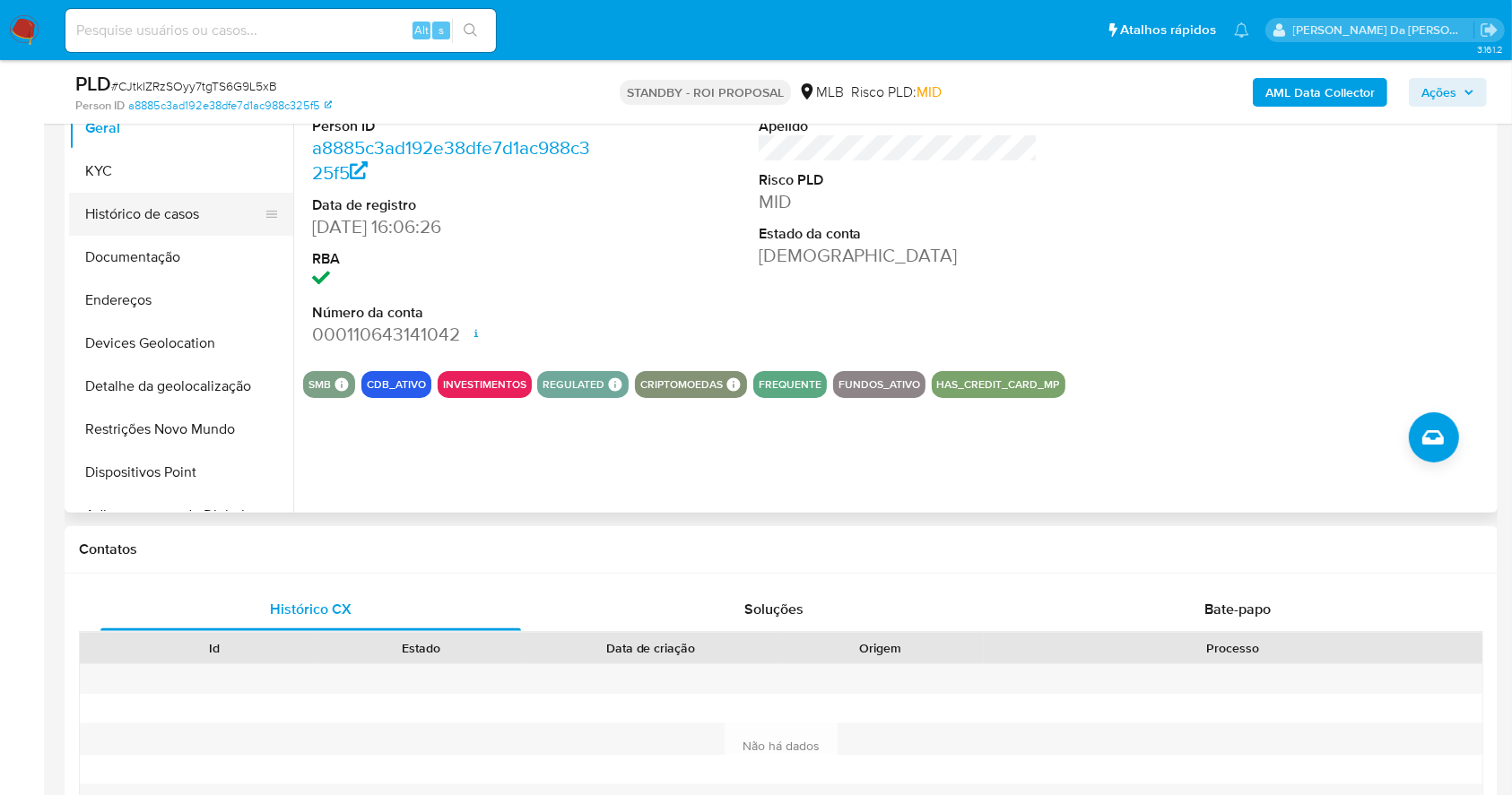
click at [211, 219] on button "Histórico de casos" at bounding box center [174, 214] width 209 height 43
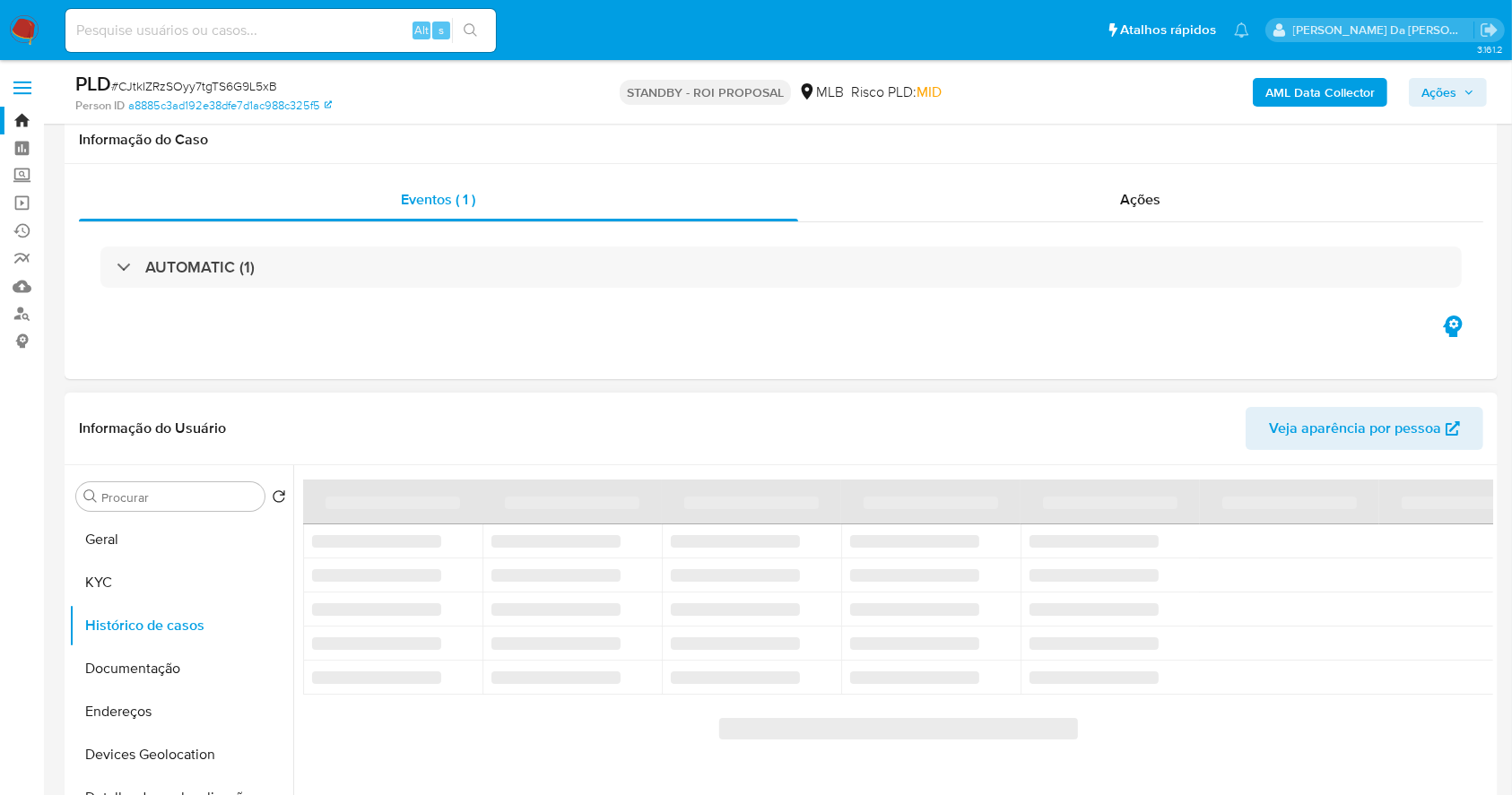
scroll to position [119, 0]
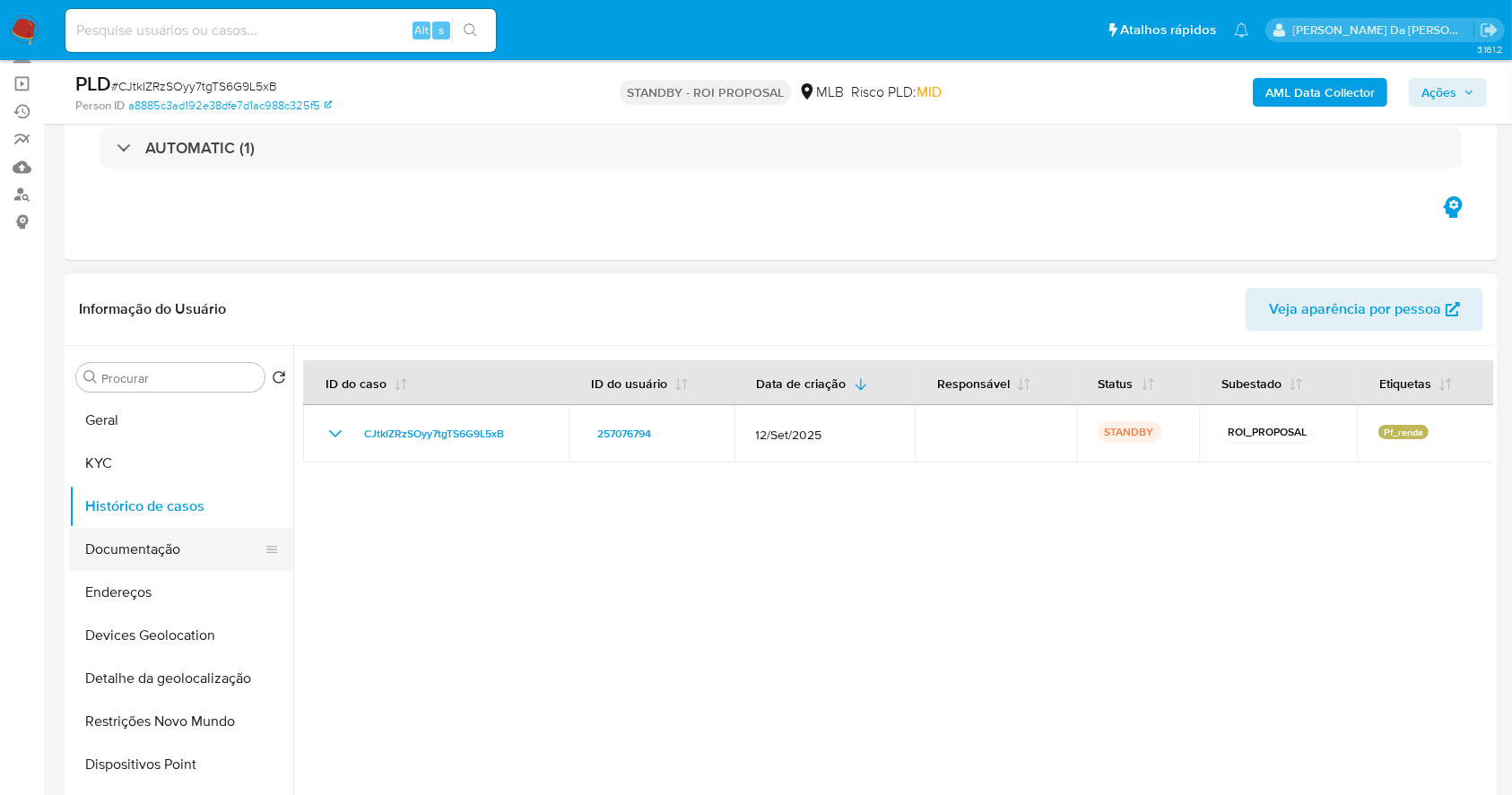
click at [193, 555] on button "Documentação" at bounding box center [174, 550] width 209 height 43
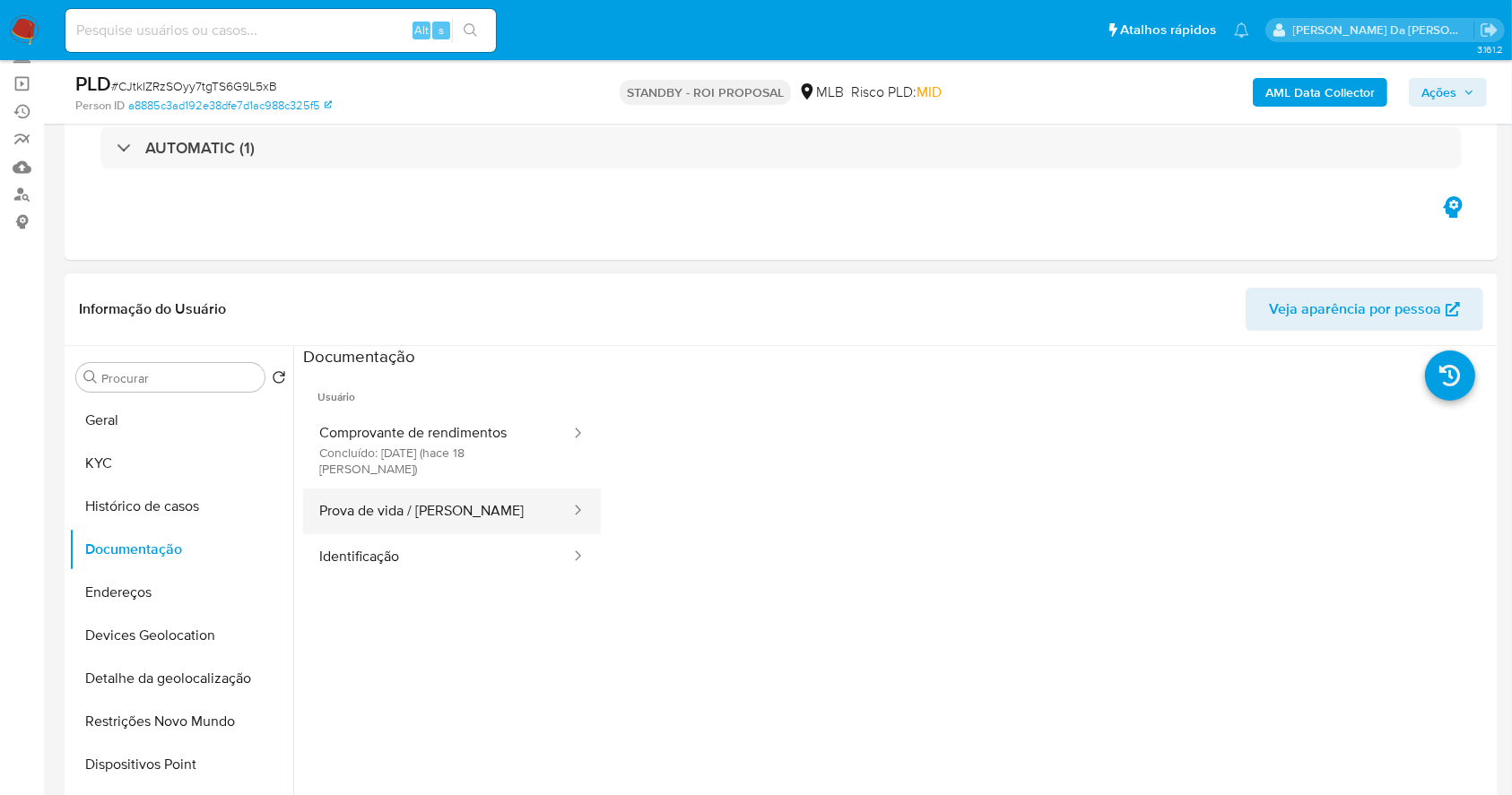
click at [395, 500] on button "Prova de vida / [PERSON_NAME]" at bounding box center [437, 511] width 269 height 45
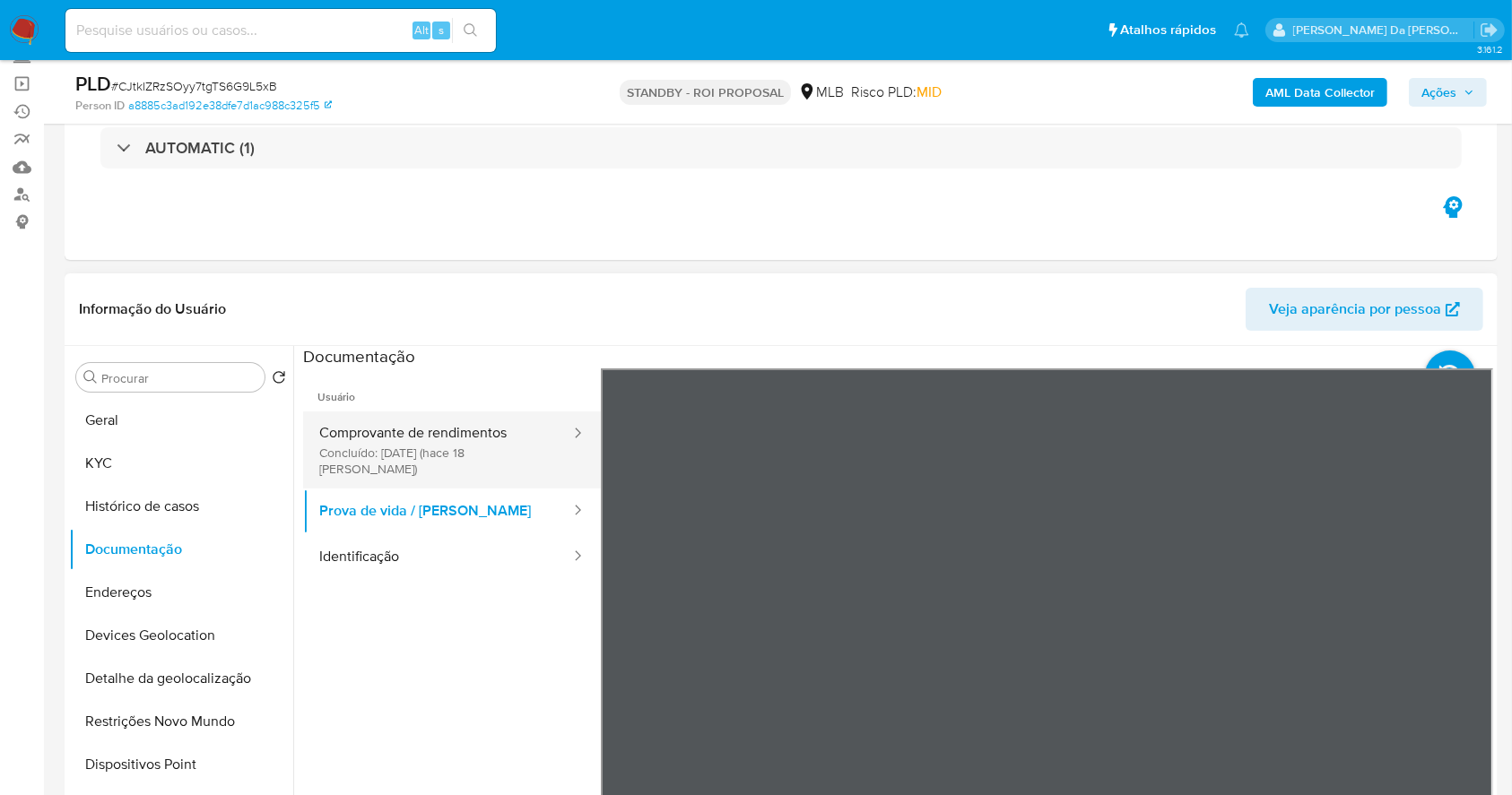
click at [415, 447] on button "Comprovante de rendimentos Concluído: 18/09/2025 (hace 18 días)" at bounding box center [437, 450] width 269 height 77
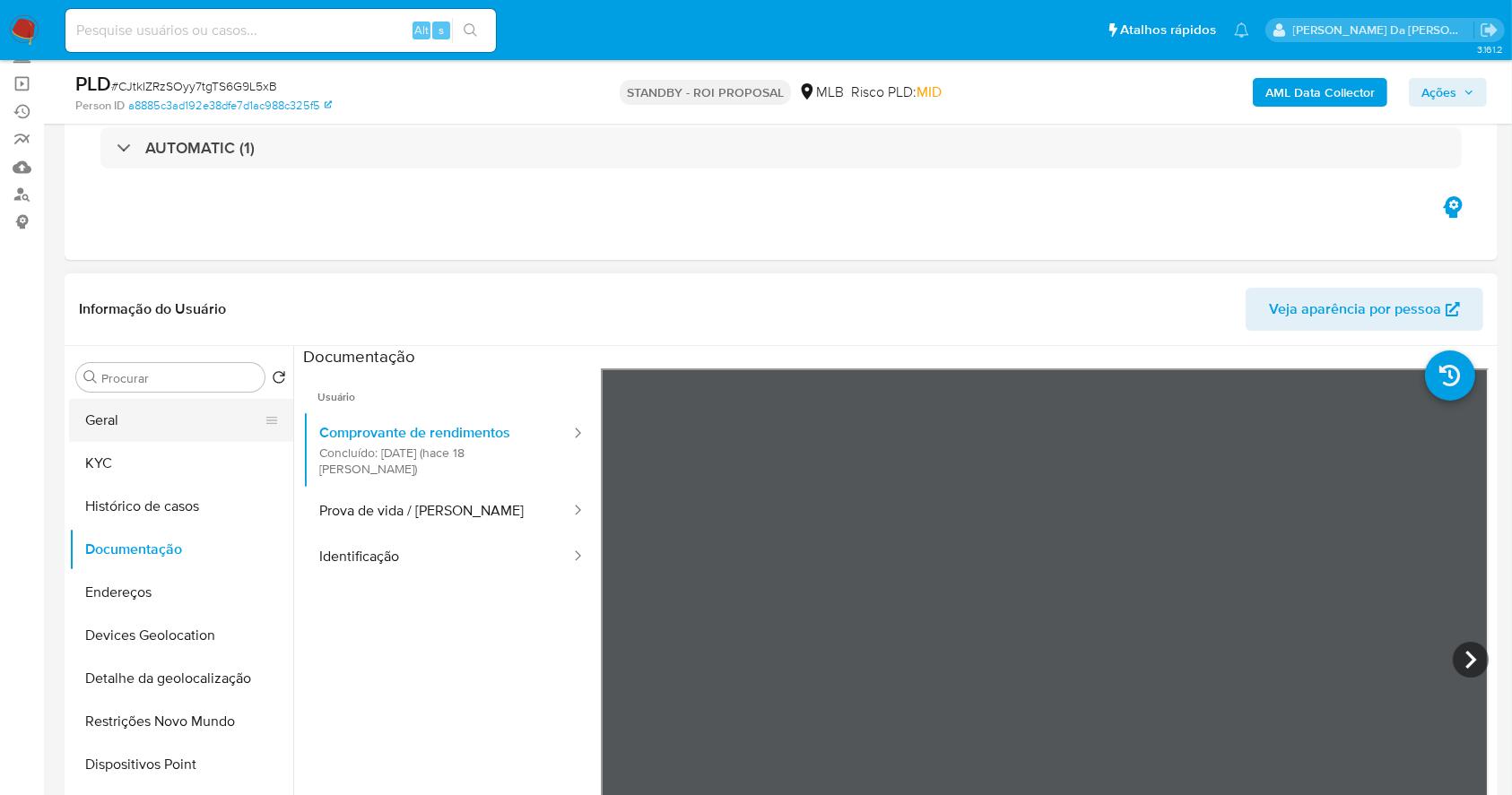
click at [160, 419] on button "Geral" at bounding box center [174, 421] width 209 height 43
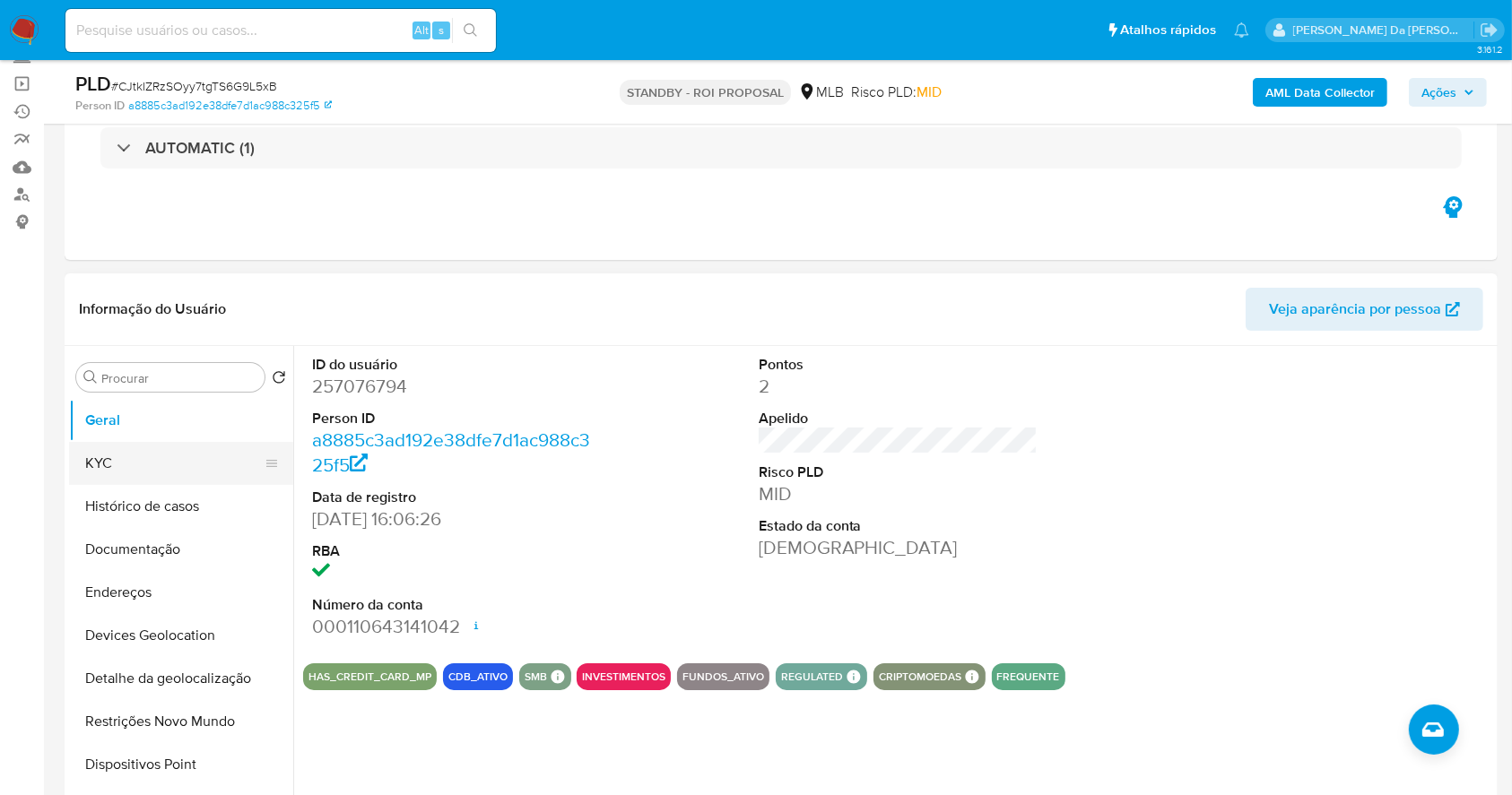
click at [130, 461] on button "KYC" at bounding box center [174, 464] width 209 height 43
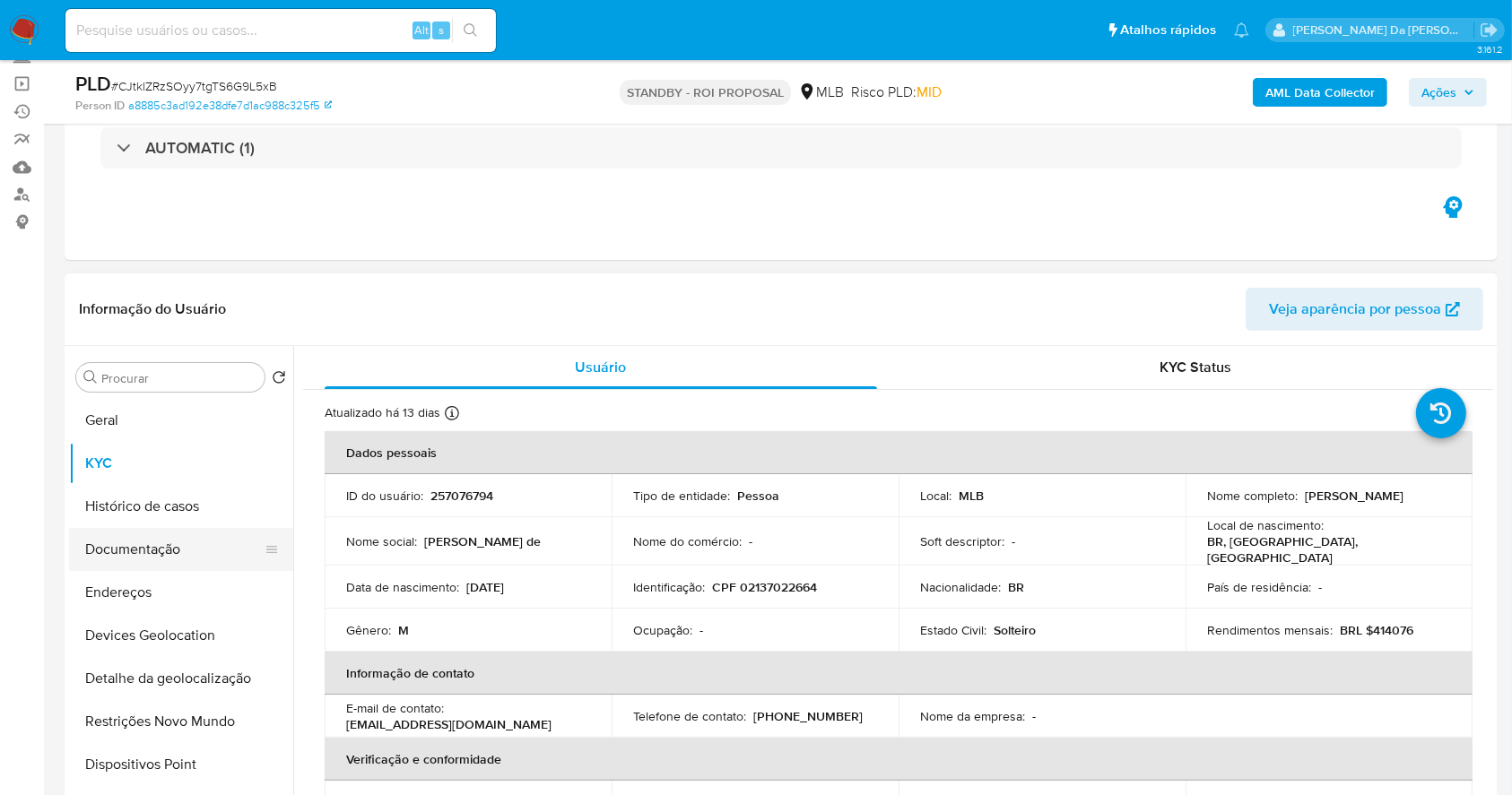
click at [215, 533] on button "Documentação" at bounding box center [174, 550] width 209 height 43
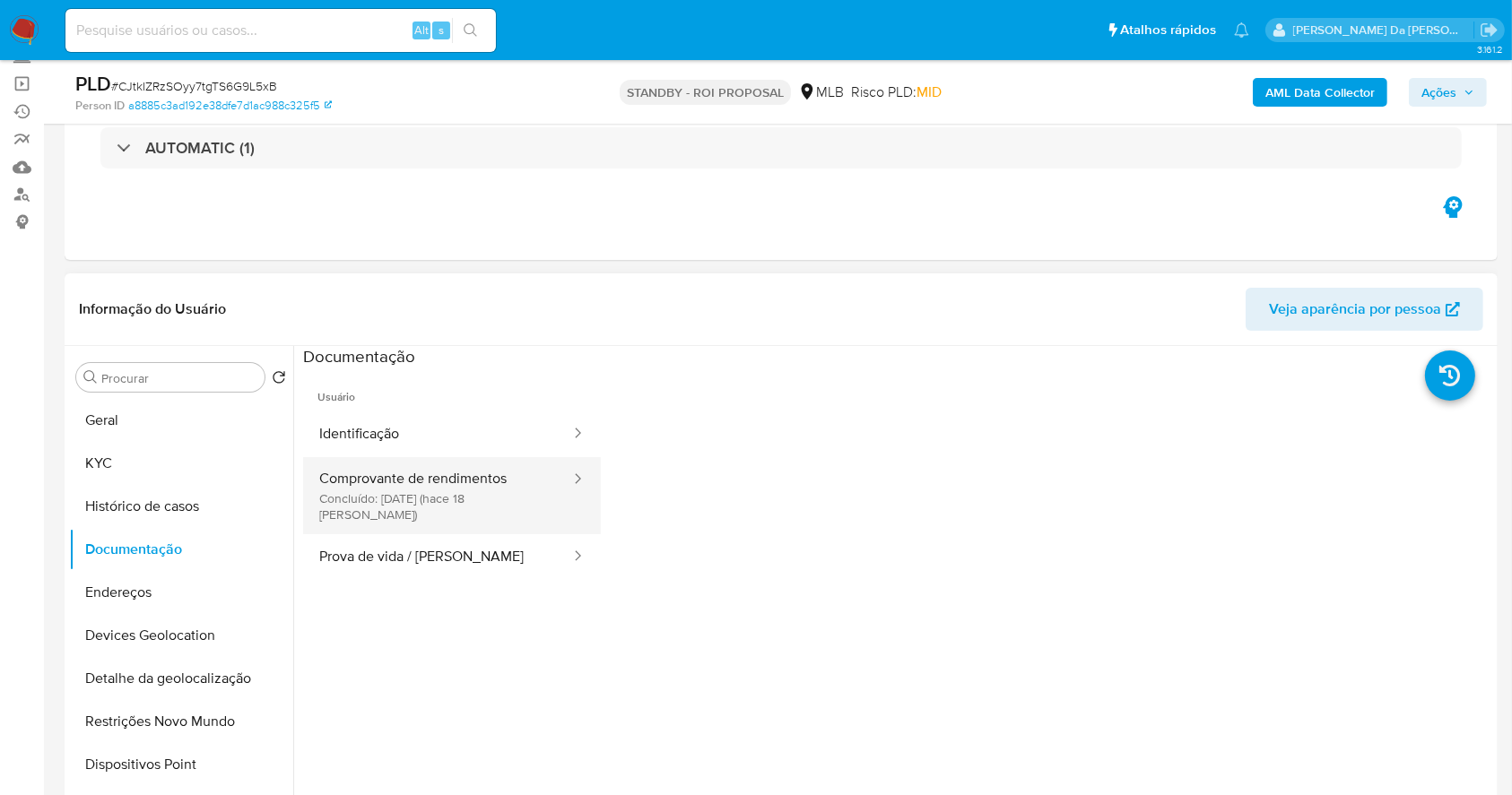
click at [450, 484] on button "Comprovante de rendimentos Concluído: 18/09/2025 (hace 18 días)" at bounding box center [437, 496] width 269 height 77
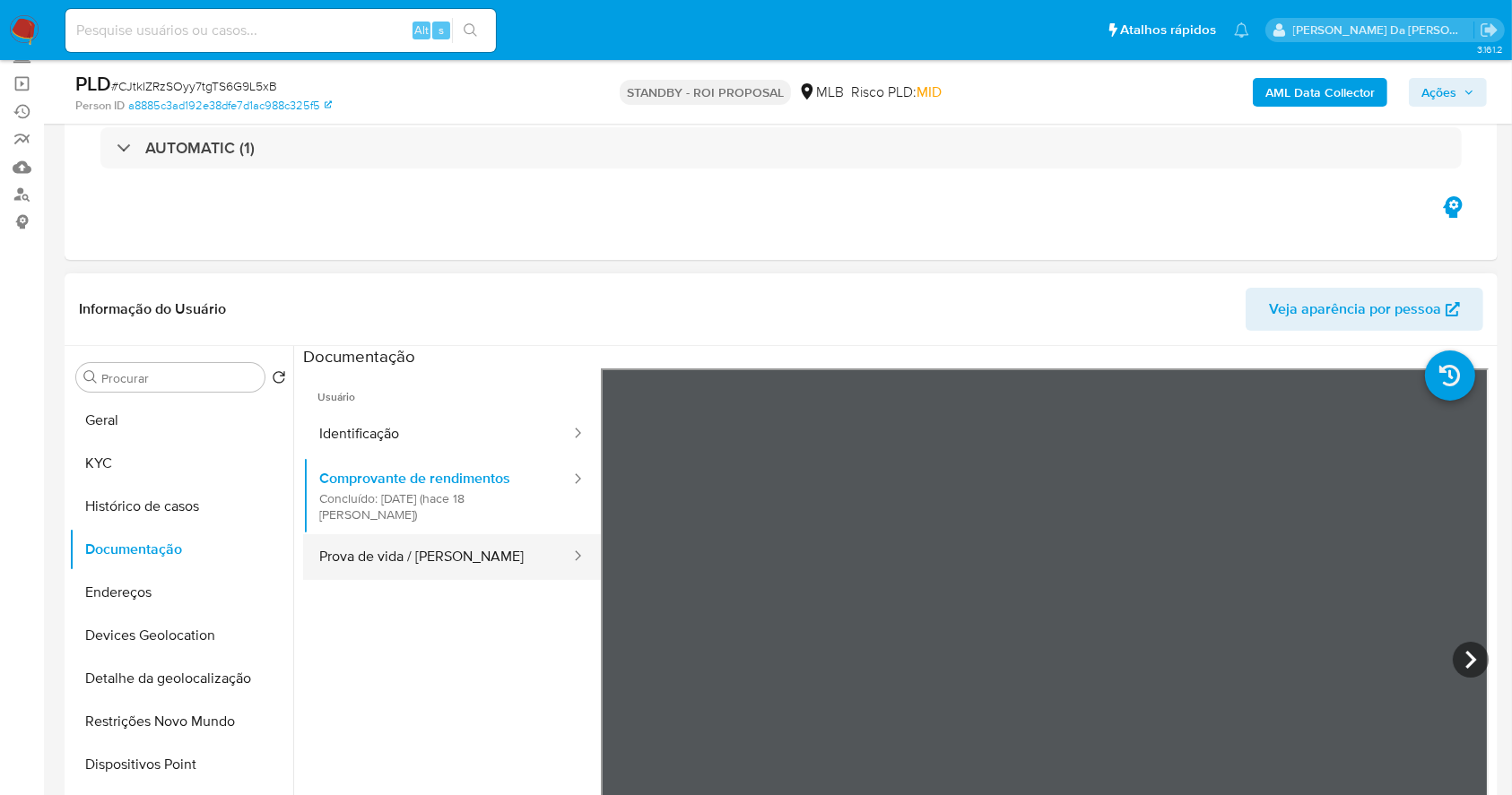
click at [483, 542] on button "Prova de vida / [PERSON_NAME]" at bounding box center [437, 556] width 269 height 45
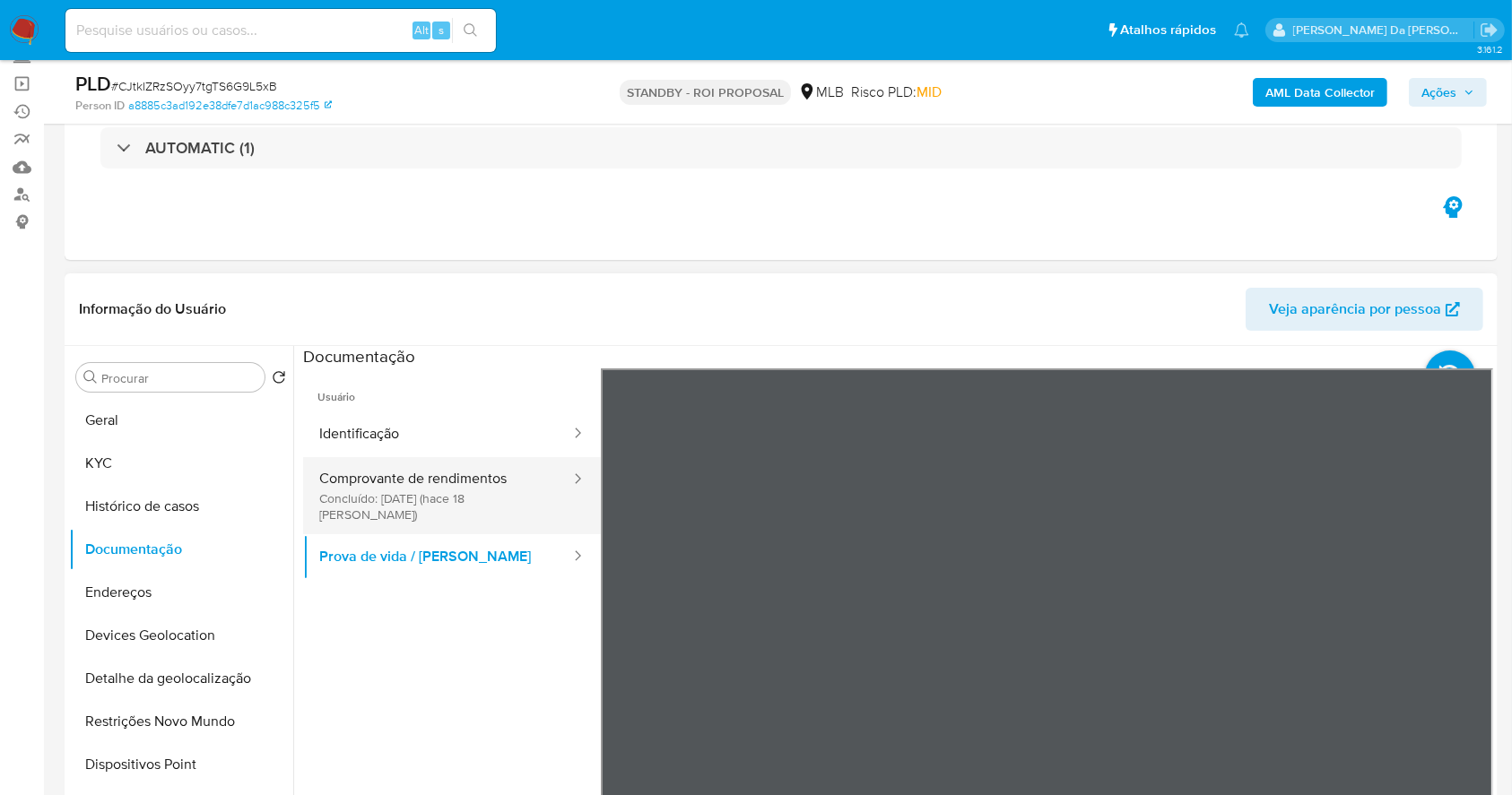
click at [449, 498] on button "Comprovante de rendimentos Concluído: 18/09/2025 (hace 18 días)" at bounding box center [437, 496] width 269 height 77
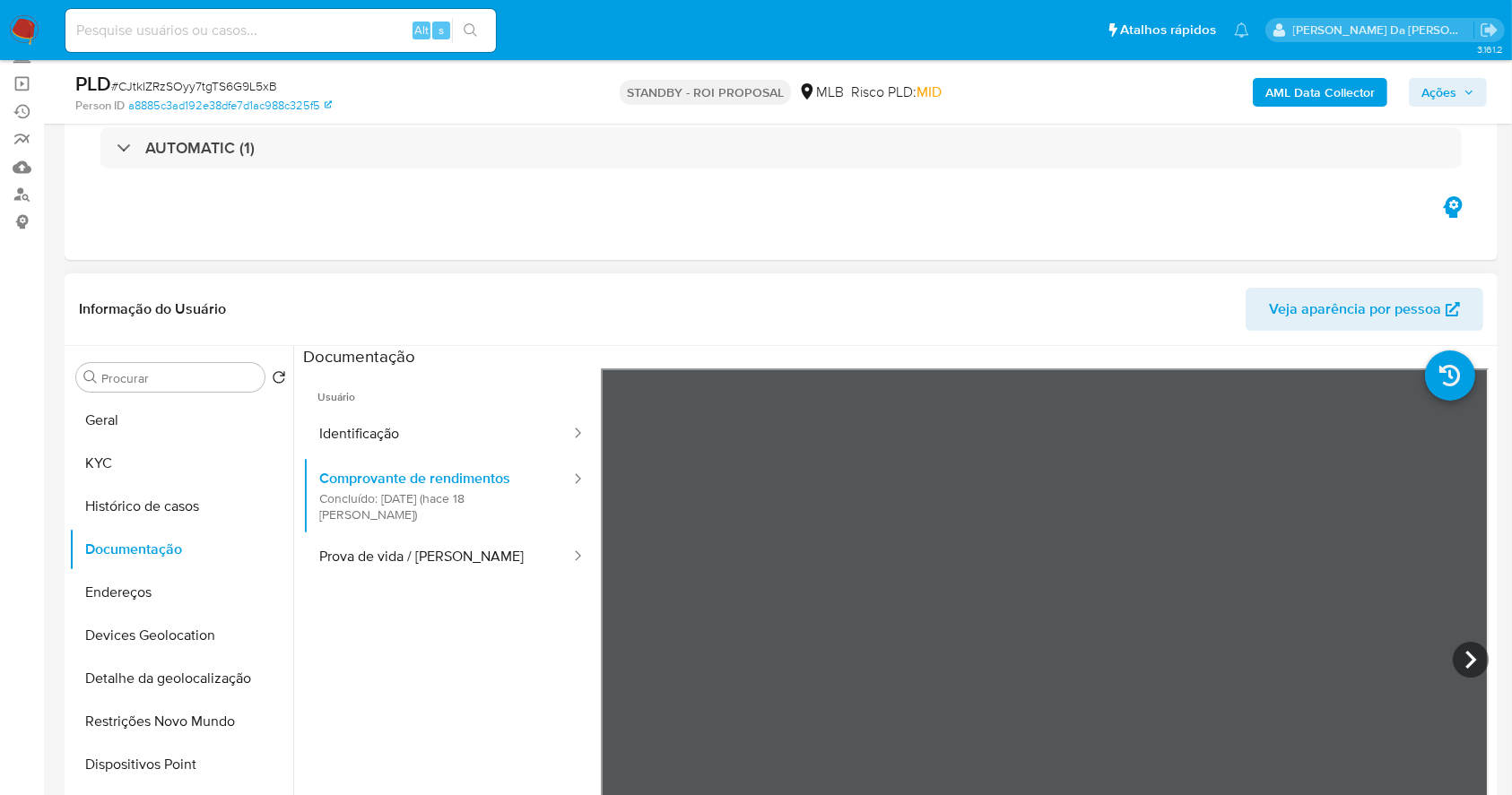
click at [894, 332] on div "Informação do Usuário Veja aparência por pessoa" at bounding box center [780, 309] width 1433 height 73
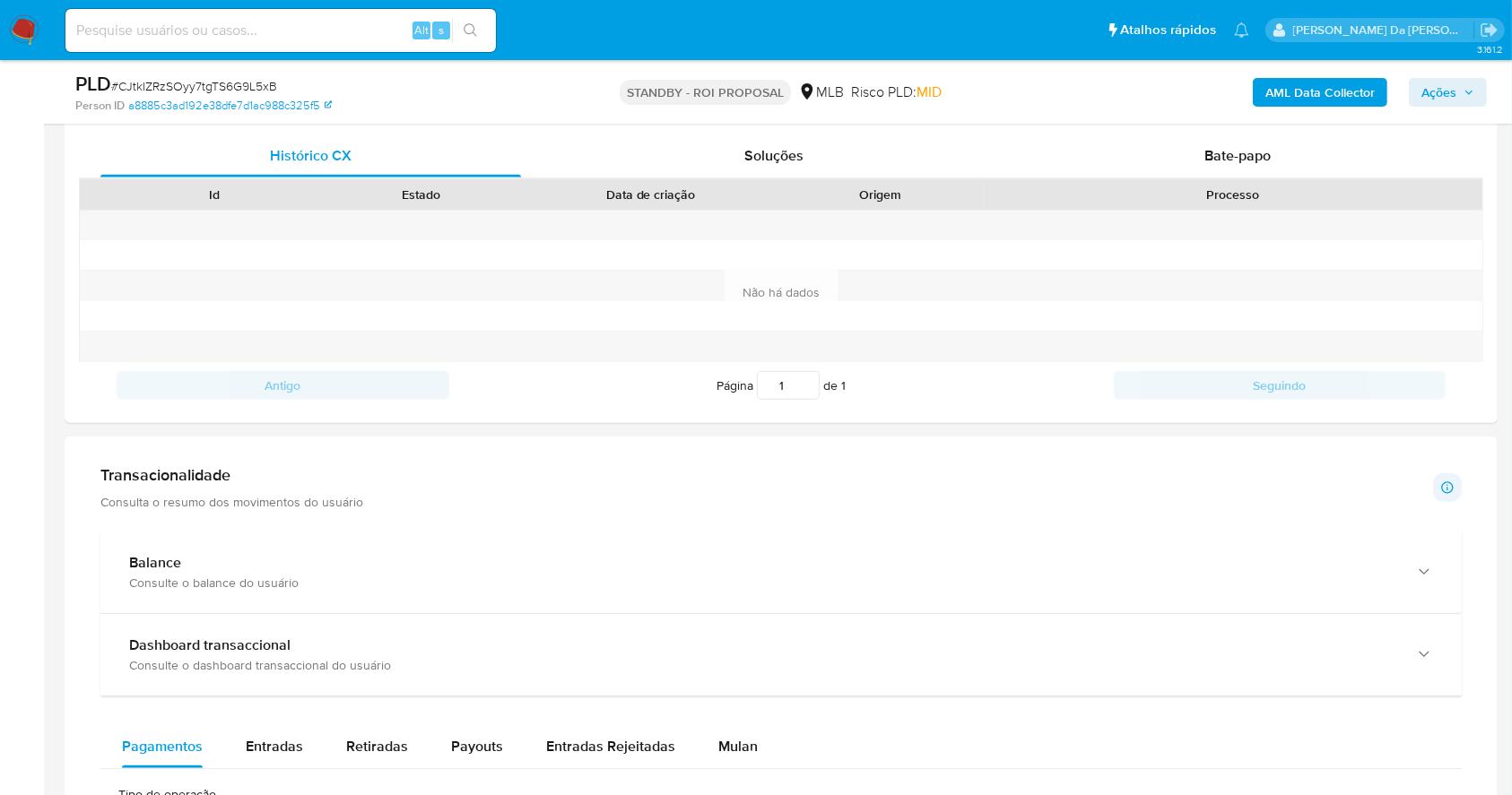
scroll to position [882, 0]
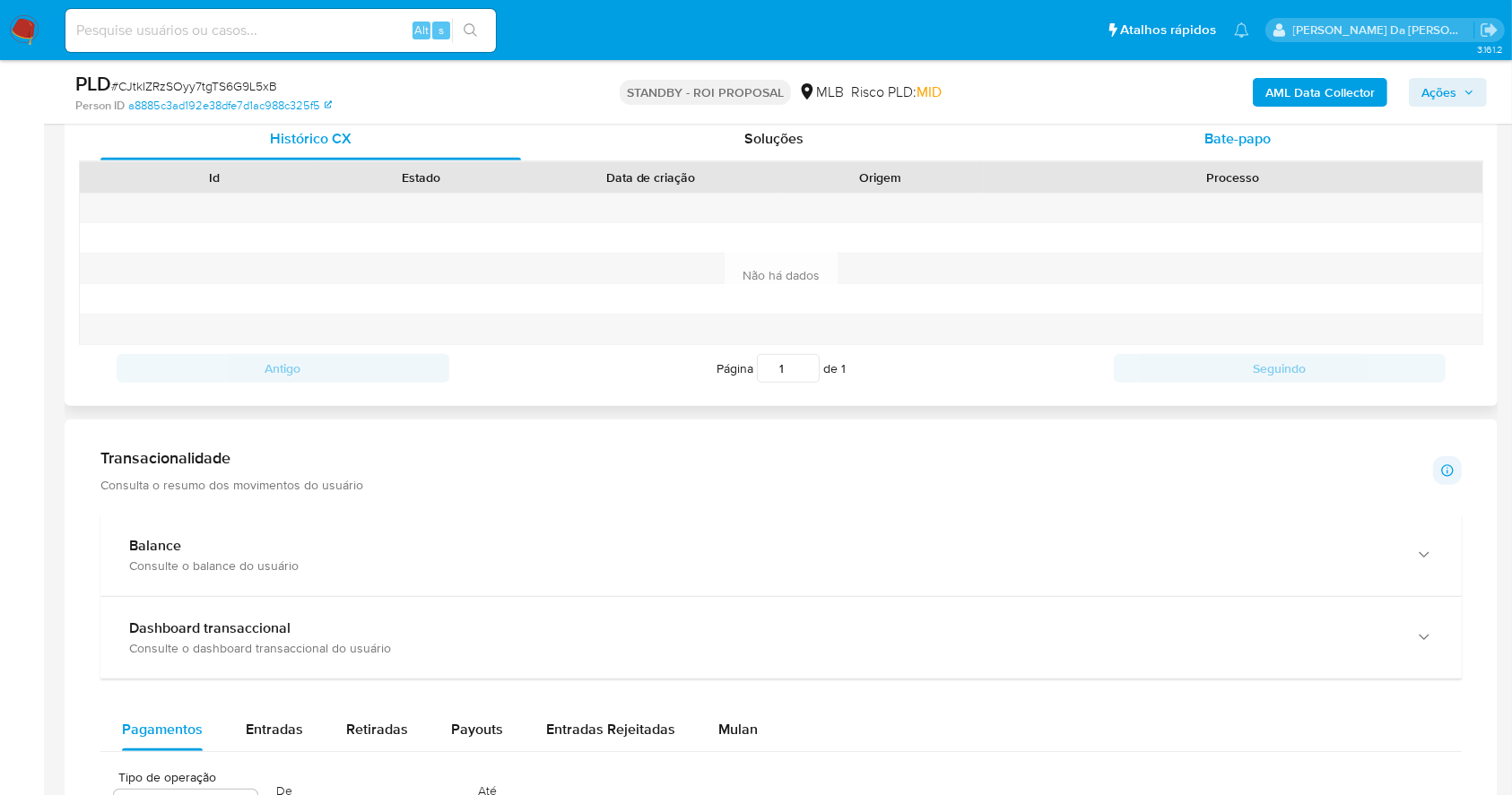
click at [1239, 143] on span "Bate-papo" at bounding box center [1237, 139] width 66 height 21
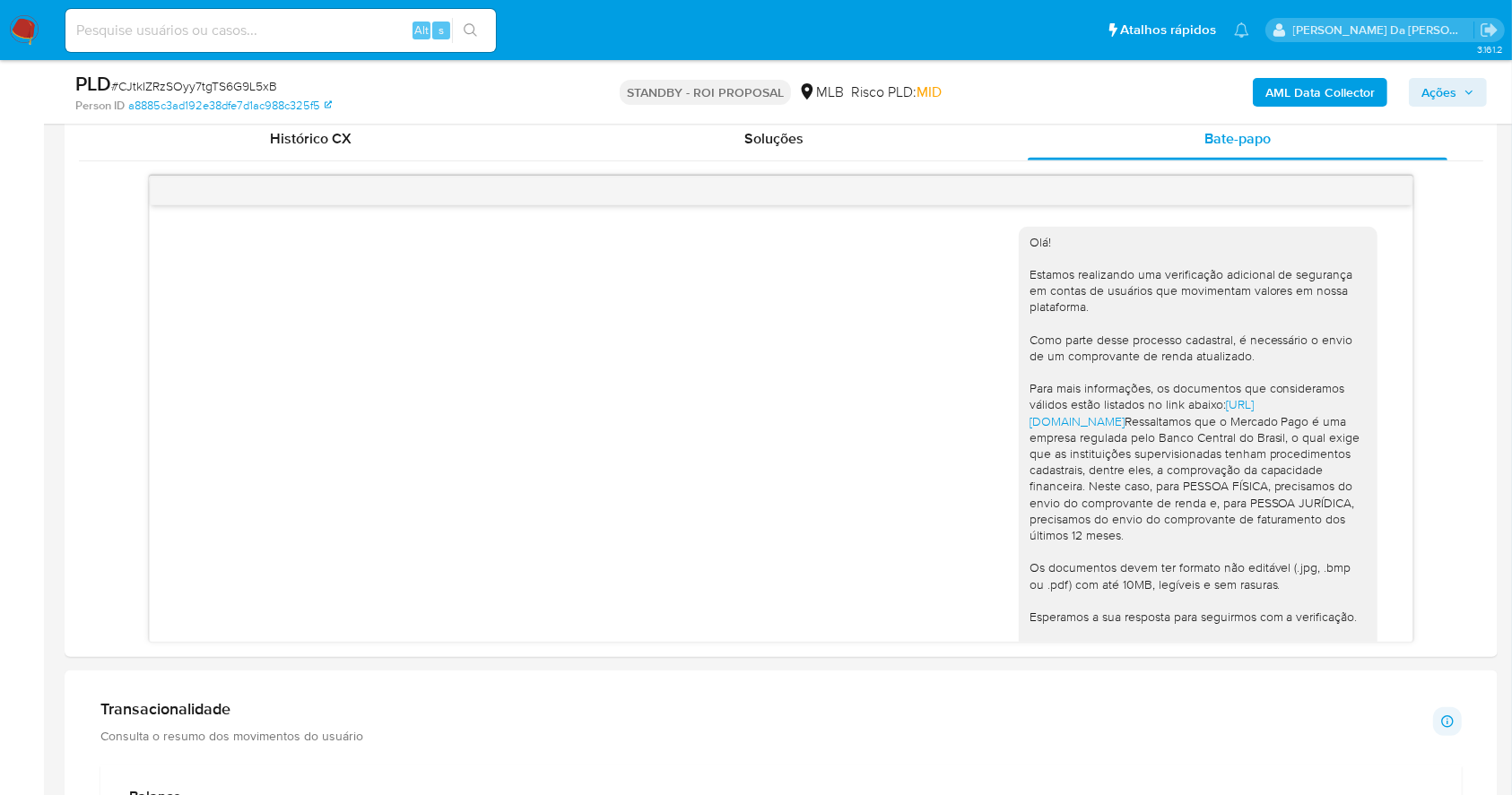
scroll to position [308, 0]
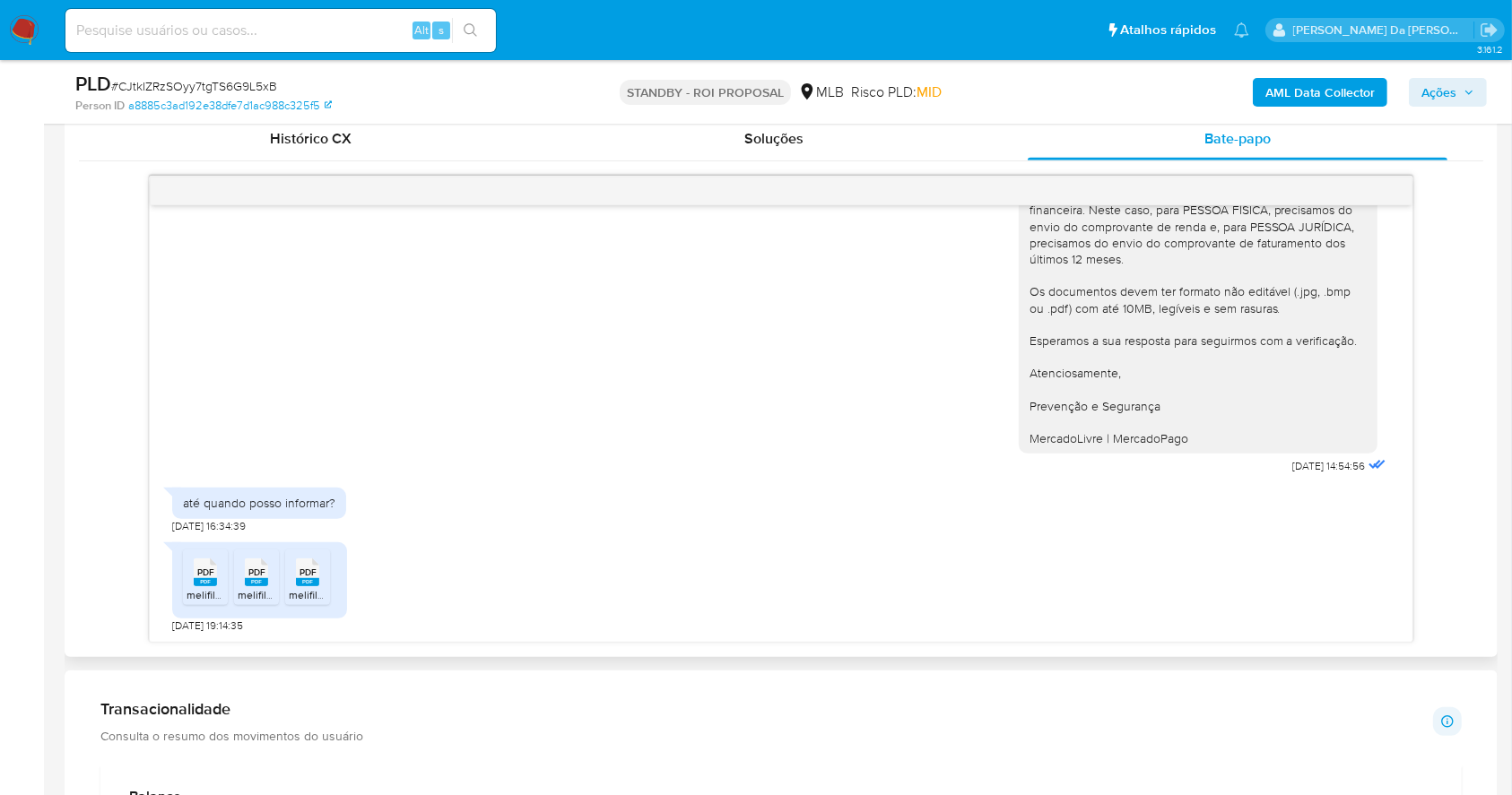
click at [203, 578] on rect at bounding box center [205, 582] width 24 height 8
click at [254, 585] on rect at bounding box center [256, 582] width 24 height 8
click at [308, 581] on rect at bounding box center [307, 582] width 24 height 8
